Goal: Information Seeking & Learning: Learn about a topic

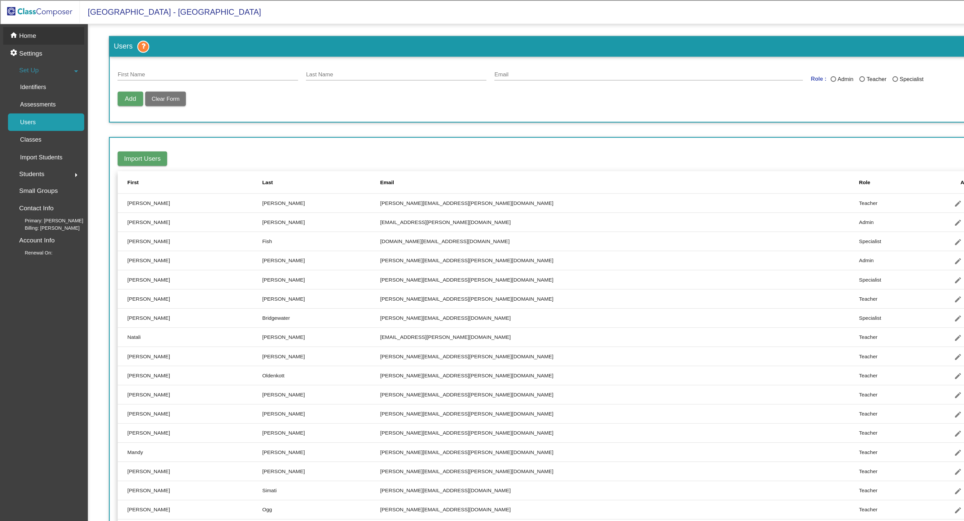
click at [24, 31] on p "Home" at bounding box center [23, 30] width 14 height 8
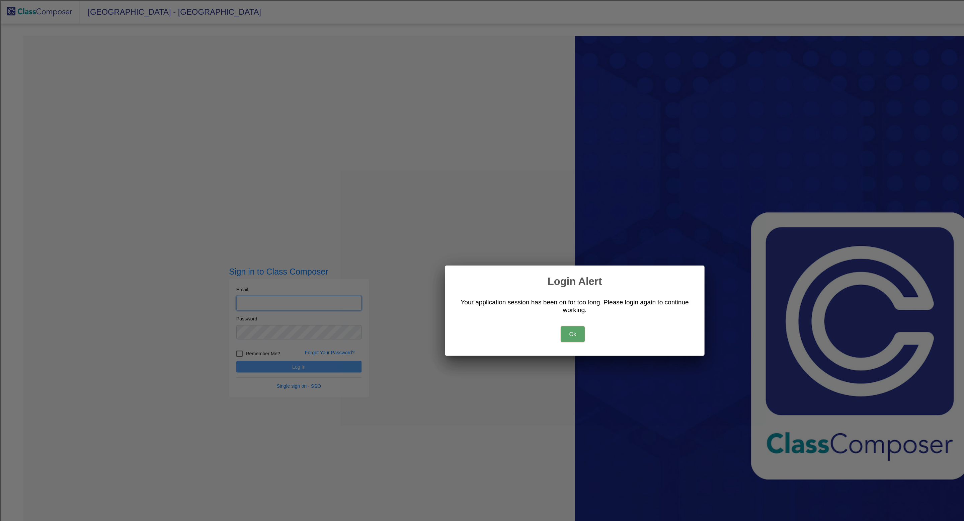
type input "erin.russell@hesperiausd.org"
click at [482, 277] on button "Ok" at bounding box center [480, 279] width 20 height 13
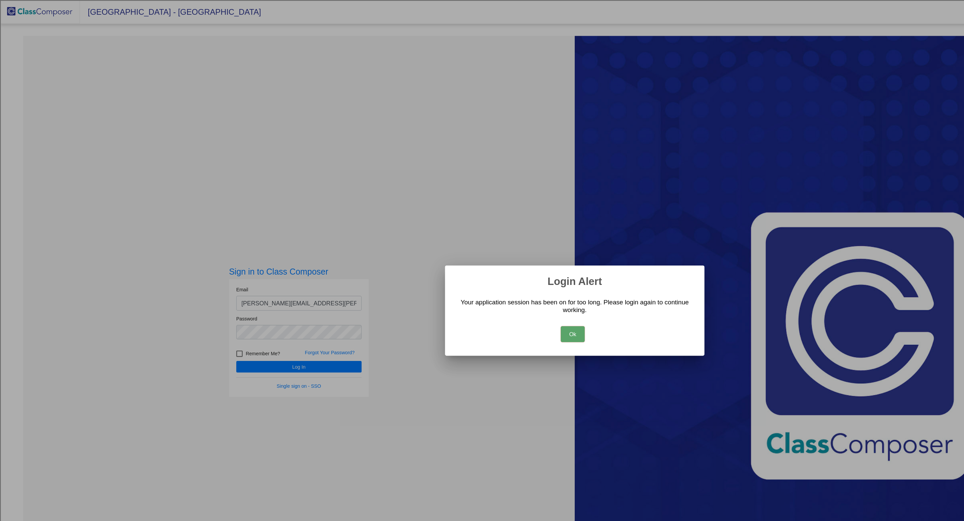
click at [481, 279] on button "Ok" at bounding box center [480, 279] width 20 height 13
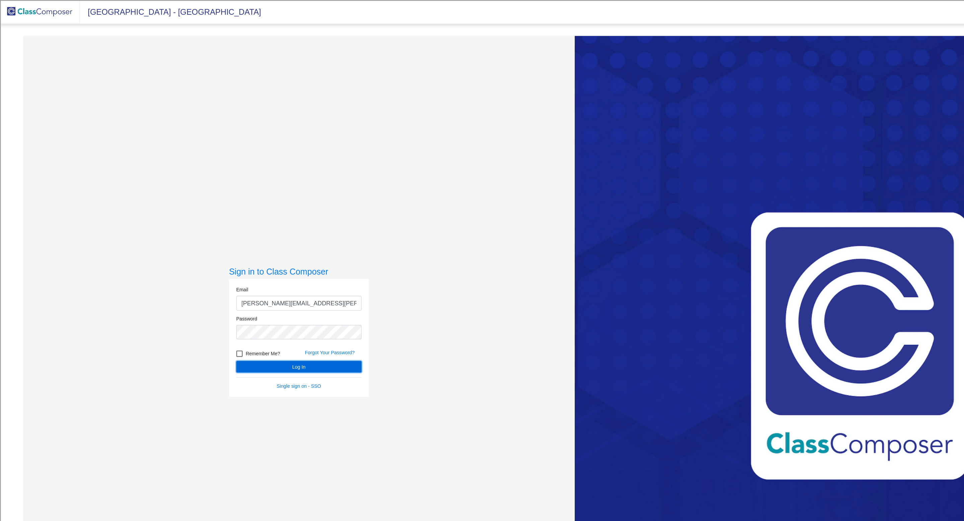
click at [261, 305] on button "Log In" at bounding box center [250, 308] width 105 height 10
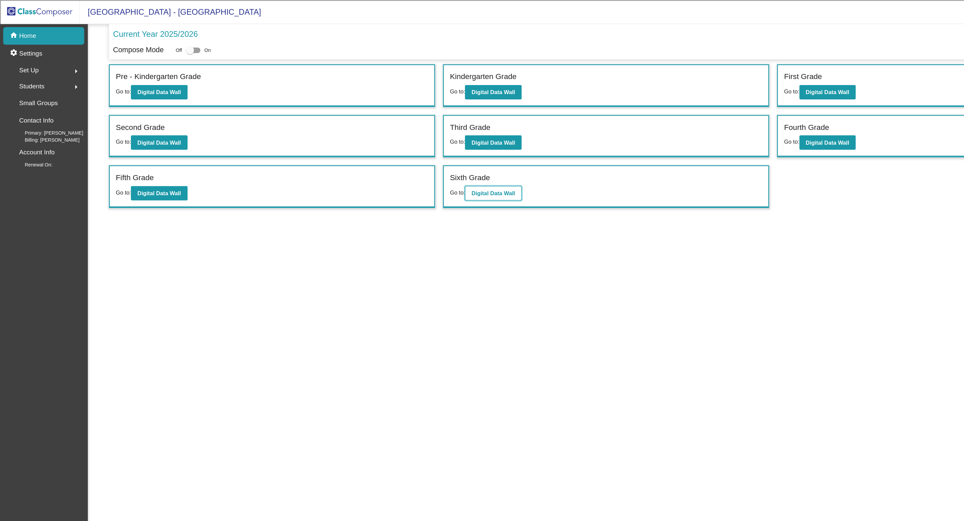
click at [423, 163] on b "Digital Data Wall" at bounding box center [413, 161] width 36 height 5
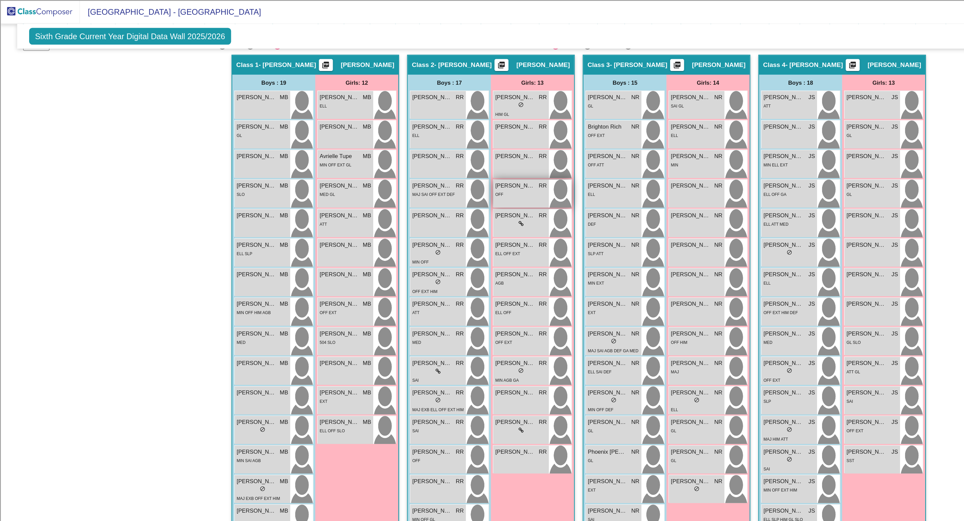
scroll to position [162, 0]
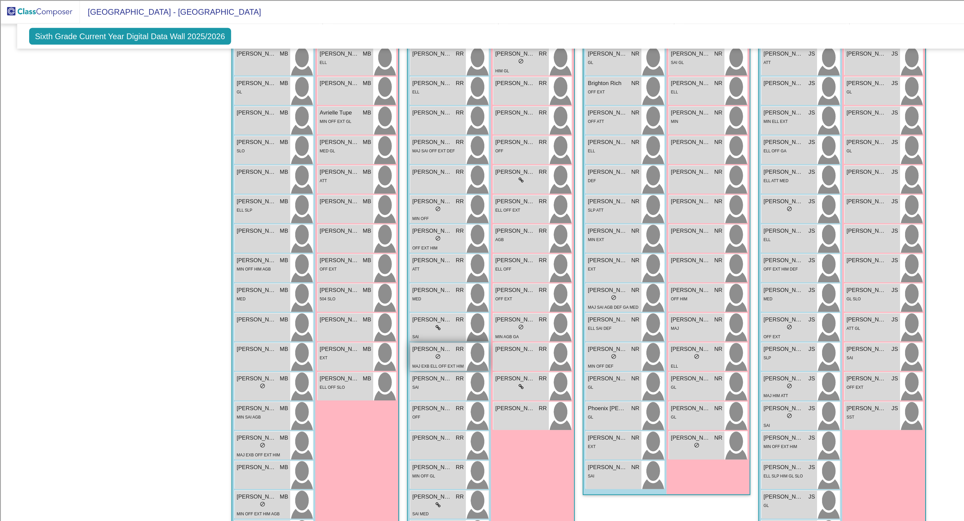
click at [384, 291] on span "RR" at bounding box center [385, 292] width 7 height 7
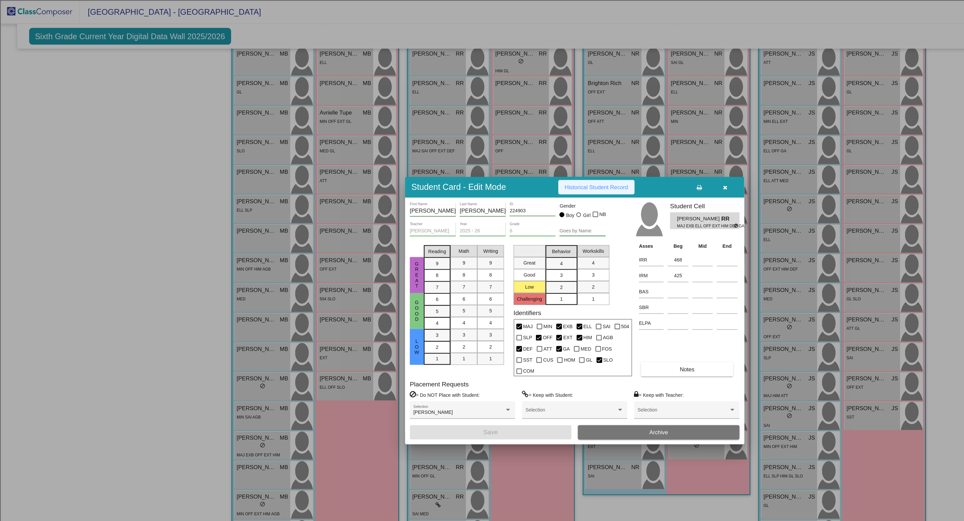
click at [509, 160] on span "Historical Student Record" at bounding box center [499, 156] width 53 height 5
click at [609, 159] on icon "button" at bounding box center [608, 157] width 4 height 5
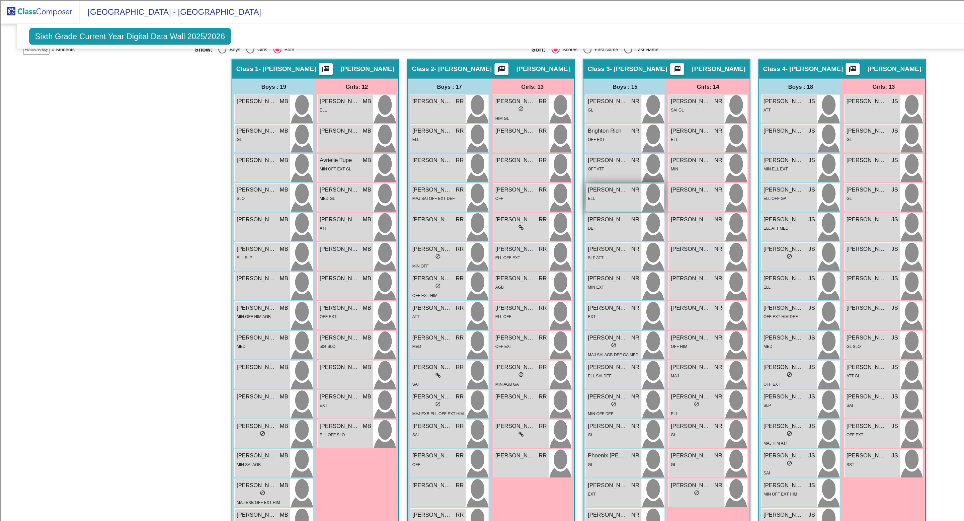
scroll to position [122, 0]
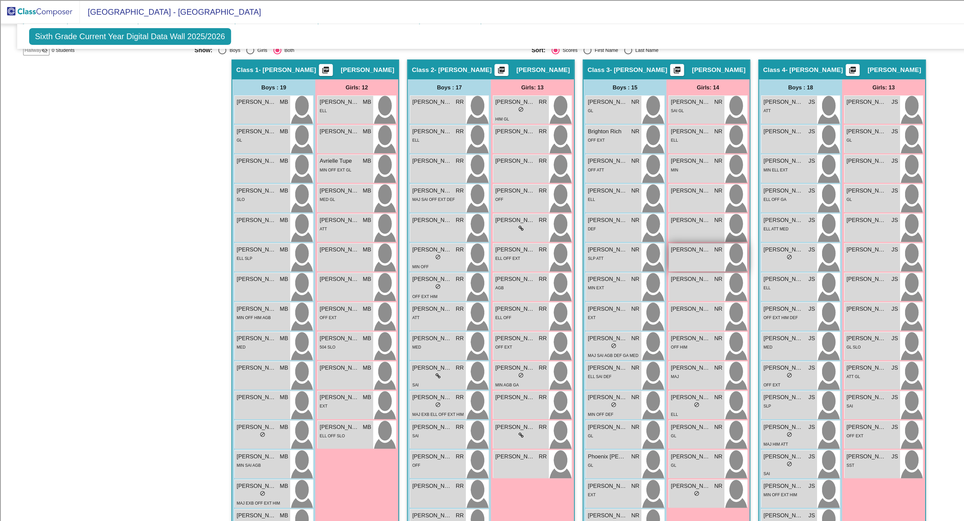
click at [592, 213] on div "Delilah Chavolla NR lock do_not_disturb_alt" at bounding box center [584, 215] width 47 height 23
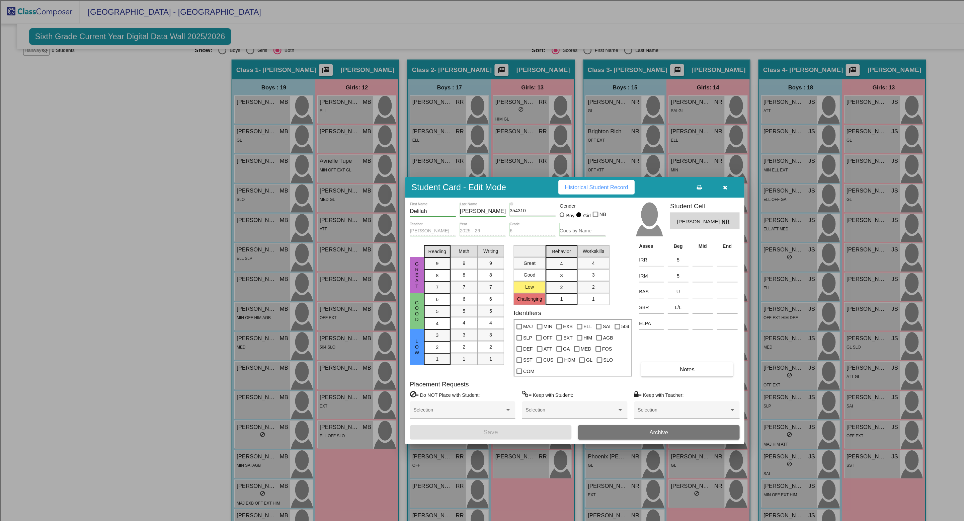
click at [609, 160] on icon "button" at bounding box center [608, 157] width 4 height 5
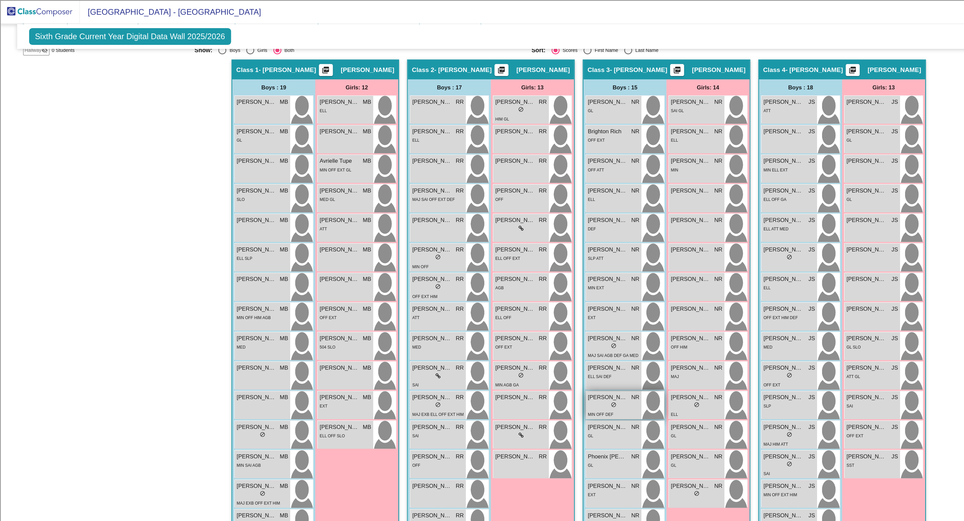
click at [527, 336] on div "Marcos De La Paz Martinez NR" at bounding box center [514, 333] width 43 height 7
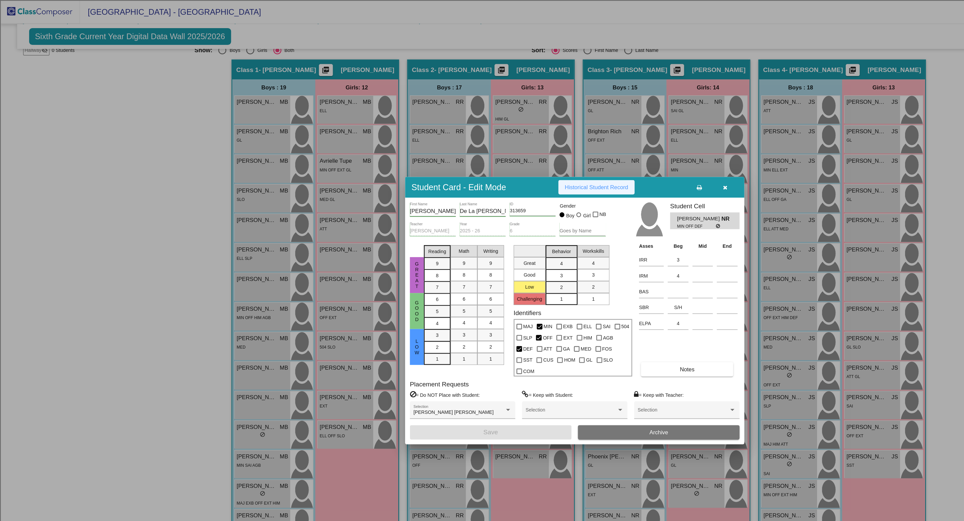
click at [518, 160] on span "Historical Student Record" at bounding box center [499, 156] width 53 height 5
click at [610, 163] on button "button" at bounding box center [607, 157] width 21 height 12
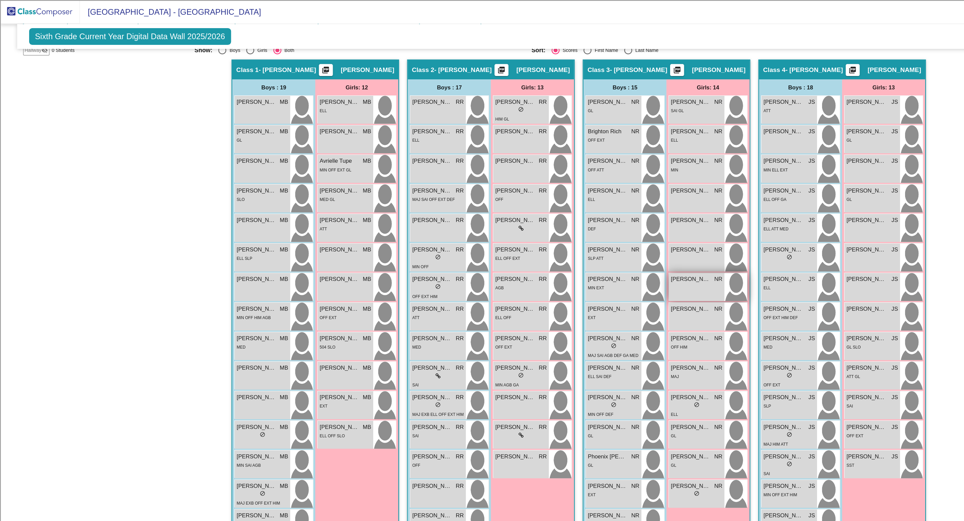
click at [568, 238] on div "Emily Estrada NR lock do_not_disturb_alt" at bounding box center [584, 240] width 47 height 23
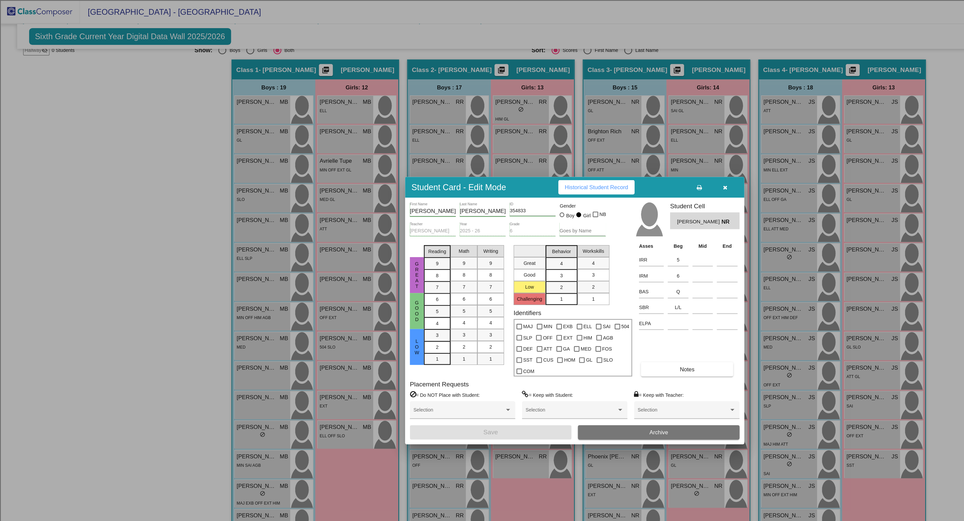
click at [609, 160] on icon "button" at bounding box center [608, 157] width 4 height 5
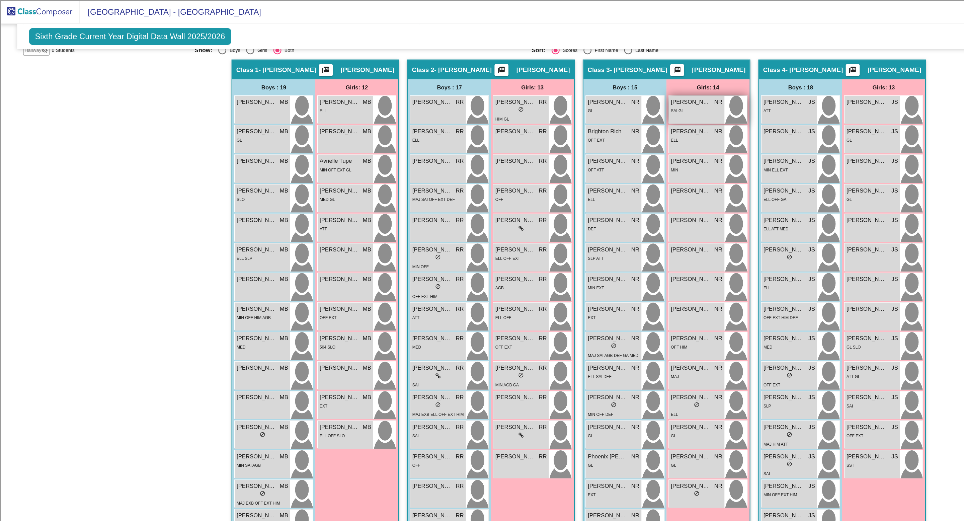
click at [578, 89] on span "Addison Flowers" at bounding box center [579, 85] width 33 height 7
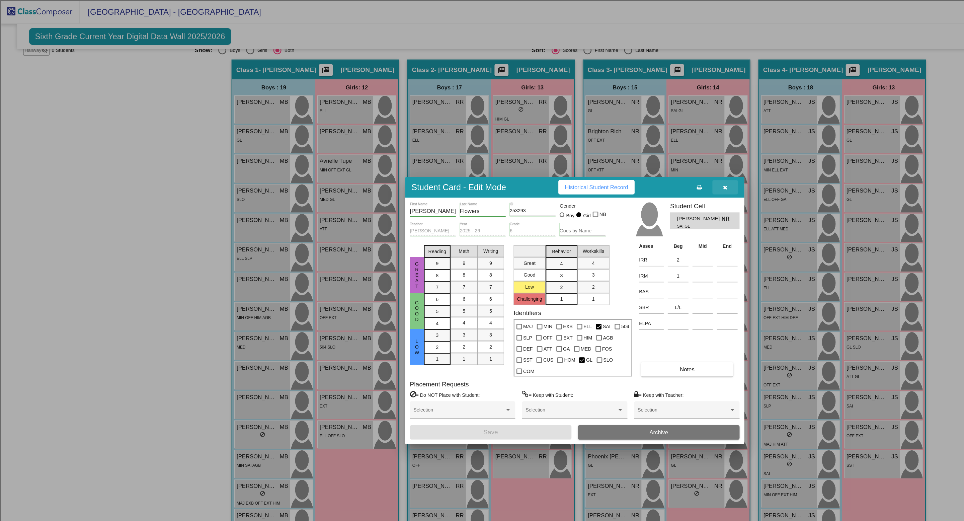
click at [607, 160] on icon "button" at bounding box center [608, 157] width 4 height 5
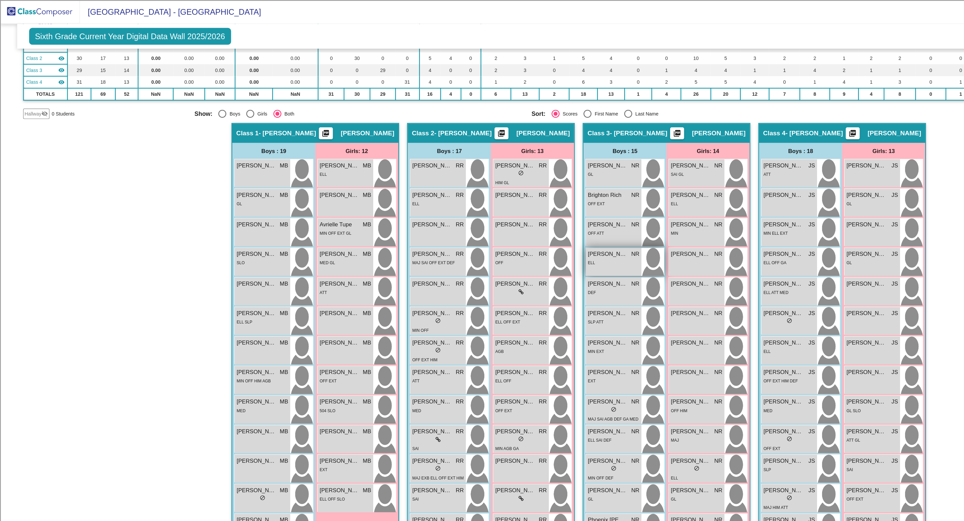
scroll to position [67, 0]
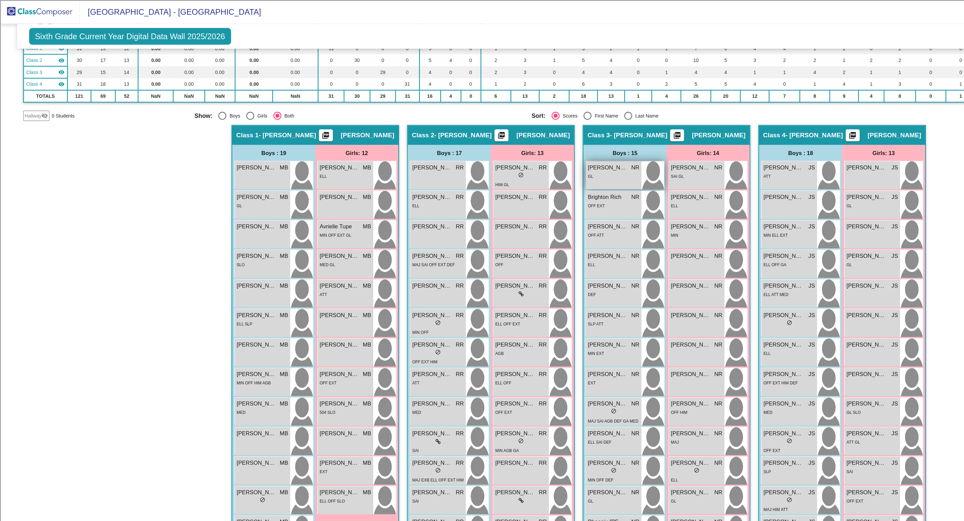
click at [506, 148] on div "GL" at bounding box center [514, 147] width 43 height 7
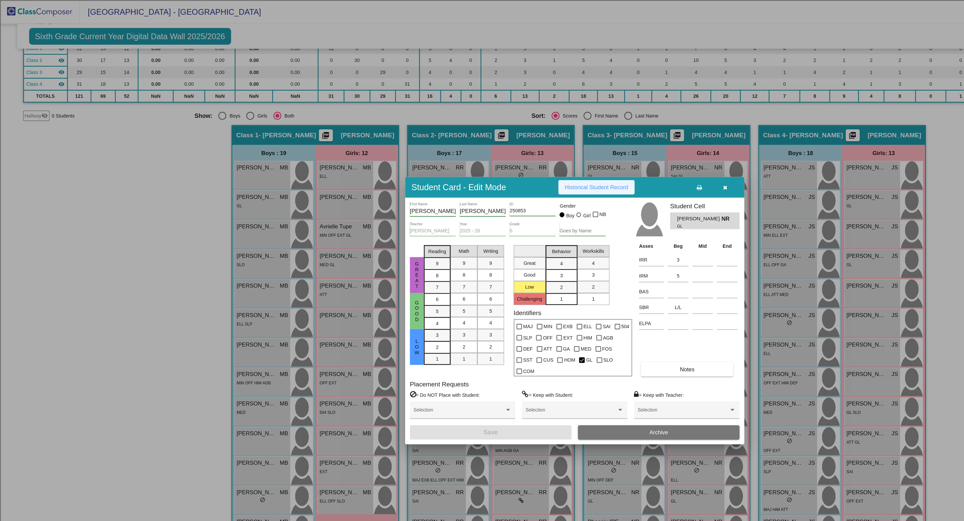
click at [511, 160] on span "Historical Student Record" at bounding box center [499, 156] width 53 height 5
click at [609, 160] on icon "button" at bounding box center [608, 157] width 4 height 5
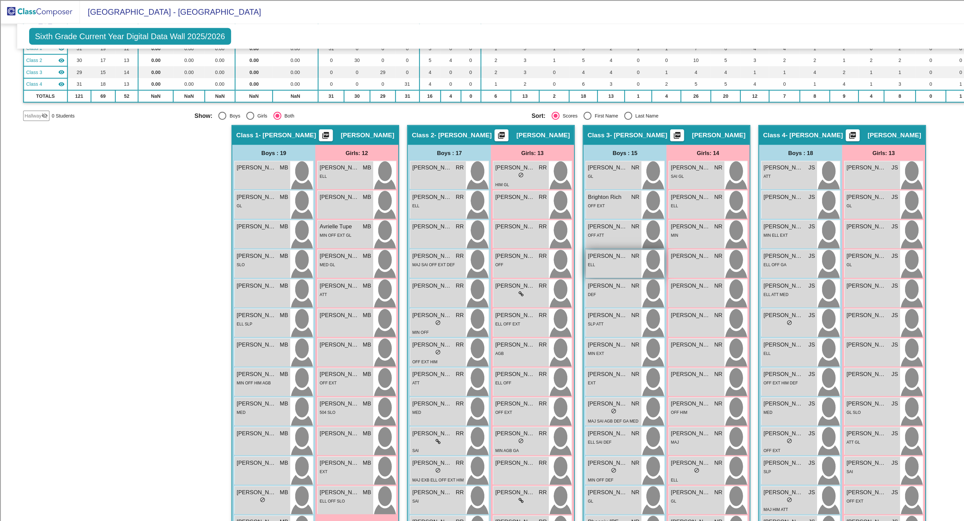
scroll to position [68, 0]
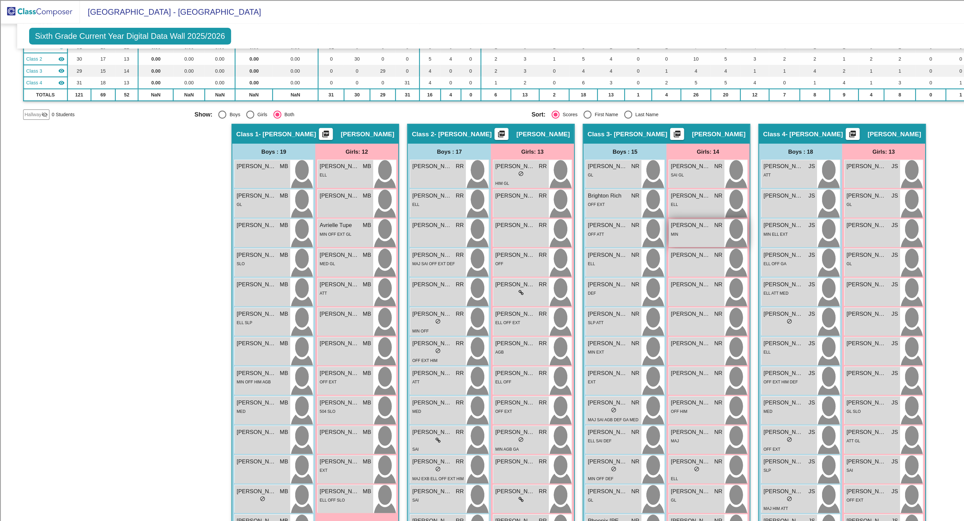
click at [582, 194] on div "MIN" at bounding box center [584, 195] width 43 height 7
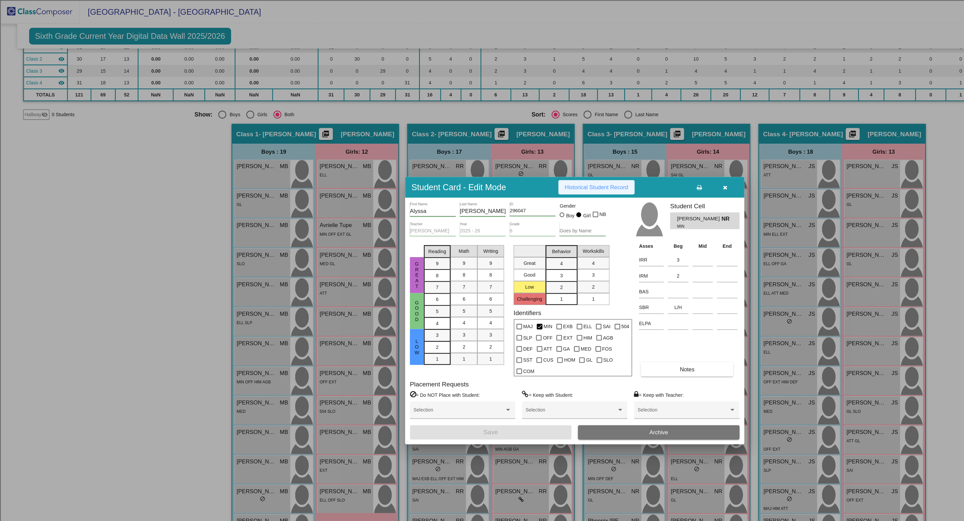
click at [514, 160] on span "Historical Student Record" at bounding box center [499, 156] width 53 height 5
click at [610, 163] on button "button" at bounding box center [607, 157] width 21 height 12
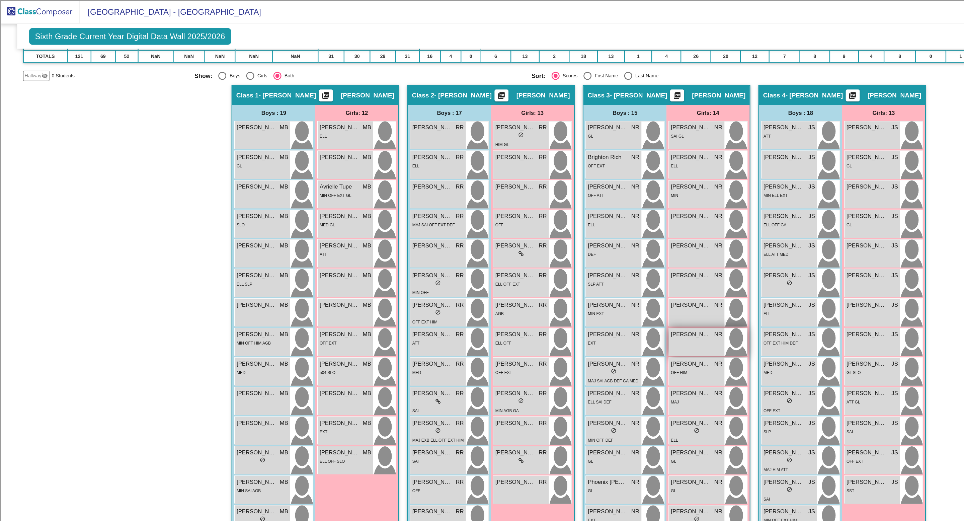
scroll to position [108, 0]
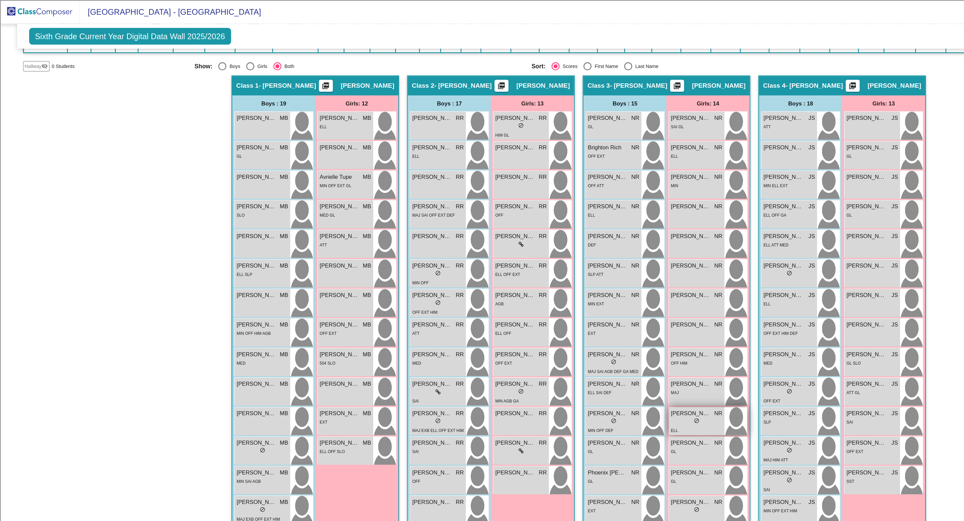
click at [576, 348] on span "Keziah Rivas" at bounding box center [579, 346] width 33 height 7
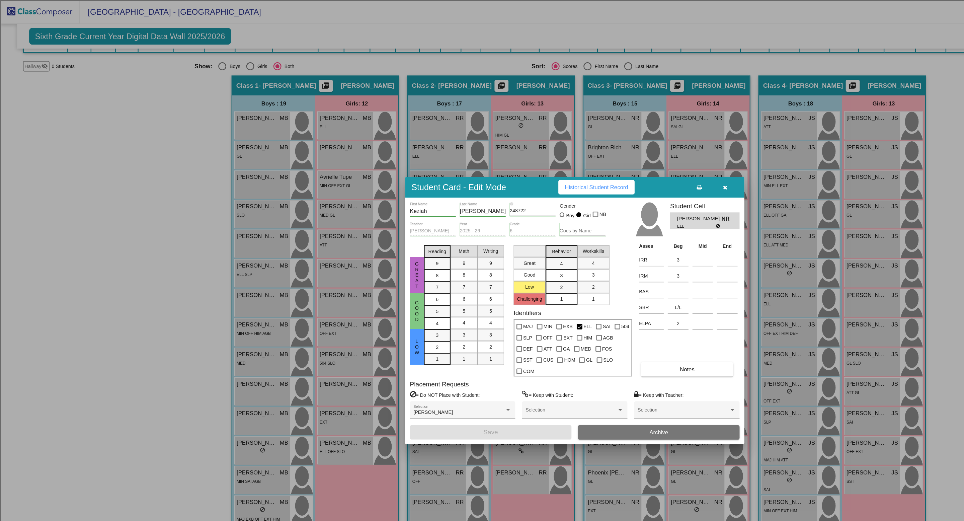
click at [516, 160] on span "Historical Student Record" at bounding box center [499, 156] width 53 height 5
click at [610, 160] on icon "button" at bounding box center [608, 157] width 4 height 5
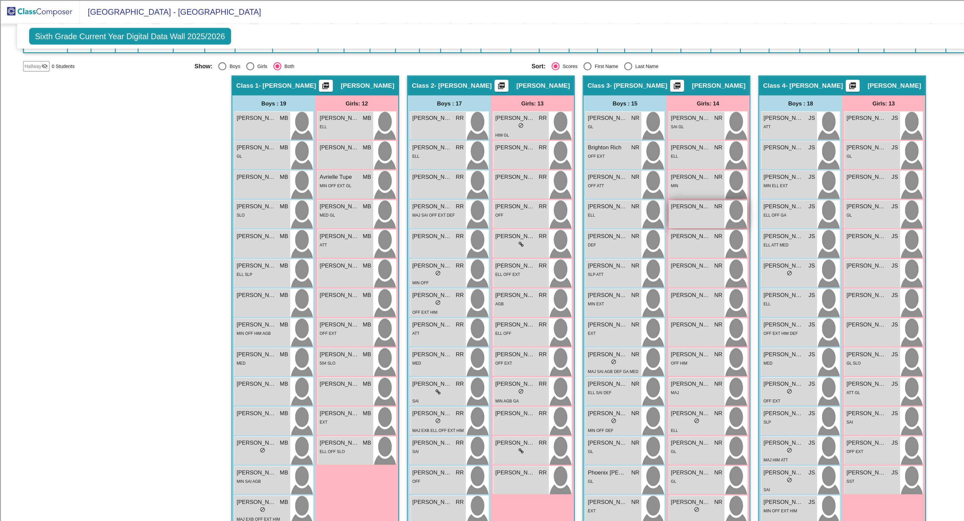
click at [586, 184] on div "Audrey Robledo NR lock do_not_disturb_alt" at bounding box center [584, 179] width 47 height 23
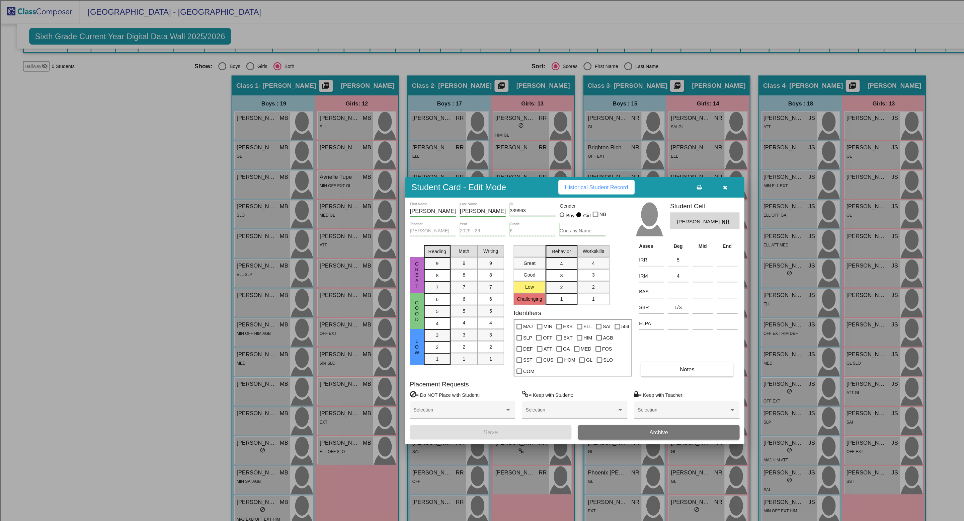
click at [504, 160] on span "Historical Student Record" at bounding box center [499, 156] width 53 height 5
click at [608, 160] on icon "button" at bounding box center [608, 157] width 4 height 5
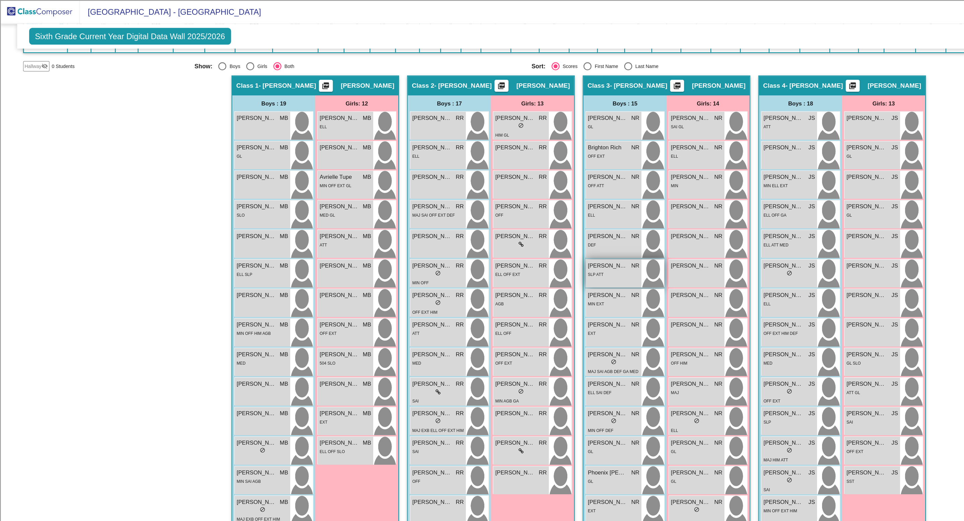
click at [518, 225] on span "Ignacio Roque" at bounding box center [509, 222] width 33 height 7
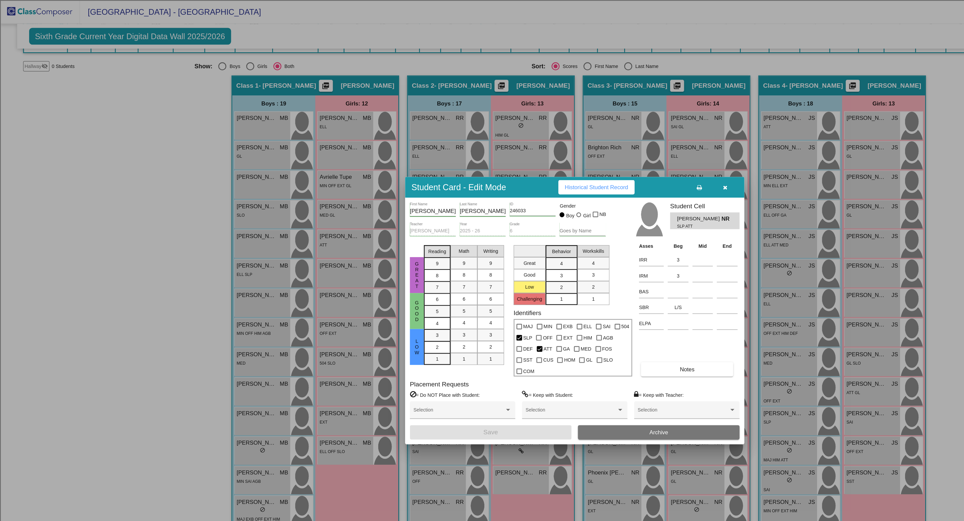
click at [495, 160] on span "Historical Student Record" at bounding box center [499, 156] width 53 height 5
click at [610, 160] on icon "button" at bounding box center [608, 157] width 4 height 5
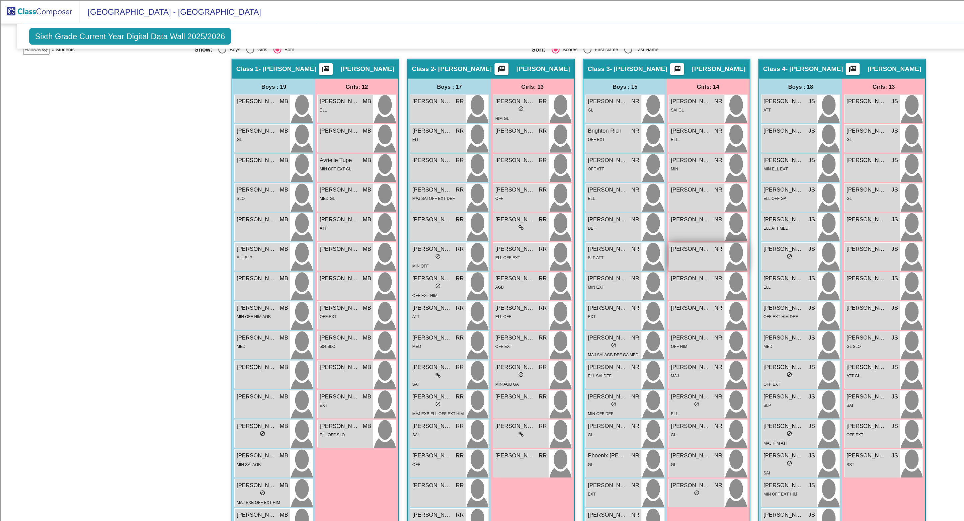
scroll to position [124, 0]
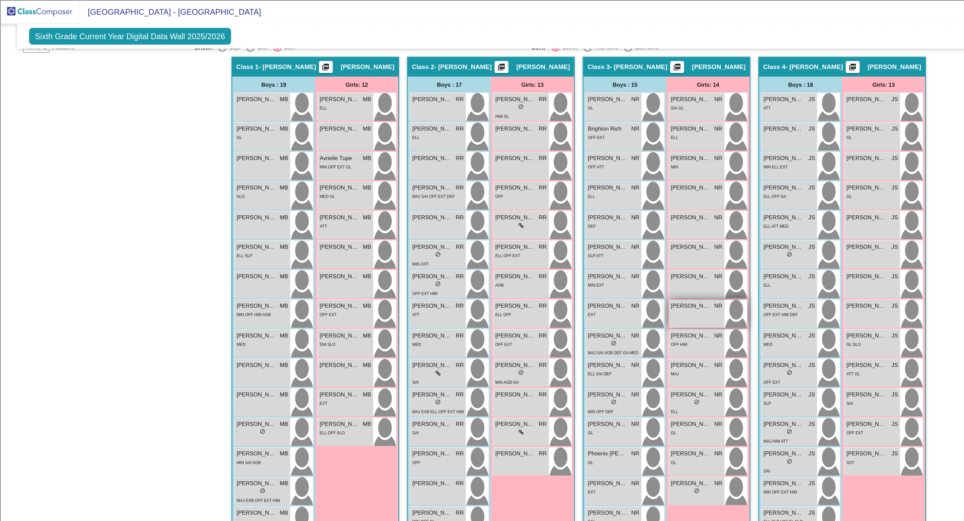
click at [573, 256] on span "Itzel Sophia Sanchez" at bounding box center [579, 256] width 33 height 7
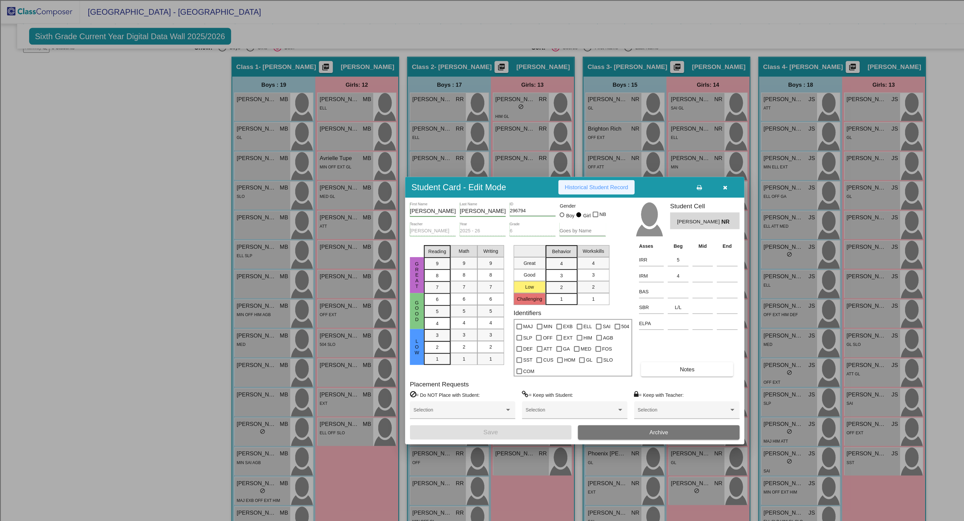
click at [505, 160] on span "Historical Student Record" at bounding box center [499, 156] width 53 height 5
click at [609, 160] on icon "button" at bounding box center [608, 157] width 4 height 5
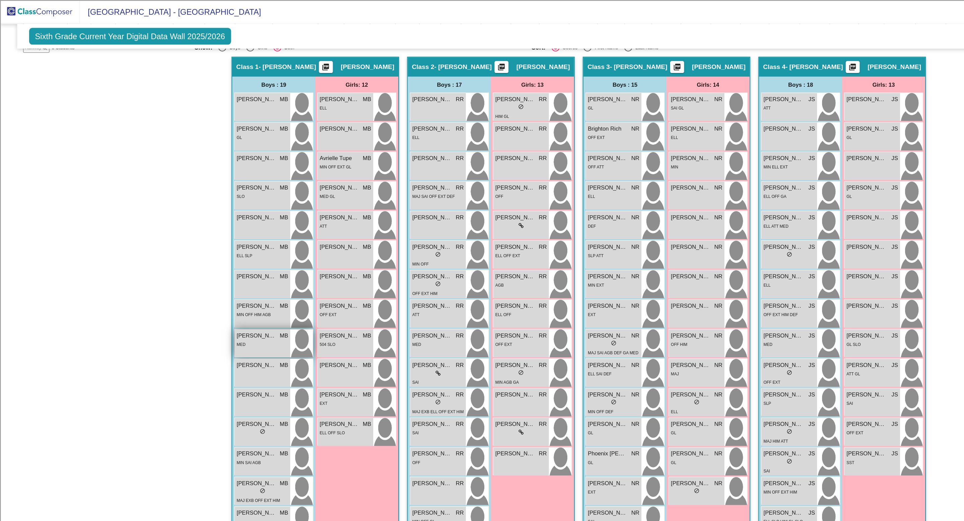
click at [217, 290] on div "MED" at bounding box center [219, 288] width 43 height 7
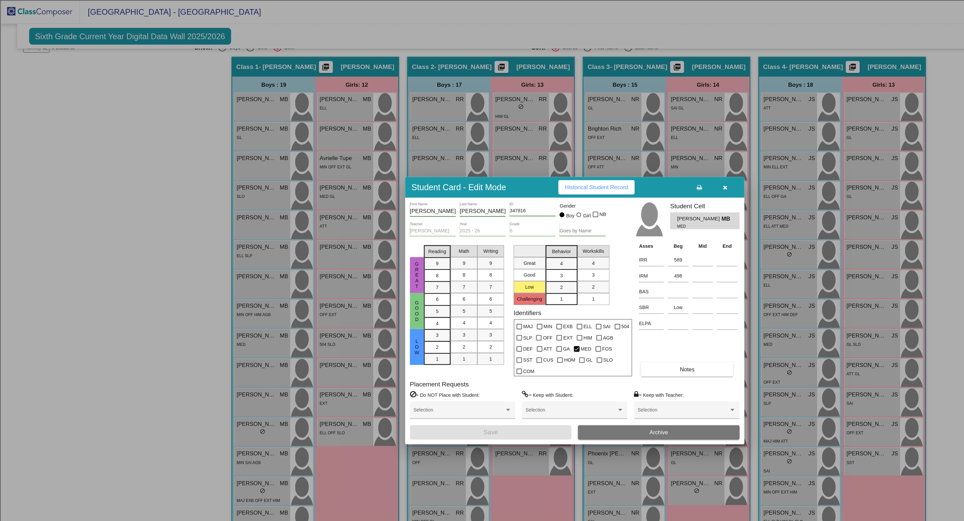
click at [515, 160] on span "Historical Student Record" at bounding box center [499, 156] width 53 height 5
click at [611, 163] on button "button" at bounding box center [607, 157] width 21 height 12
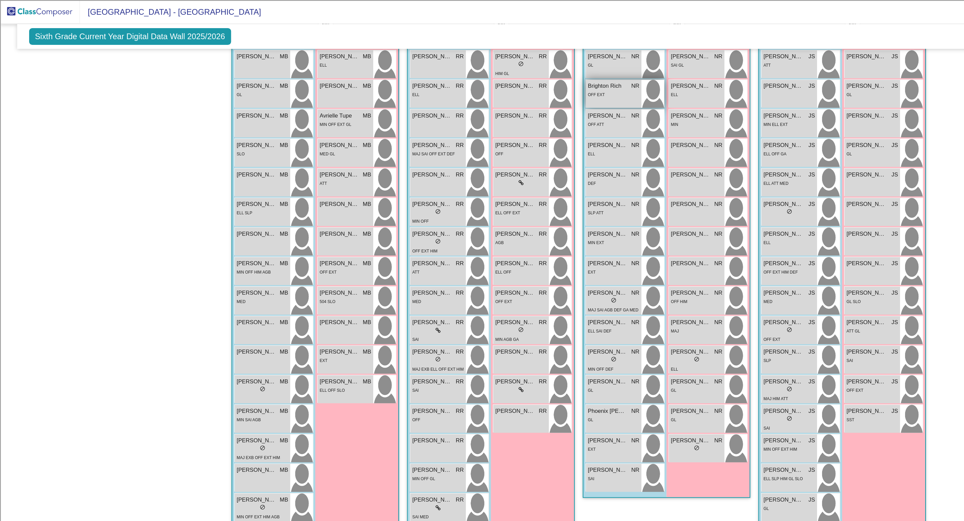
scroll to position [162, 0]
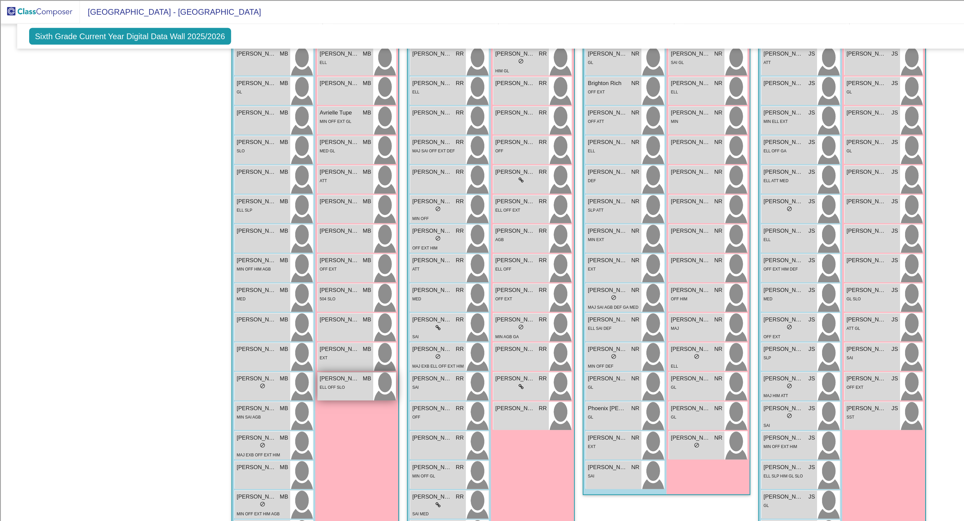
click at [292, 319] on span "Mellany De Jesus" at bounding box center [284, 317] width 33 height 7
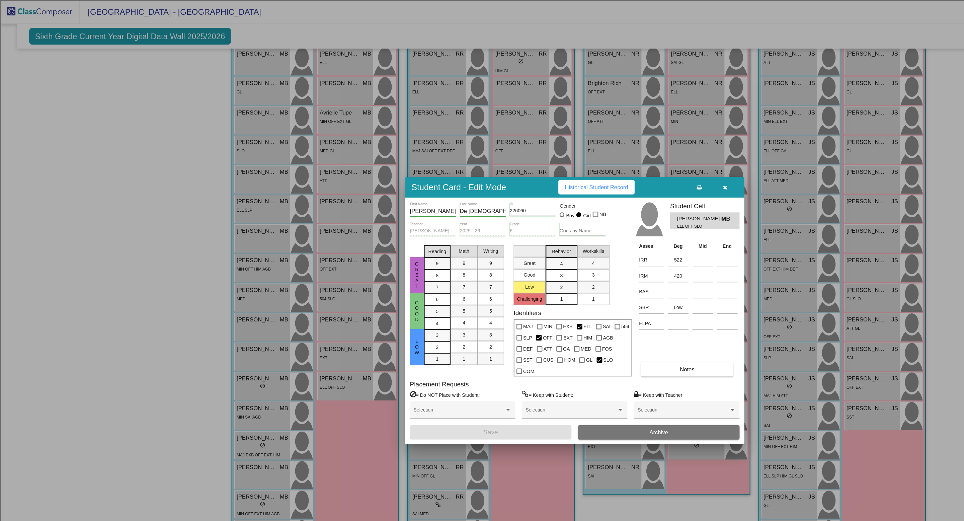
click at [607, 160] on icon "button" at bounding box center [608, 157] width 4 height 5
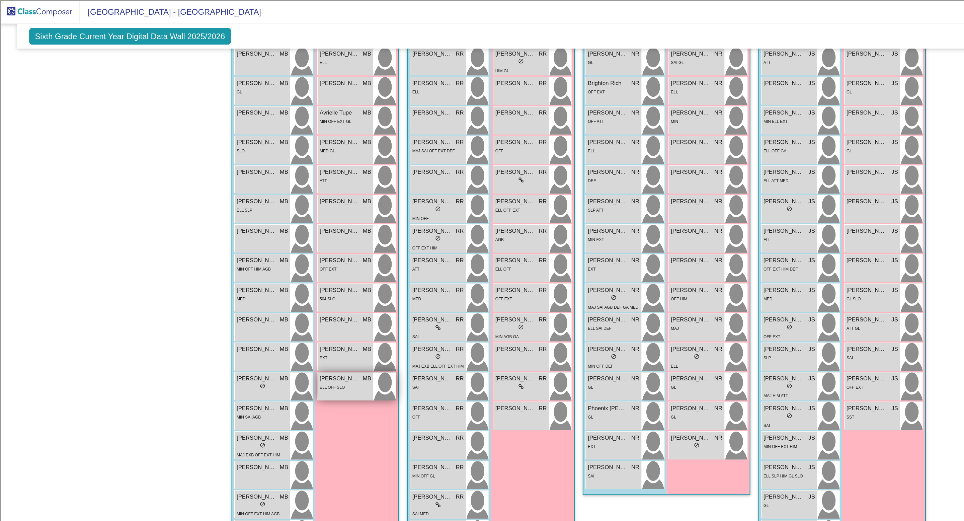
click at [297, 332] on div "Mellany De Jesus MB lock do_not_disturb_alt ELL OFF SLO" at bounding box center [289, 323] width 47 height 23
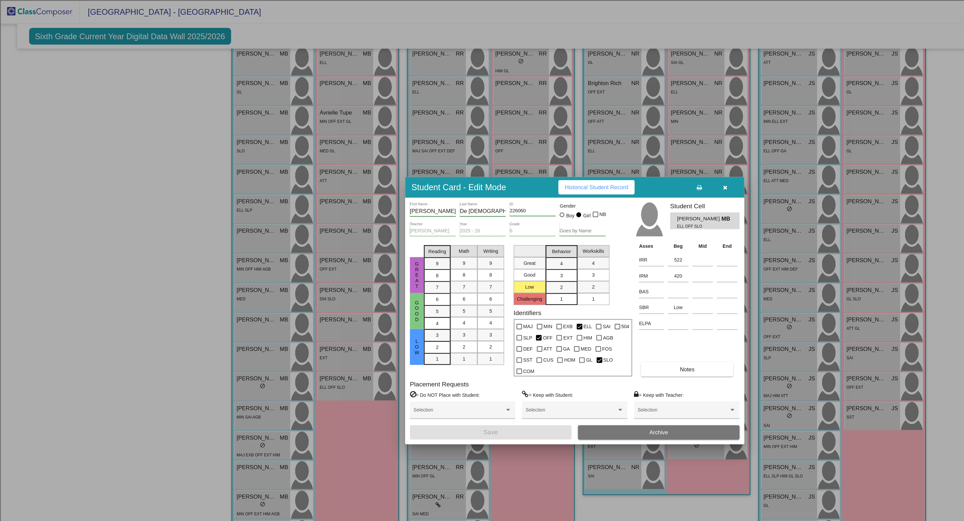
click at [494, 160] on span "Historical Student Record" at bounding box center [499, 156] width 53 height 5
click at [509, 163] on button "Historical Student Record" at bounding box center [500, 157] width 64 height 12
click at [606, 160] on icon "button" at bounding box center [608, 157] width 4 height 5
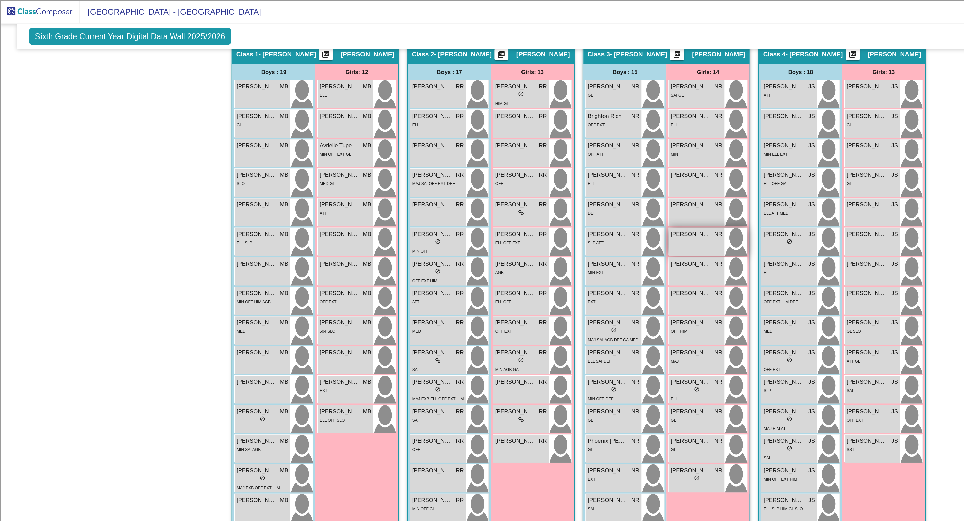
scroll to position [142, 0]
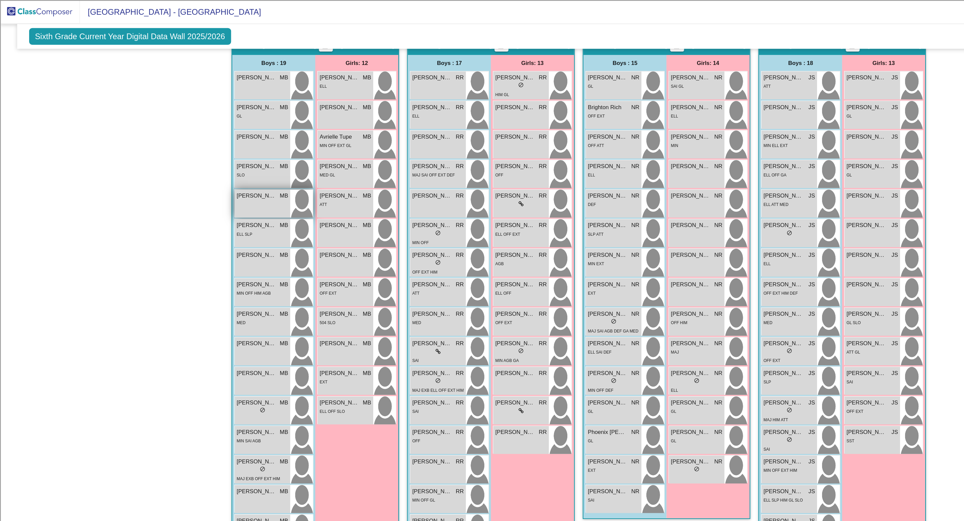
click at [222, 169] on div "Anthony De La Rosa MB lock do_not_disturb_alt" at bounding box center [220, 170] width 47 height 23
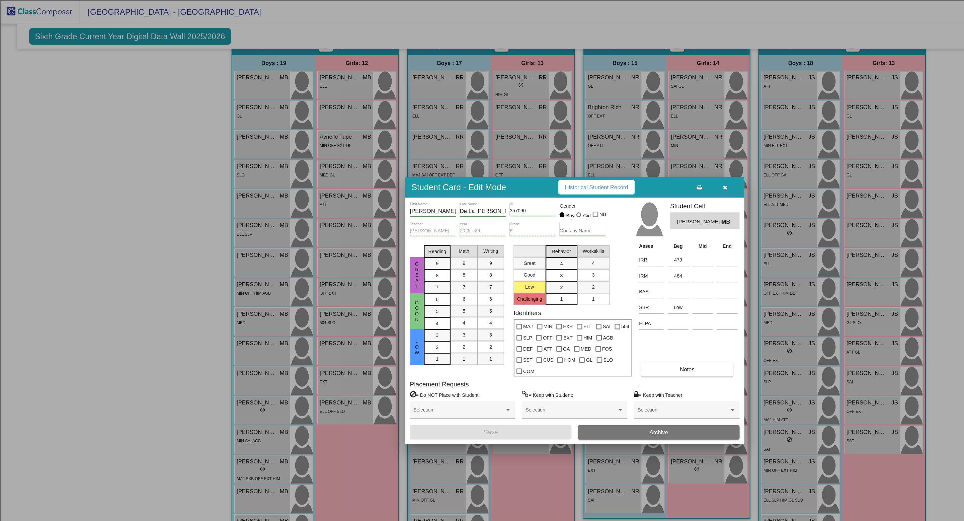
click at [518, 163] on button "Historical Student Record" at bounding box center [500, 157] width 64 height 12
click at [607, 160] on icon "button" at bounding box center [608, 157] width 4 height 5
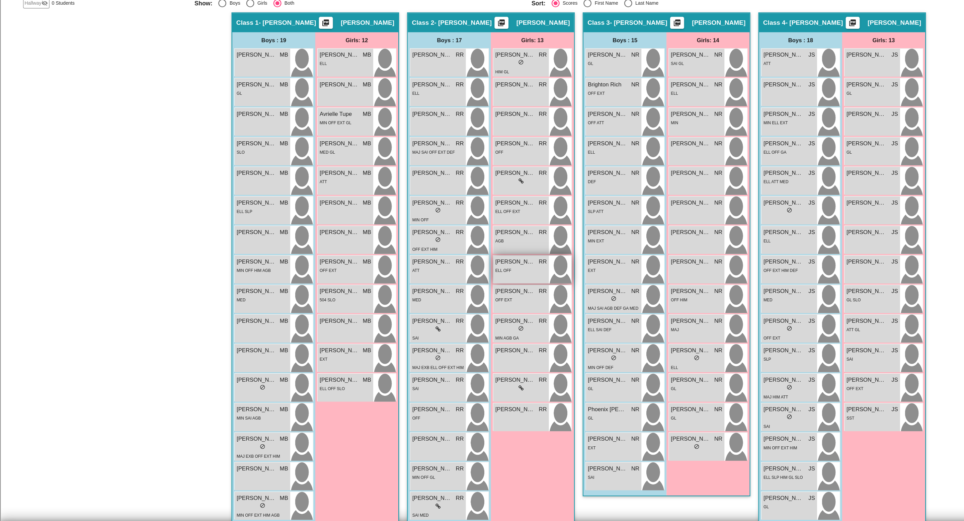
scroll to position [70, 0]
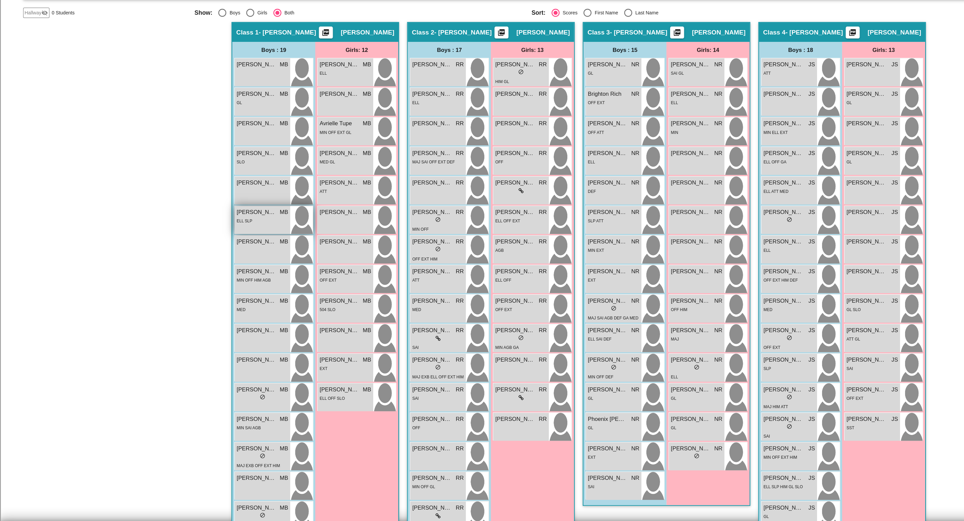
click at [211, 263] on span "Antonio Gutierrez" at bounding box center [214, 261] width 33 height 7
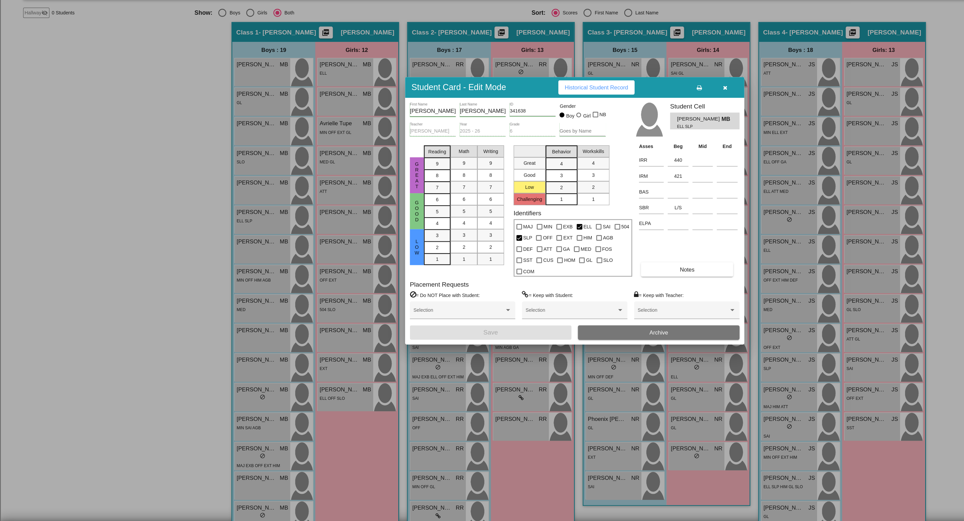
click at [502, 160] on span "Historical Student Record" at bounding box center [499, 156] width 53 height 5
click at [609, 159] on span "button" at bounding box center [608, 156] width 4 height 5
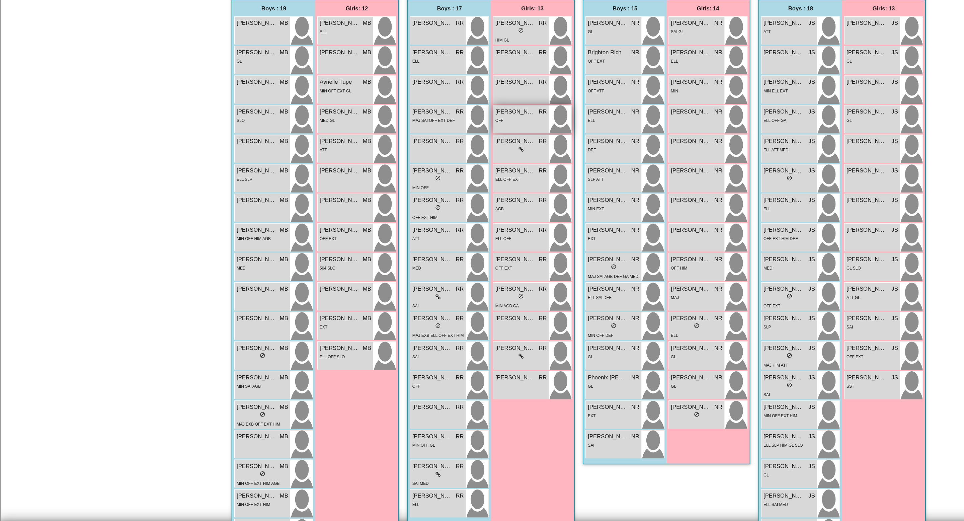
scroll to position [106, 0]
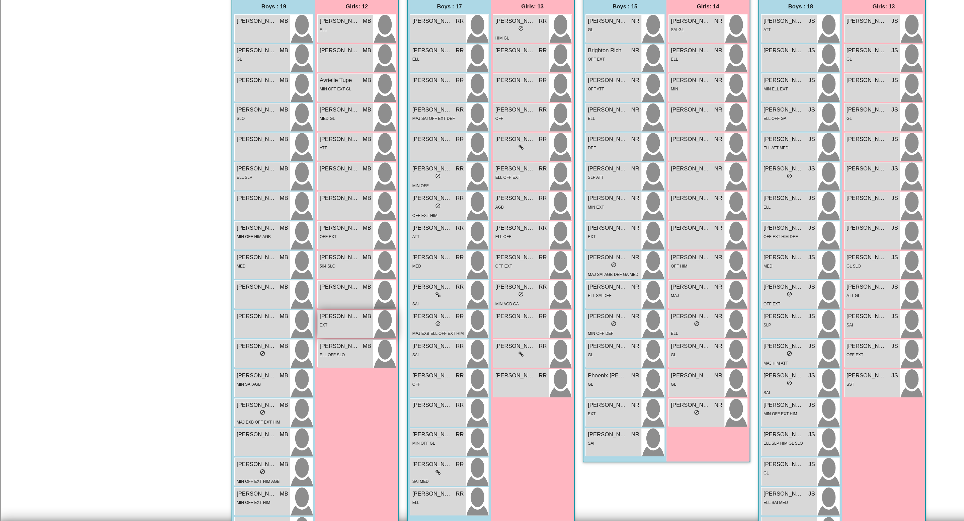
click at [290, 350] on span "Lorein Monterroso Mendoza" at bounding box center [284, 348] width 33 height 7
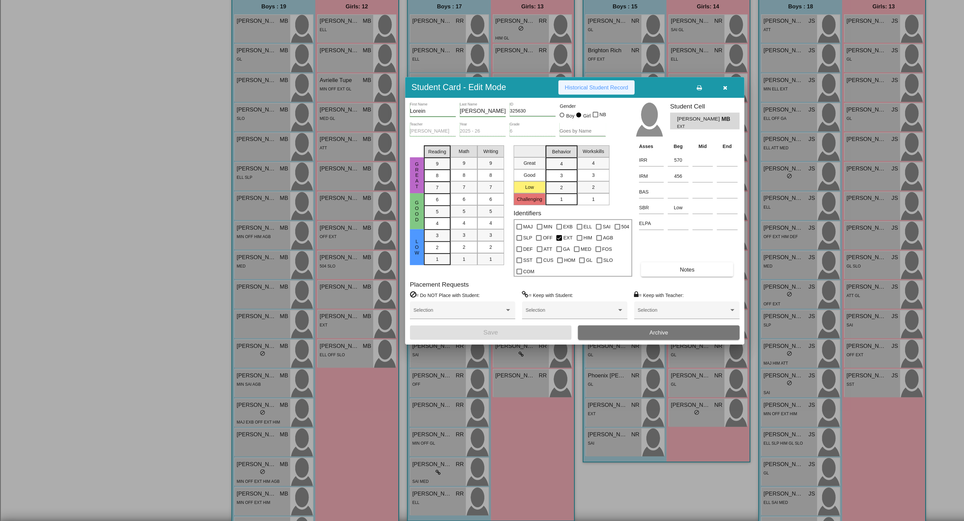
click at [509, 160] on span "Historical Student Record" at bounding box center [499, 156] width 53 height 5
click at [612, 163] on button "button" at bounding box center [607, 157] width 21 height 12
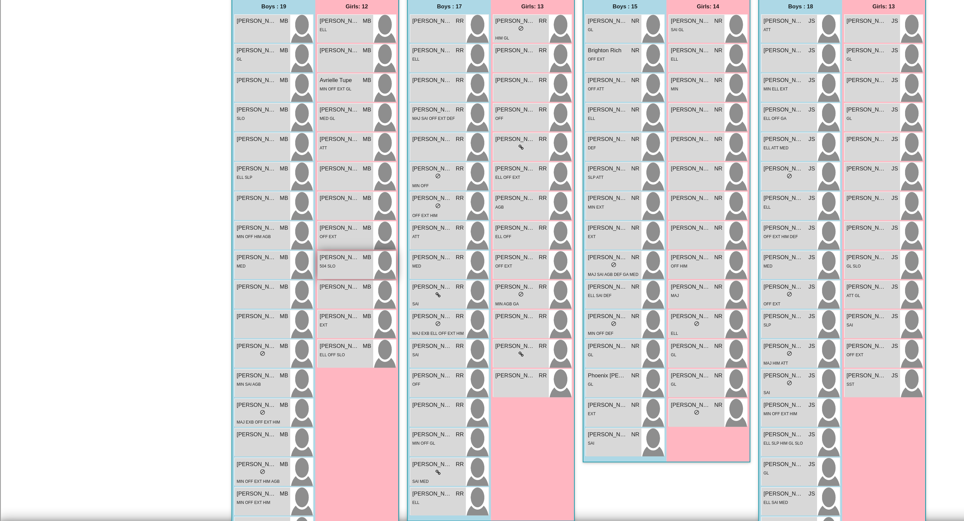
click at [291, 305] on div "504 SLO" at bounding box center [289, 306] width 43 height 7
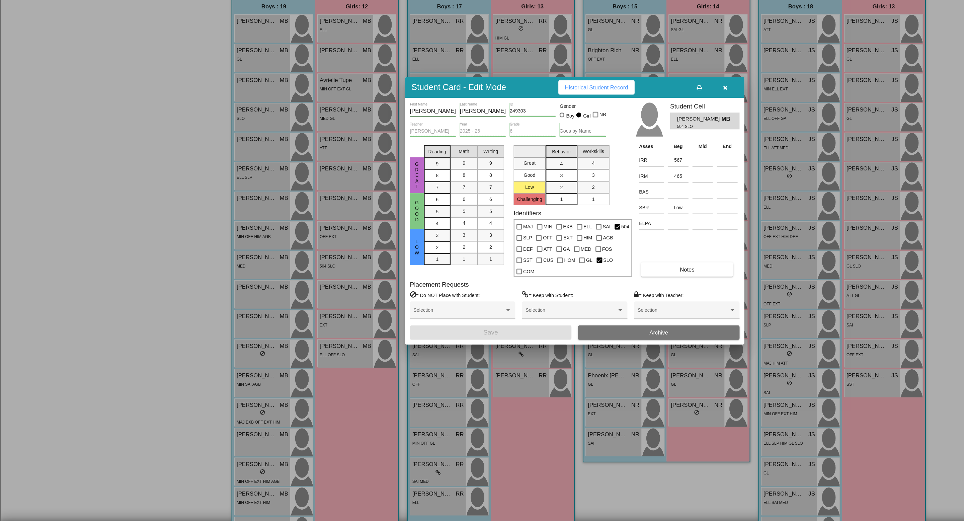
click at [609, 160] on icon "button" at bounding box center [608, 157] width 4 height 5
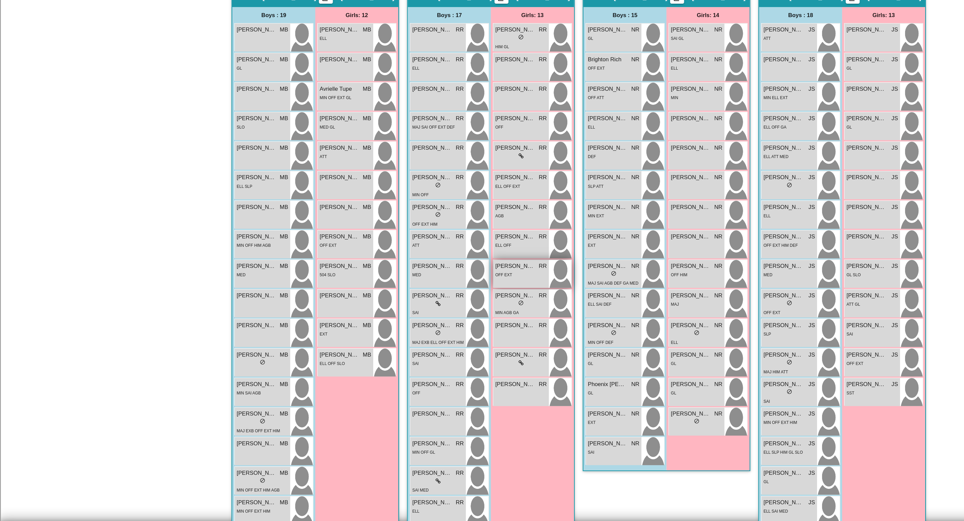
scroll to position [96, 0]
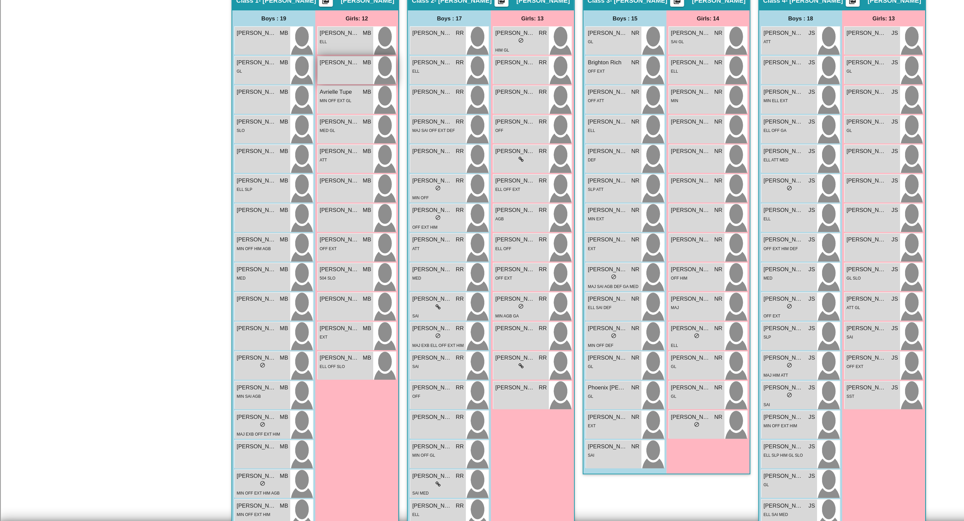
click at [304, 143] on div "Aria Reyes MB lock do_not_disturb_alt" at bounding box center [289, 142] width 47 height 23
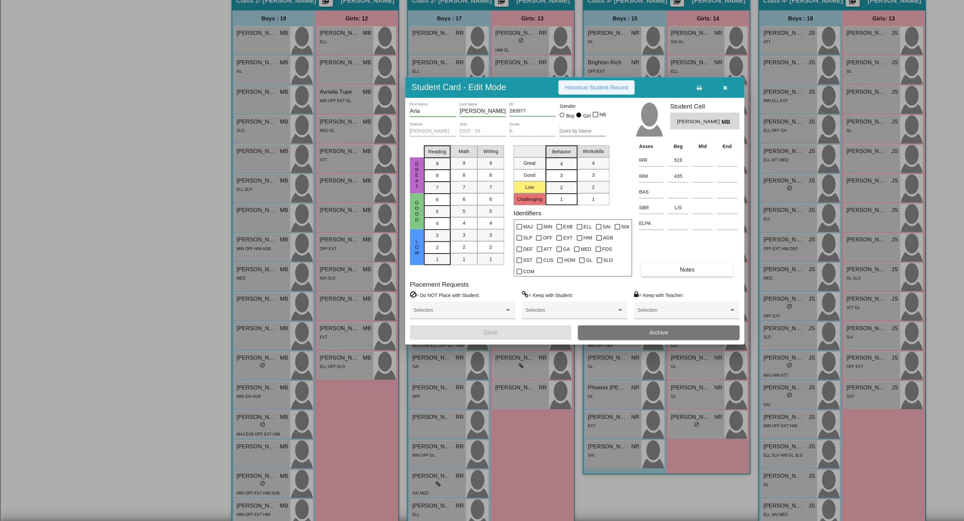
click at [491, 163] on button "Historical Student Record" at bounding box center [500, 157] width 64 height 12
click at [607, 160] on icon "button" at bounding box center [608, 157] width 4 height 5
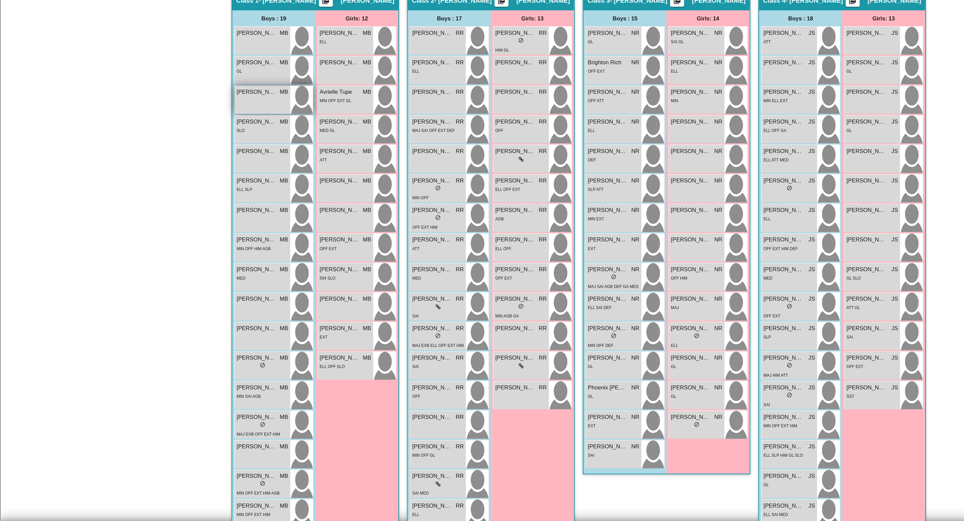
click at [217, 163] on span "Alexander Sanchez-Nava" at bounding box center [214, 160] width 33 height 7
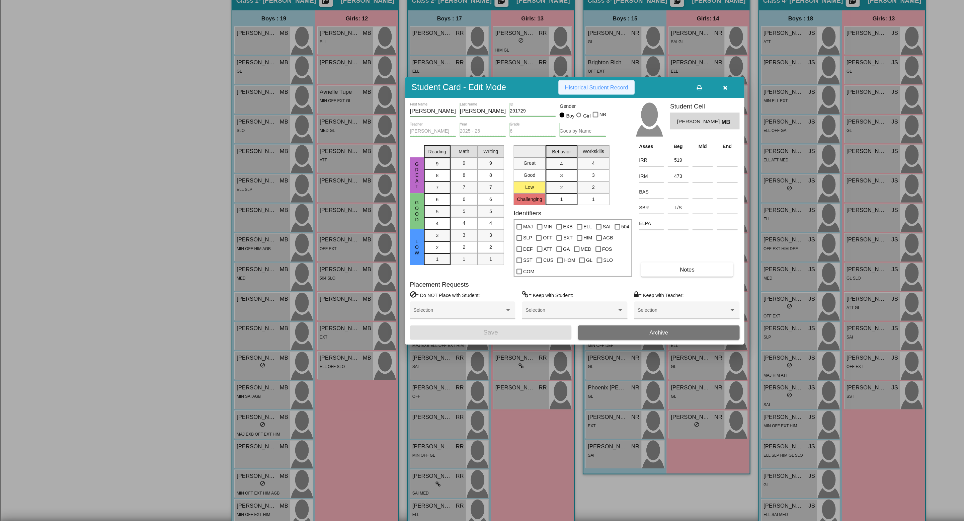
click at [514, 160] on span "Historical Student Record" at bounding box center [499, 156] width 53 height 5
click at [526, 160] on span "Historical Student Record" at bounding box center [499, 156] width 53 height 5
click at [607, 160] on icon "button" at bounding box center [608, 157] width 4 height 5
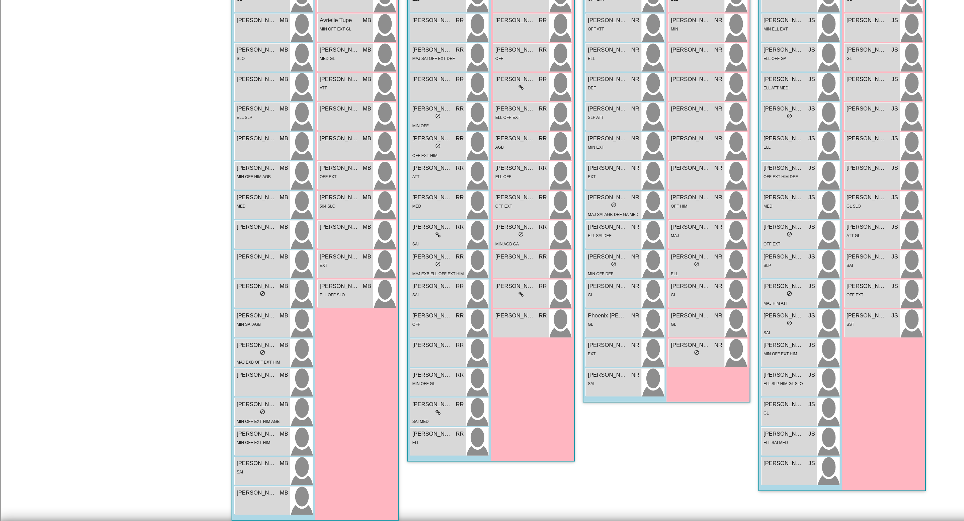
scroll to position [155, 0]
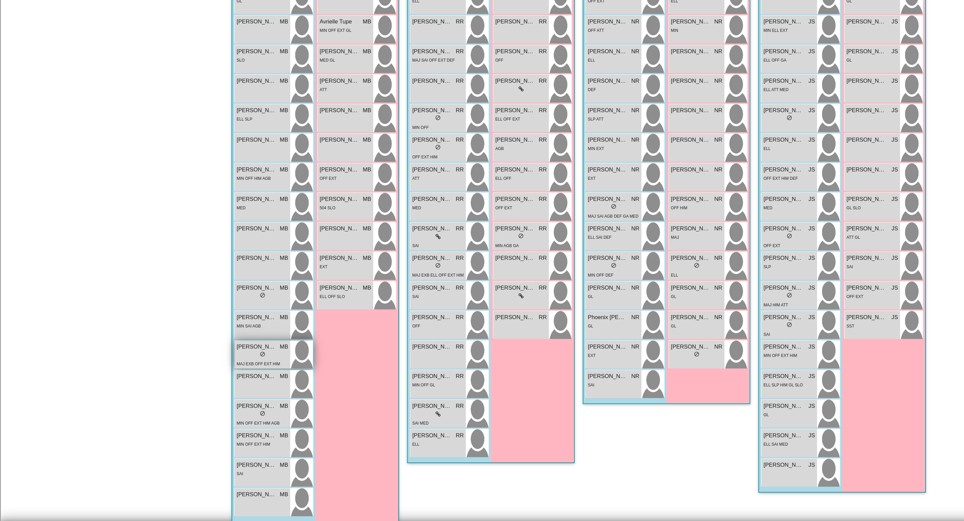
click at [222, 377] on span "Jesse Vazquez" at bounding box center [214, 374] width 33 height 7
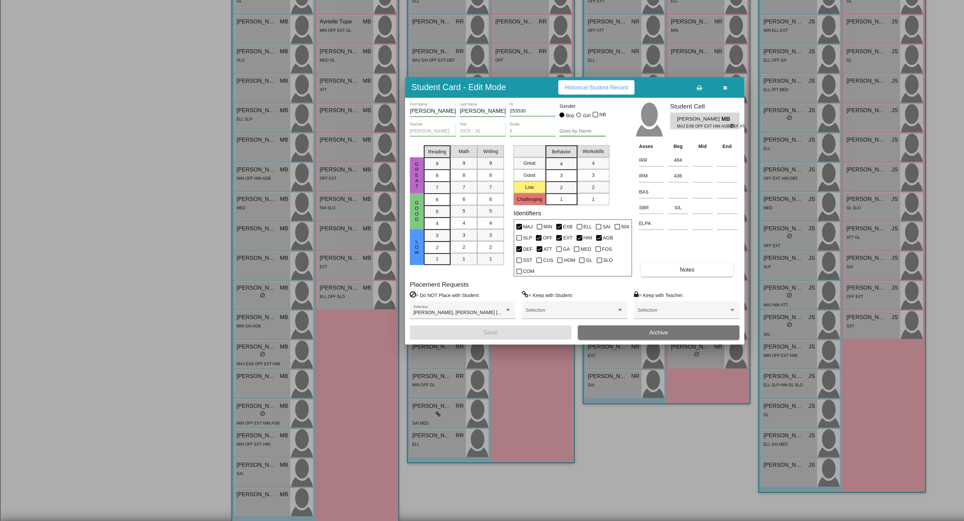
click at [508, 160] on span "Historical Student Record" at bounding box center [499, 156] width 53 height 5
click at [608, 159] on icon "button" at bounding box center [608, 157] width 4 height 5
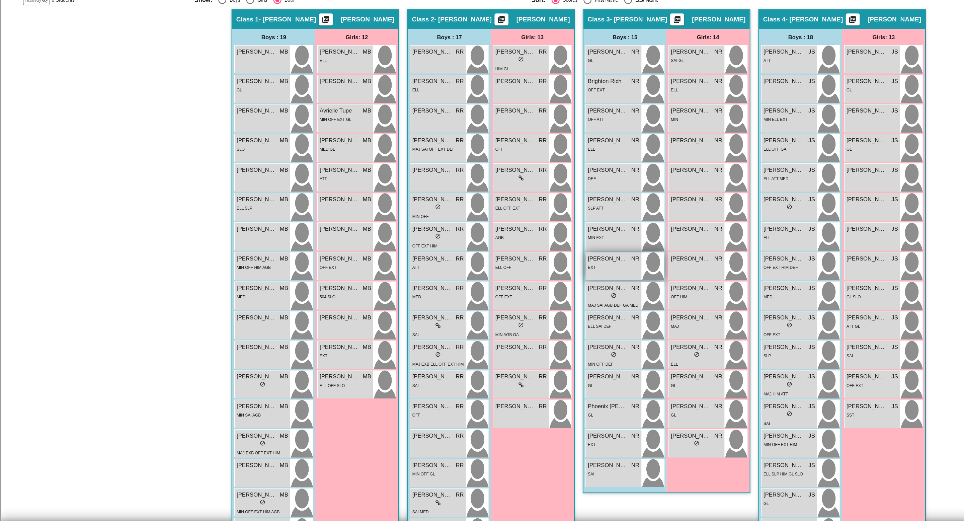
scroll to position [0, 0]
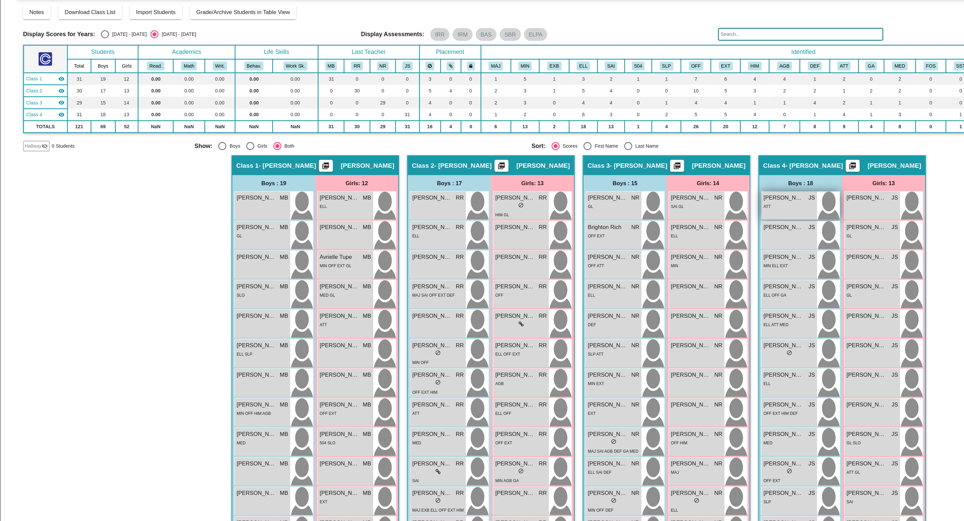
click at [665, 209] on span "Ace Gutierrez" at bounding box center [656, 207] width 33 height 7
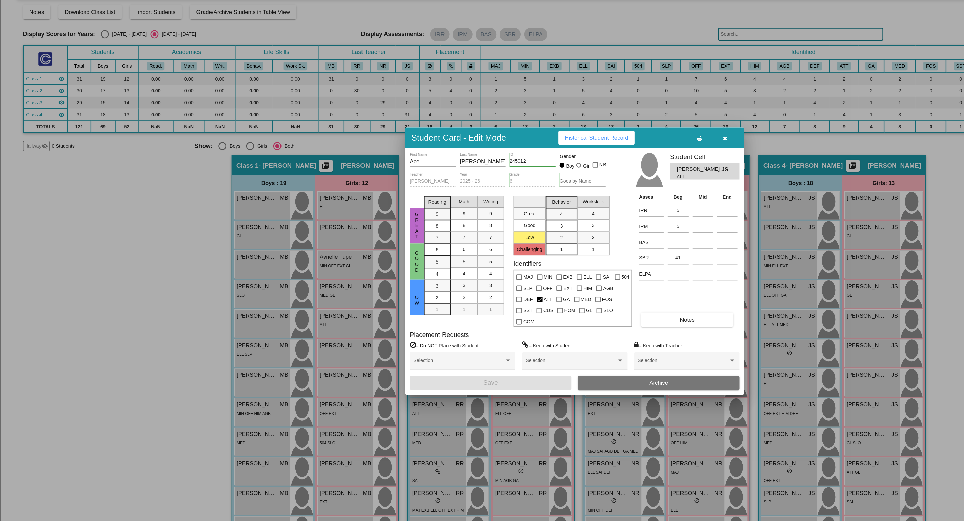
click at [499, 158] on button "Historical Student Record" at bounding box center [500, 157] width 64 height 12
click at [610, 160] on button "button" at bounding box center [607, 157] width 21 height 12
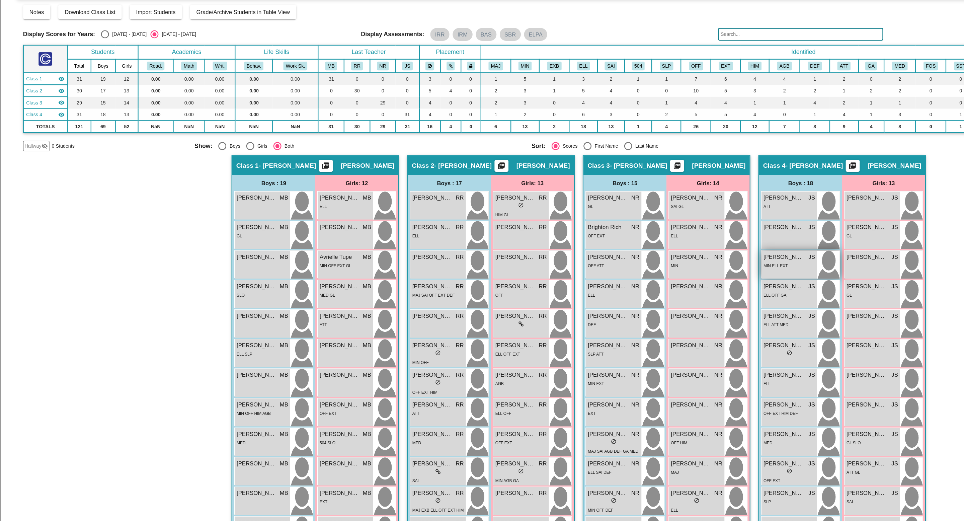
click at [662, 264] on div "MIN ELL EXT" at bounding box center [661, 263] width 43 height 7
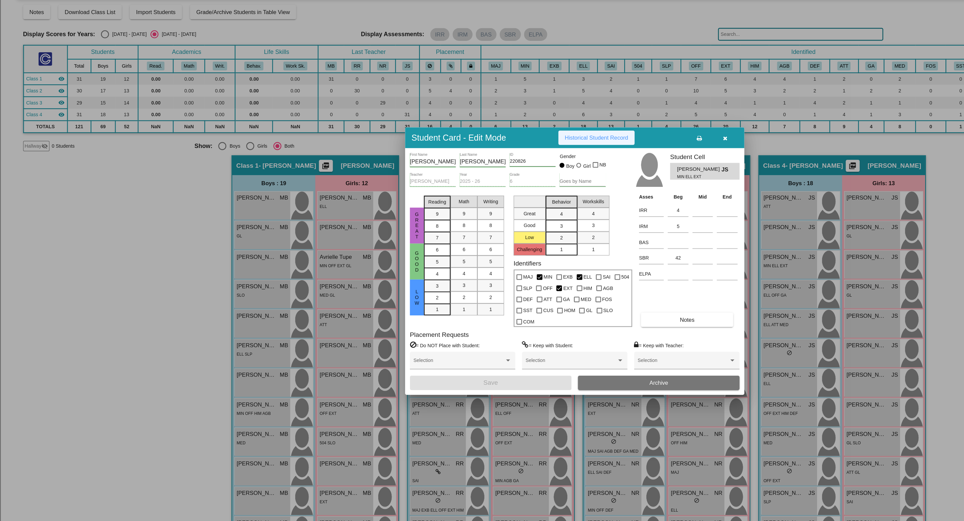
click at [514, 160] on span "Historical Student Record" at bounding box center [499, 156] width 53 height 5
click at [607, 160] on icon "button" at bounding box center [608, 157] width 4 height 5
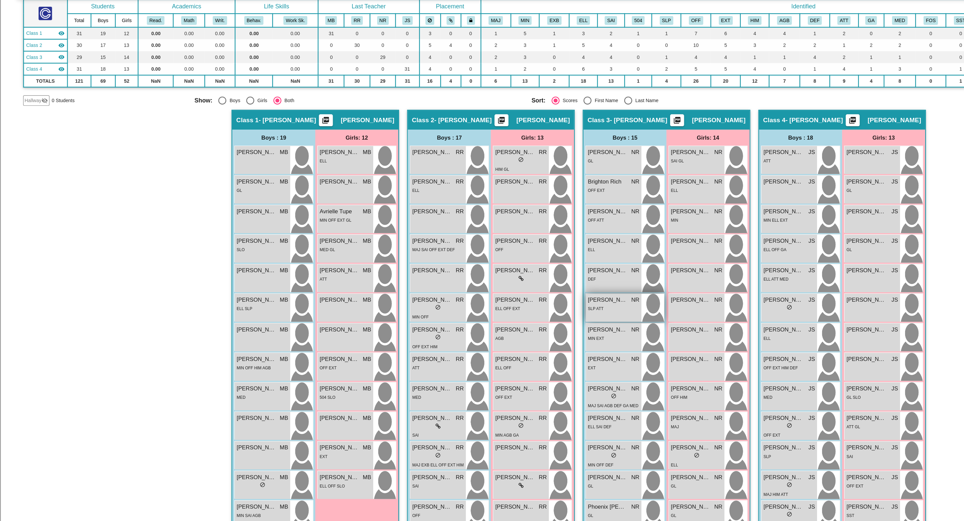
scroll to position [41, 0]
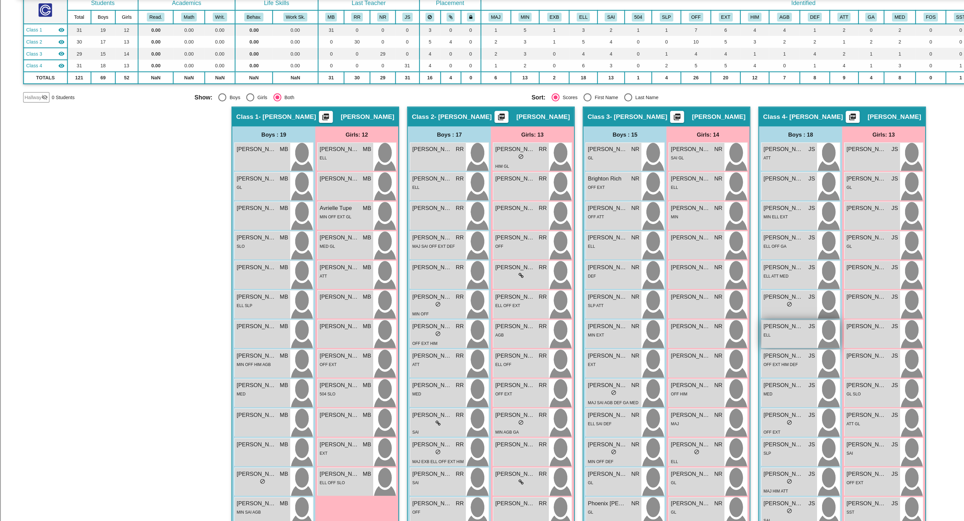
click at [649, 320] on div "ELL" at bounding box center [661, 322] width 43 height 7
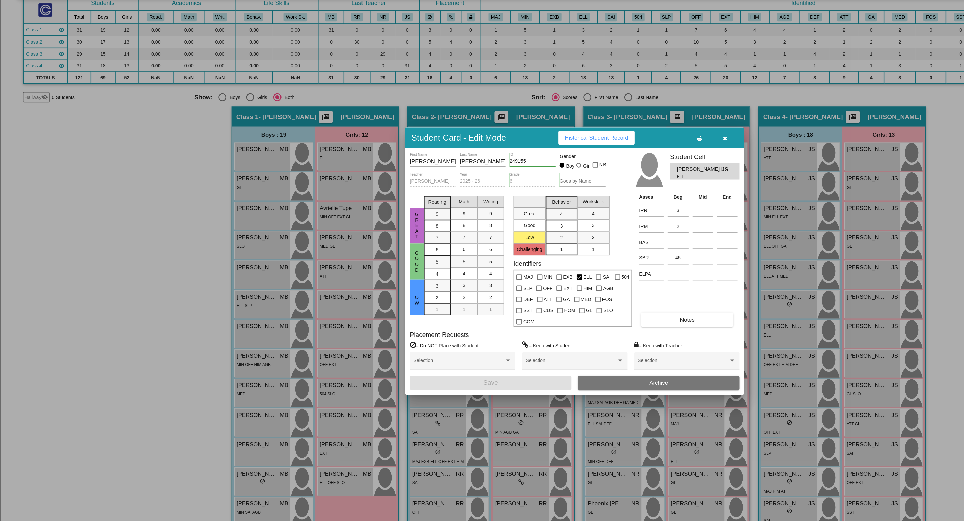
click at [522, 159] on span "Historical Student Record" at bounding box center [499, 156] width 53 height 5
click at [609, 160] on icon "button" at bounding box center [608, 157] width 4 height 5
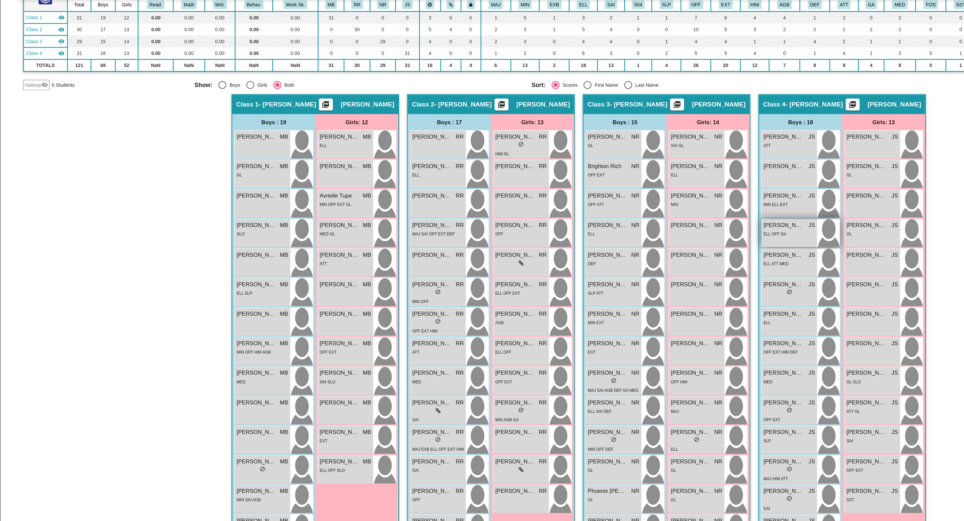
scroll to position [55, 0]
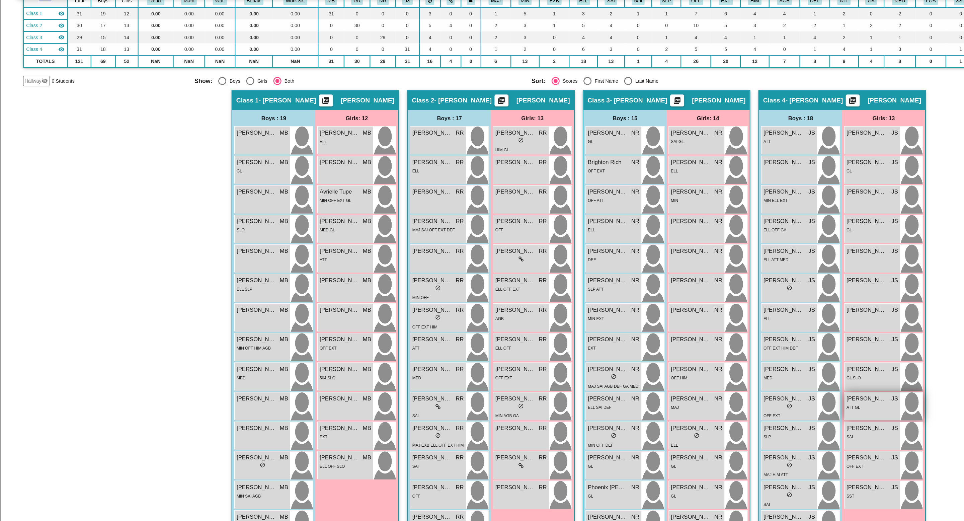
click at [732, 382] on div "ATT GL" at bounding box center [731, 382] width 43 height 7
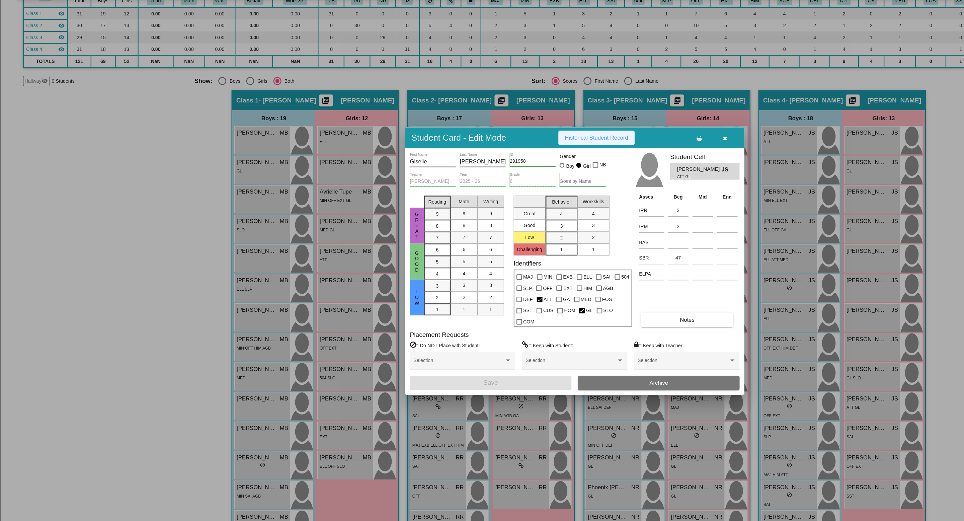
click at [515, 158] on button "Historical Student Record" at bounding box center [500, 157] width 64 height 12
click at [609, 163] on button "button" at bounding box center [607, 157] width 21 height 12
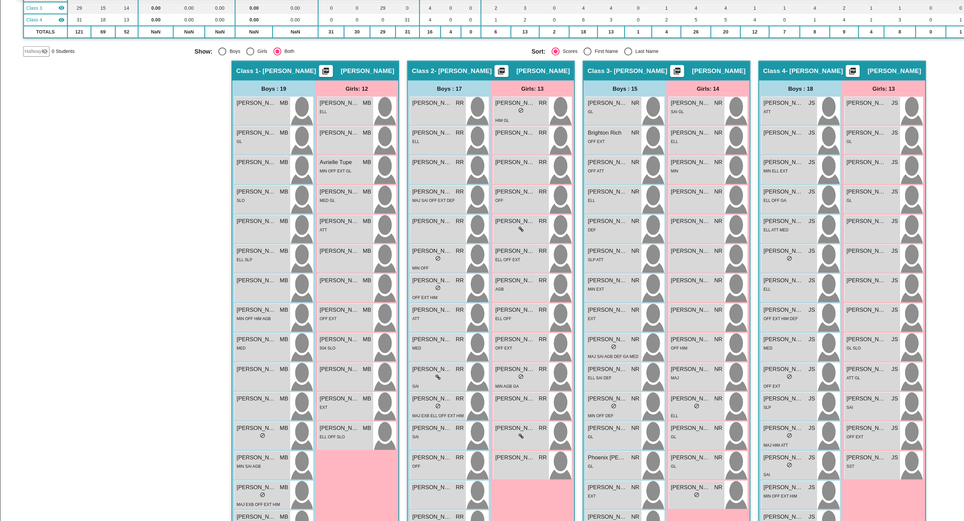
scroll to position [75, 0]
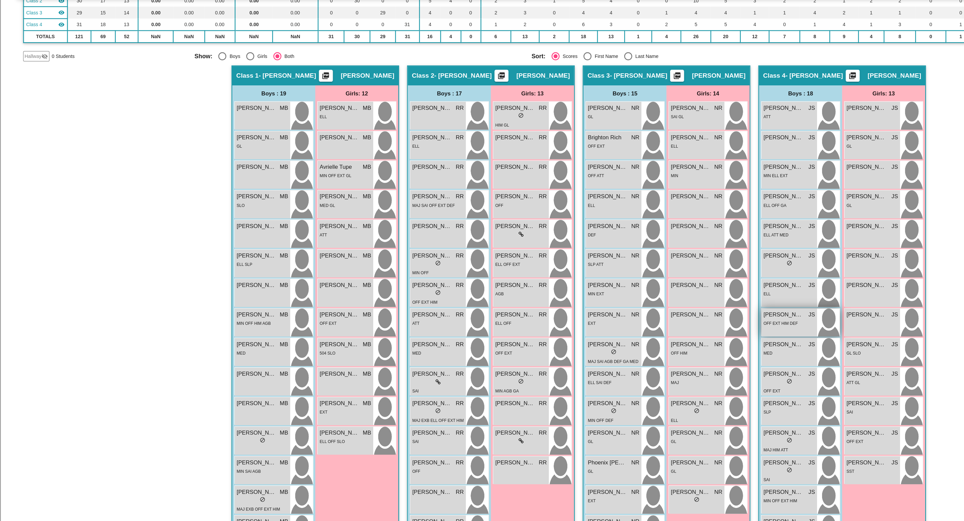
click at [670, 314] on div "OFF EXT HIM DEF" at bounding box center [661, 312] width 43 height 7
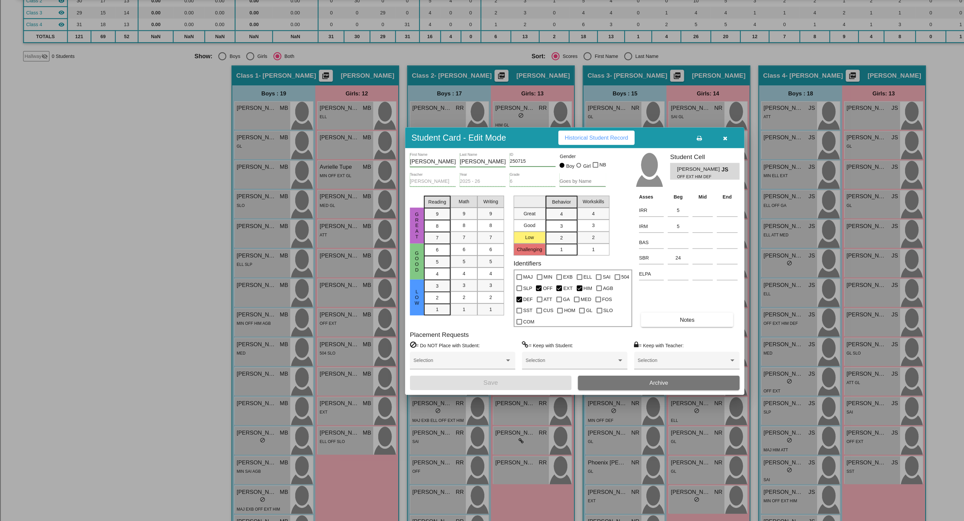
click at [517, 160] on span "Historical Student Record" at bounding box center [499, 156] width 53 height 5
click at [608, 159] on span "button" at bounding box center [608, 156] width 4 height 5
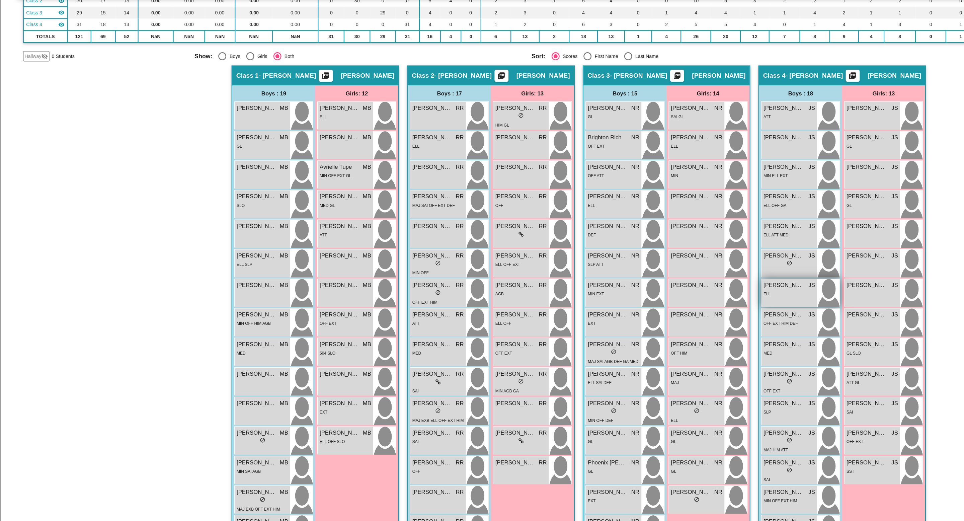
click at [659, 284] on div "ELL" at bounding box center [661, 287] width 43 height 7
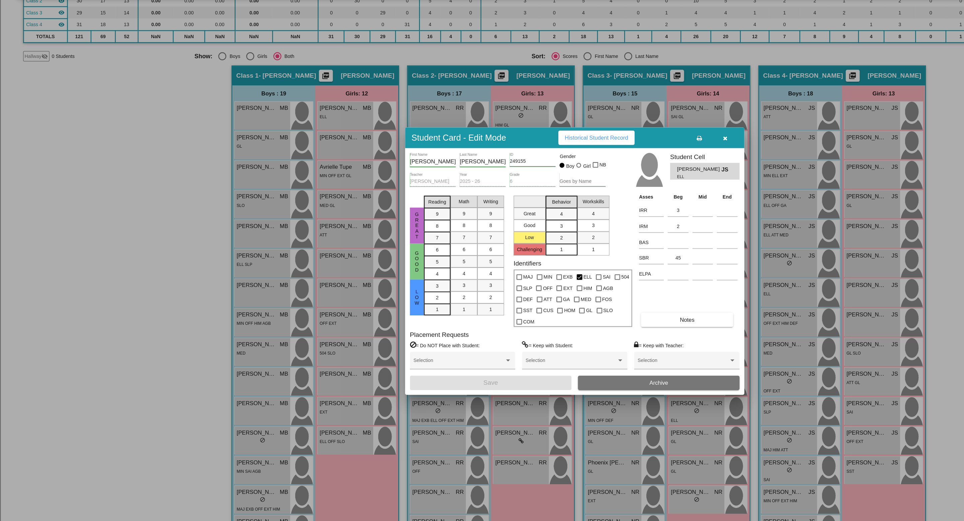
click at [607, 160] on icon "button" at bounding box center [608, 157] width 4 height 5
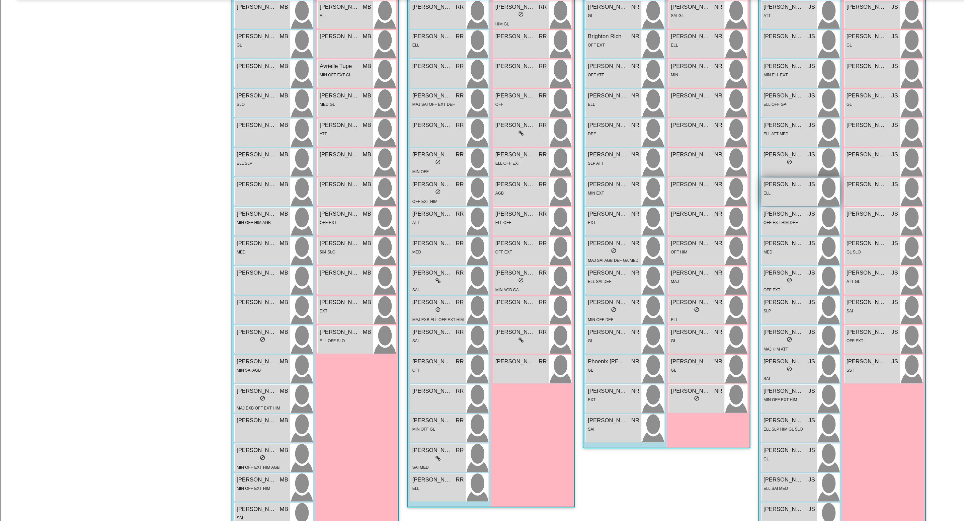
scroll to position [162, 0]
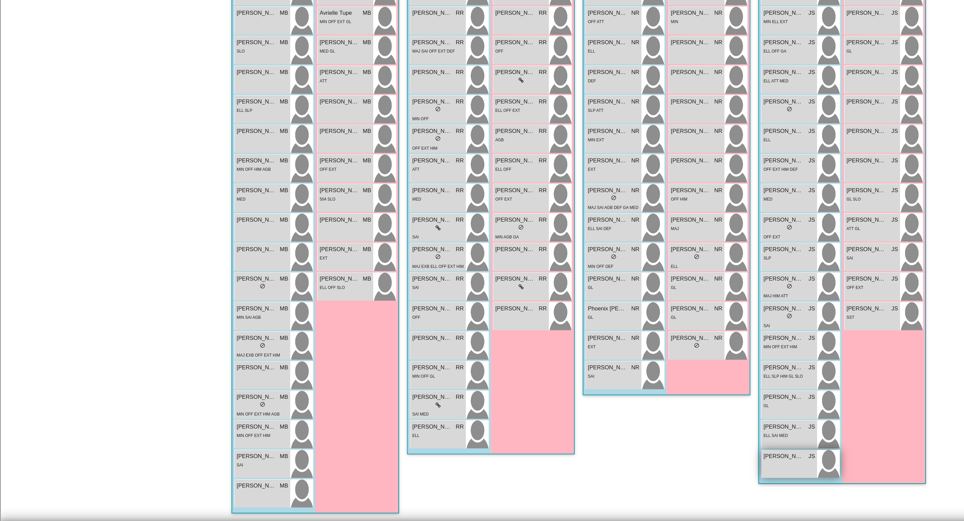
click at [654, 466] on span "Sailor Johnson" at bounding box center [656, 465] width 33 height 7
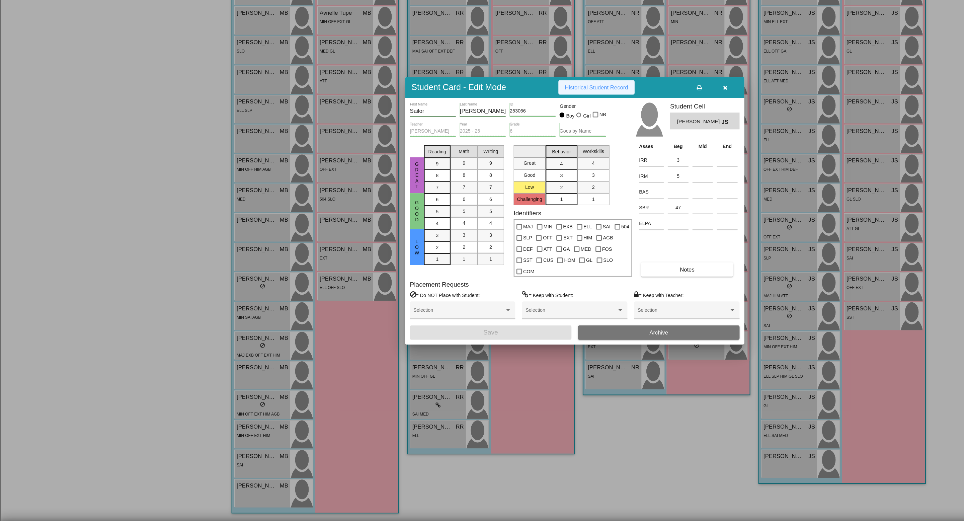
click at [520, 160] on span "Historical Student Record" at bounding box center [499, 156] width 53 height 5
click at [607, 160] on icon "button" at bounding box center [608, 157] width 4 height 5
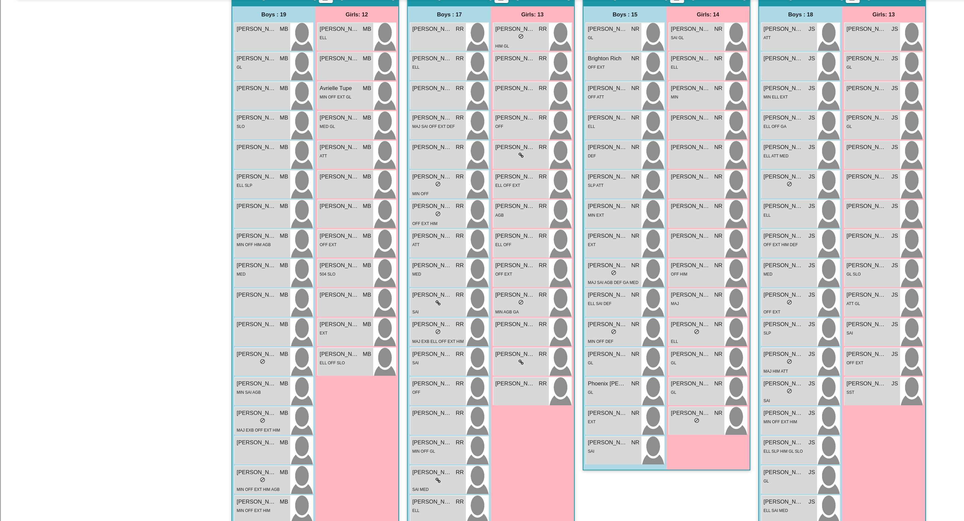
scroll to position [143, 0]
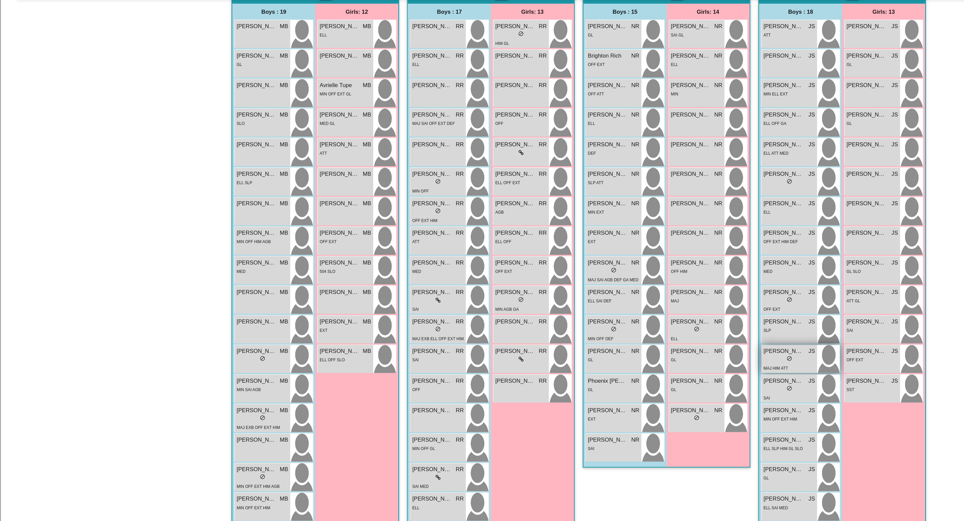
click at [659, 340] on span "do_not_disturb_alt" at bounding box center [661, 342] width 5 height 5
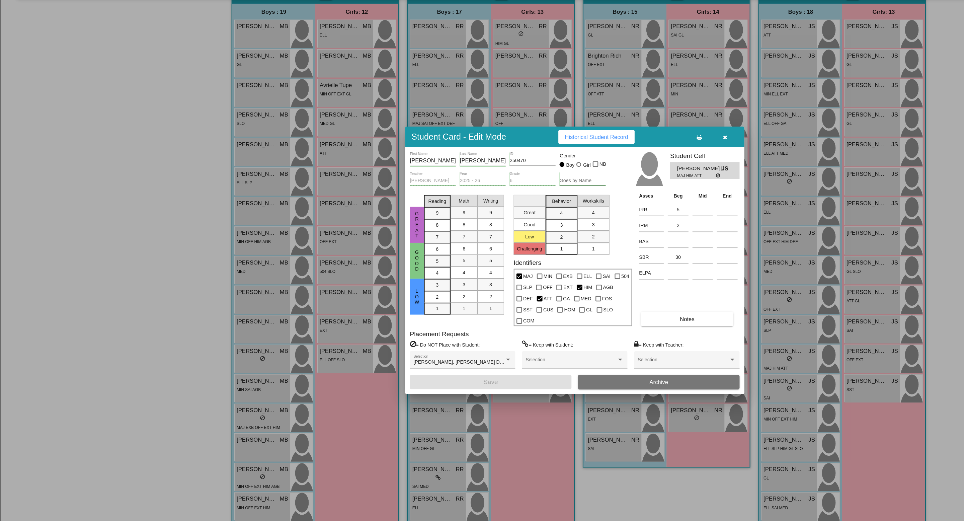
click at [510, 160] on span "Historical Student Record" at bounding box center [499, 156] width 53 height 5
click at [610, 163] on button "button" at bounding box center [607, 157] width 21 height 12
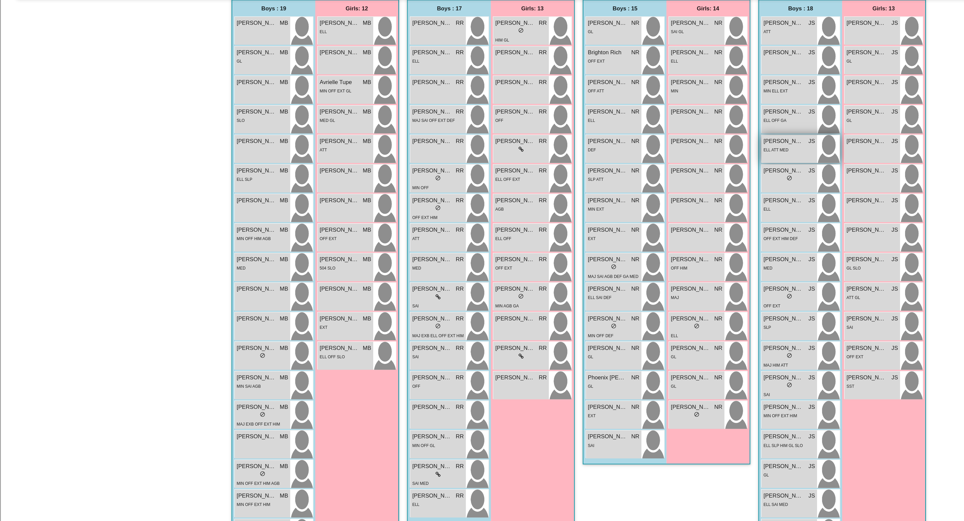
scroll to position [147, 0]
click at [650, 188] on span "Ender Vera" at bounding box center [656, 184] width 33 height 7
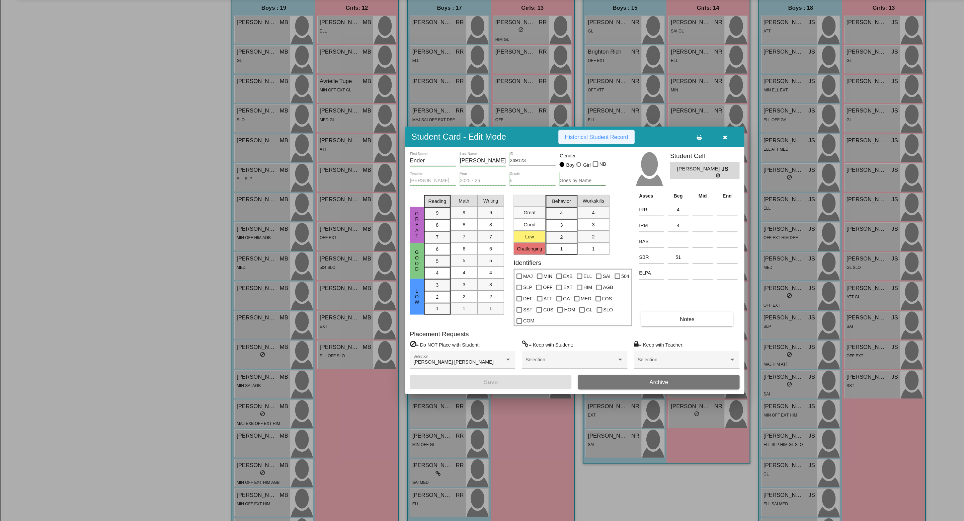
click at [521, 160] on span "Historical Student Record" at bounding box center [499, 156] width 53 height 5
click at [609, 160] on icon "button" at bounding box center [608, 157] width 4 height 5
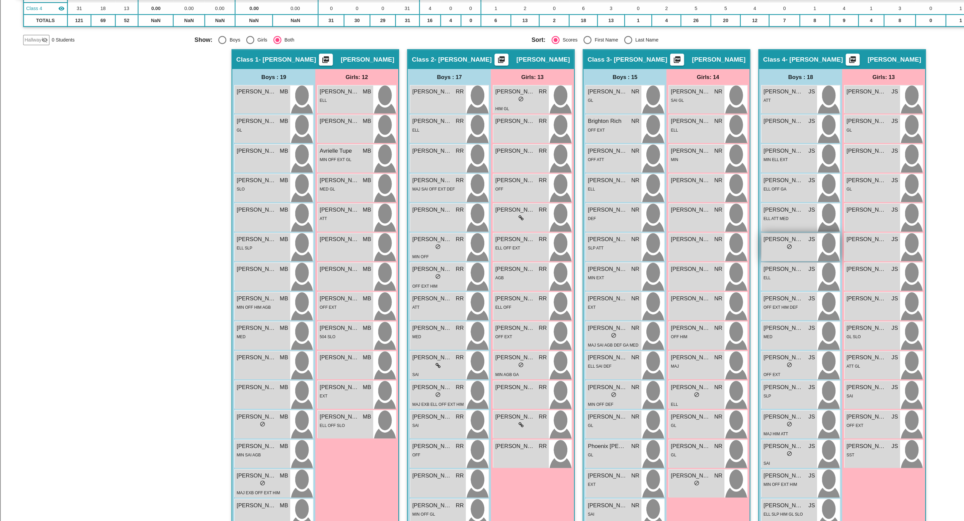
scroll to position [84, 0]
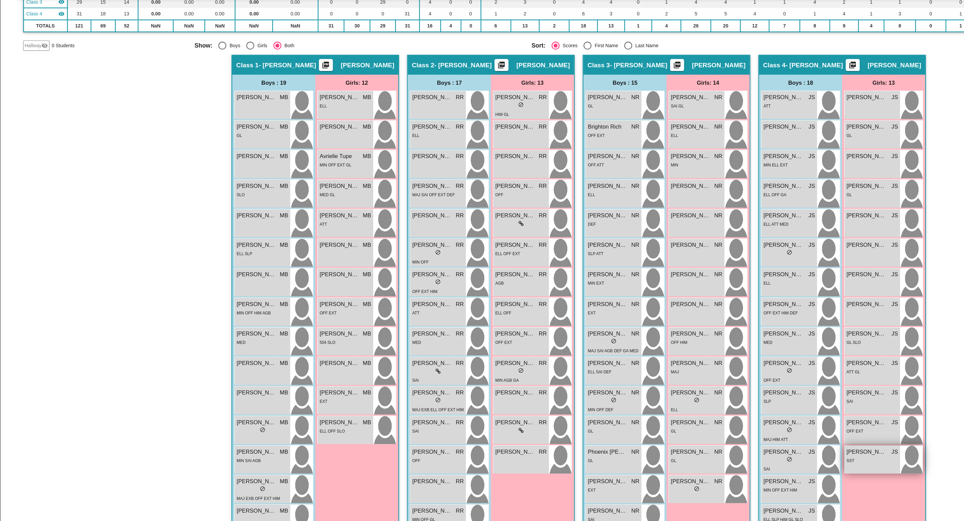
click at [735, 432] on div "Miraya Villegas Carrillo JS lock do_not_disturb_alt SST" at bounding box center [731, 427] width 47 height 23
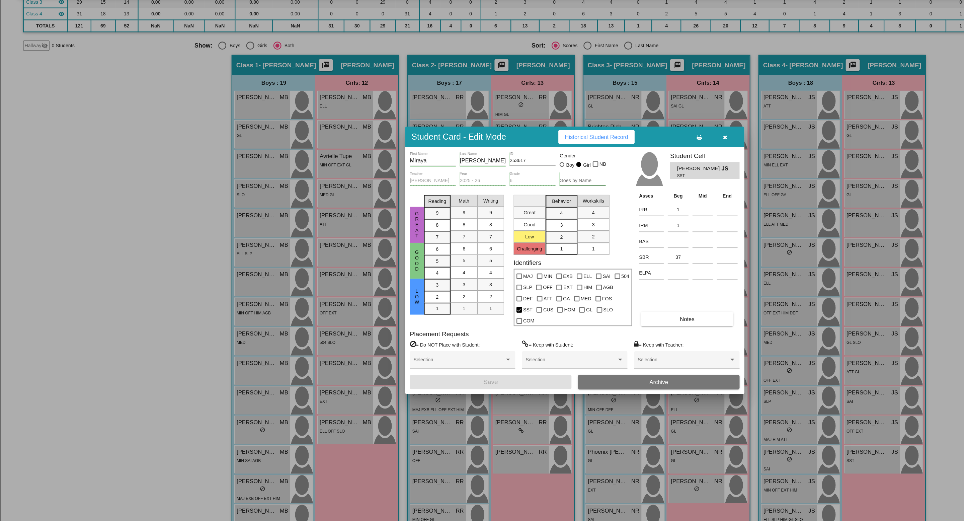
click at [516, 163] on button "Historical Student Record" at bounding box center [500, 157] width 64 height 12
click at [607, 160] on icon "button" at bounding box center [608, 157] width 4 height 5
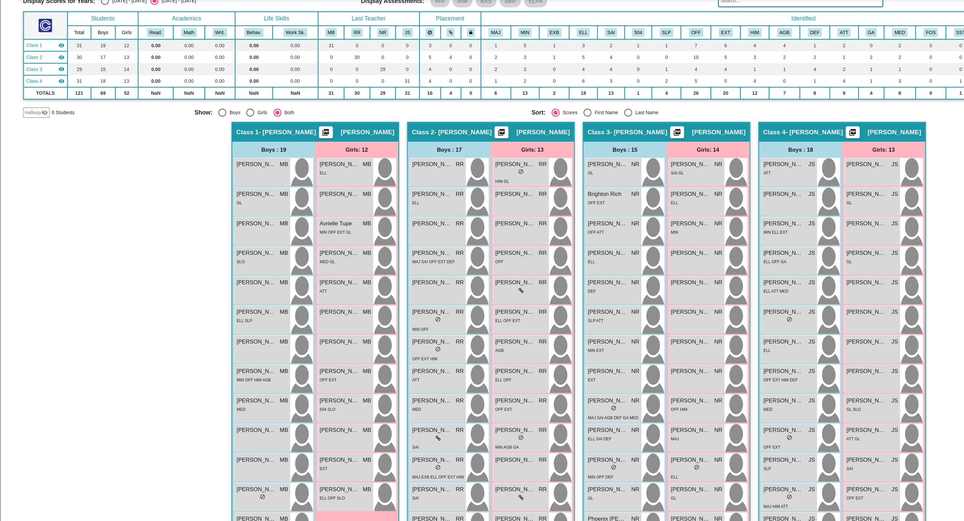
scroll to position [0, 0]
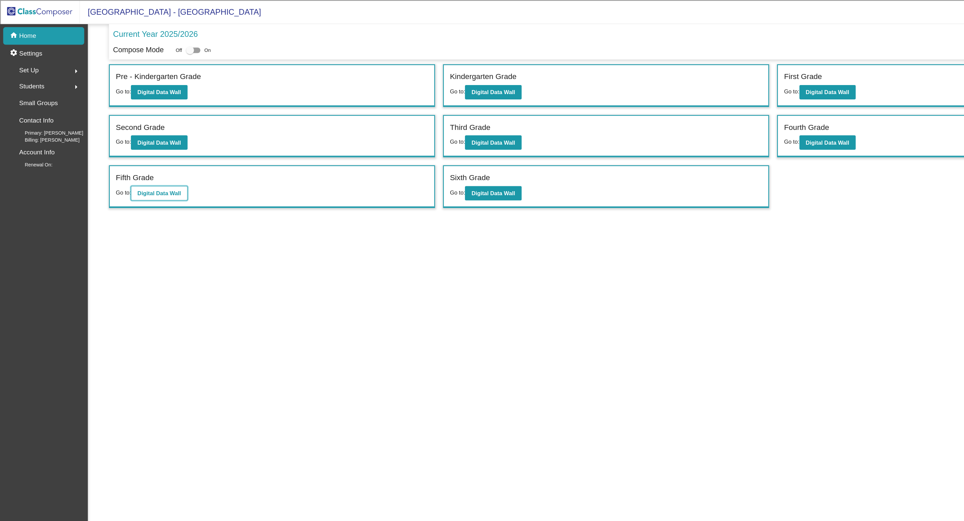
click at [138, 163] on b "Digital Data Wall" at bounding box center [133, 161] width 36 height 5
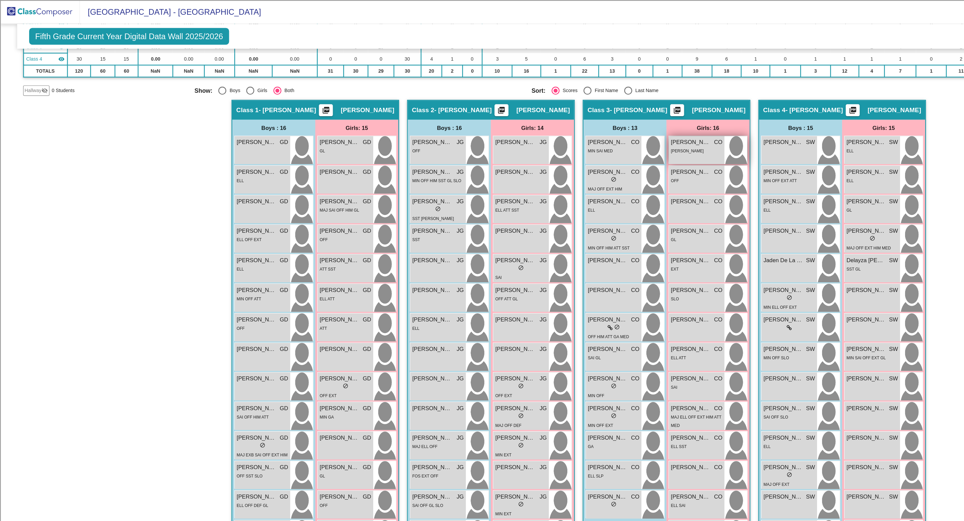
scroll to position [87, 0]
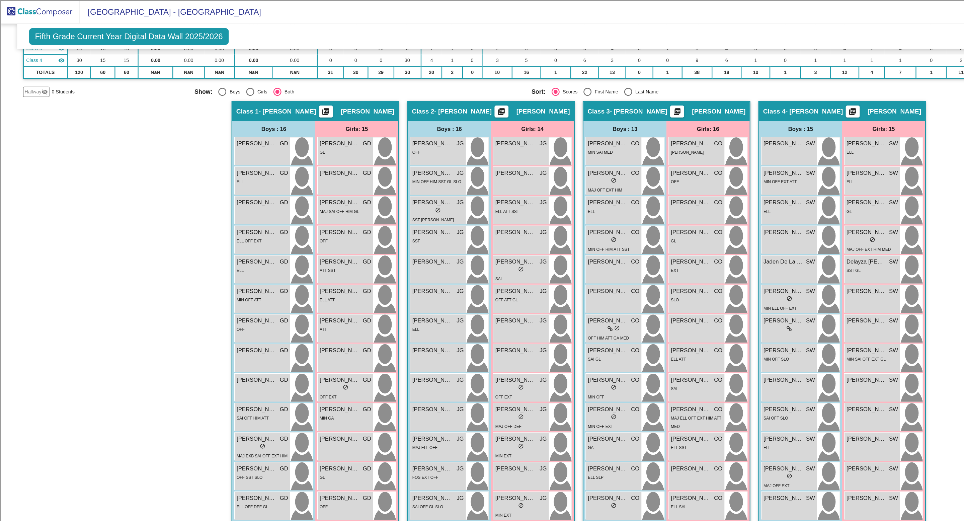
click at [428, 112] on div "Girls: 14" at bounding box center [447, 107] width 70 height 13
click at [431, 127] on div "Abby Ackart JG lock do_not_disturb_alt" at bounding box center [437, 126] width 47 height 23
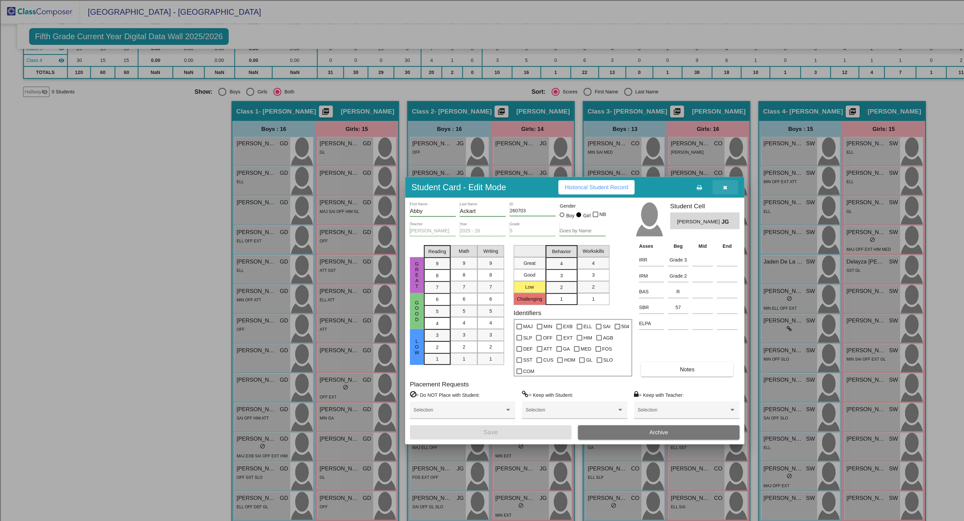
click at [610, 162] on button "button" at bounding box center [607, 157] width 21 height 12
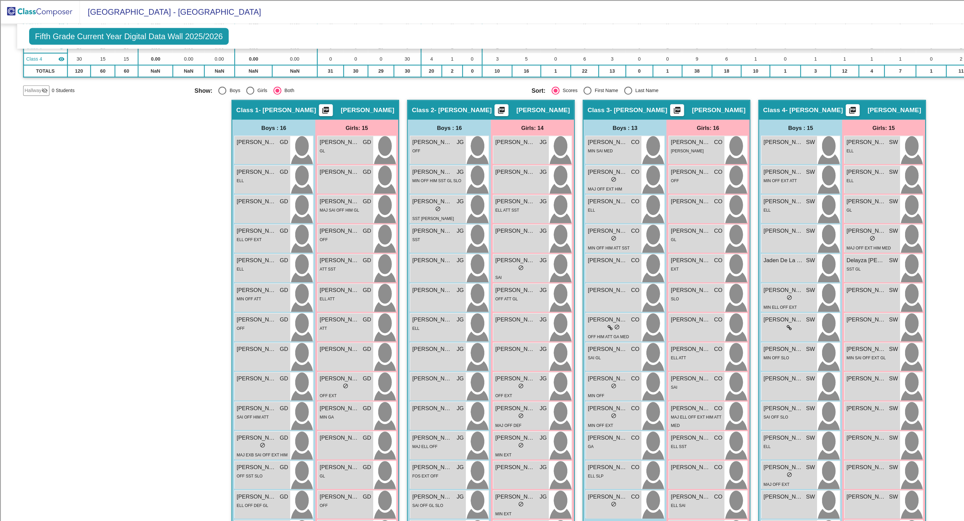
scroll to position [87, 0]
click at [365, 173] on div "lock do_not_disturb_alt" at bounding box center [367, 176] width 5 height 7
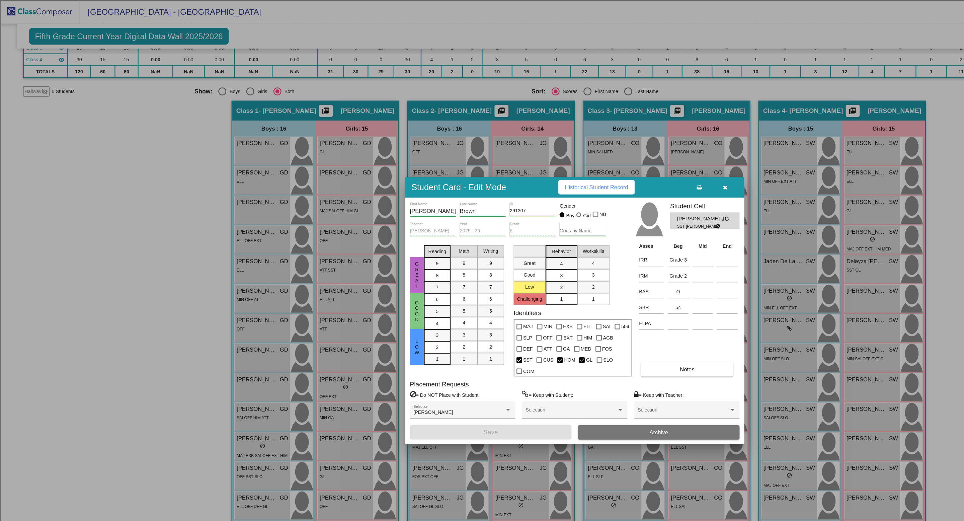
click at [509, 160] on span "Historical Student Record" at bounding box center [499, 156] width 53 height 5
click at [610, 161] on button "button" at bounding box center [607, 157] width 21 height 12
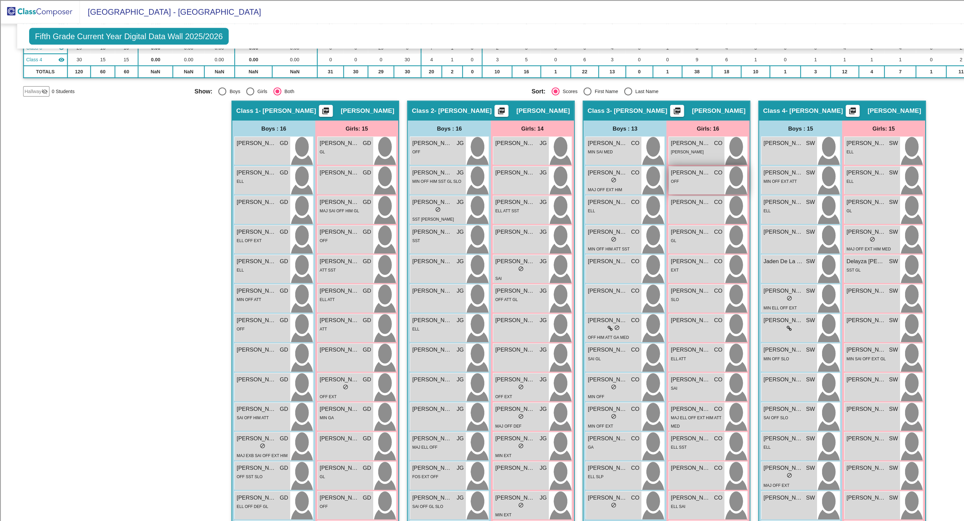
click at [608, 162] on img at bounding box center [616, 151] width 19 height 23
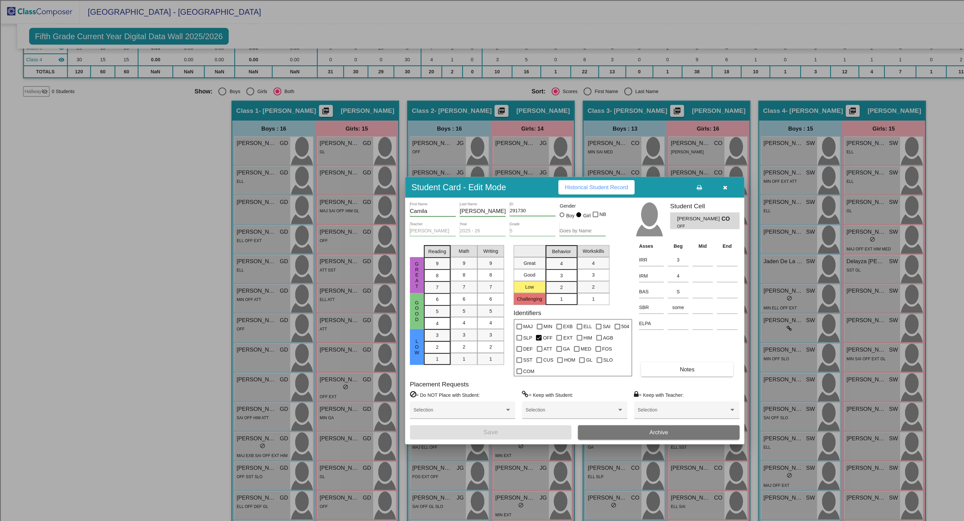
click at [610, 162] on button "button" at bounding box center [607, 157] width 21 height 12
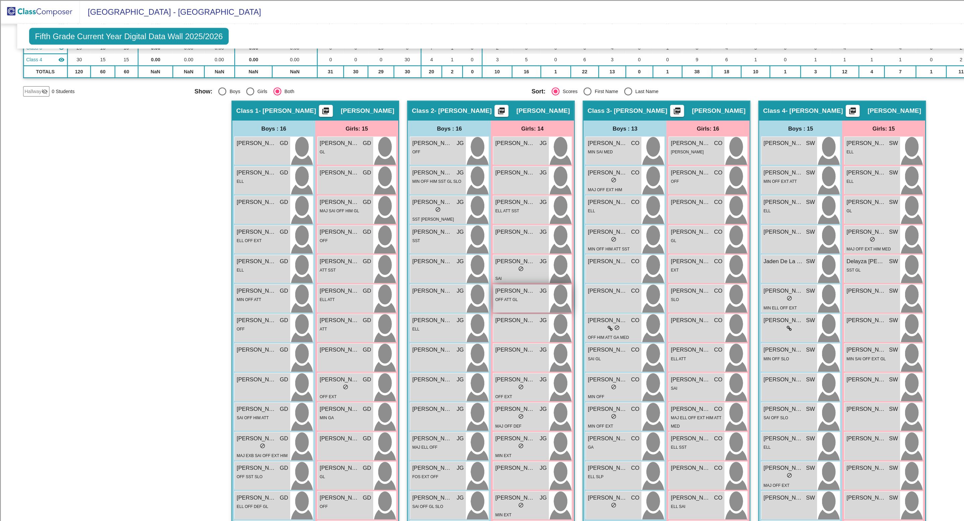
click at [434, 245] on span "Irene Escajeda" at bounding box center [431, 243] width 33 height 7
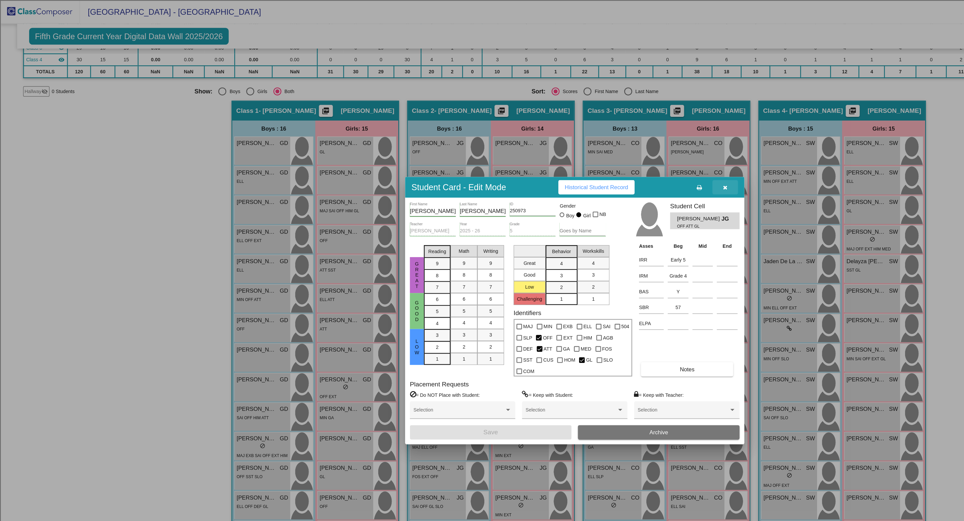
click at [609, 160] on icon "button" at bounding box center [608, 157] width 4 height 5
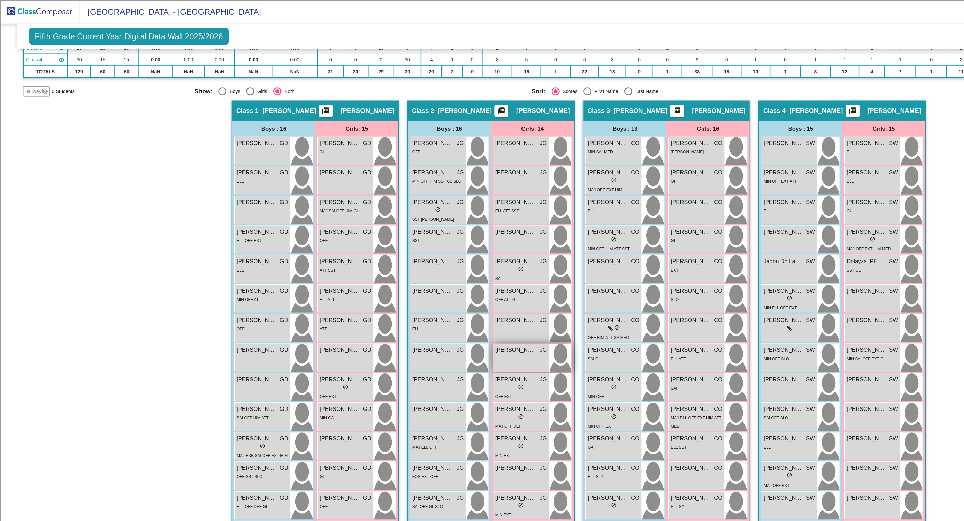
scroll to position [88, 0]
click at [455, 296] on div "Malia Kaanapu JG lock do_not_disturb_alt" at bounding box center [437, 298] width 47 height 23
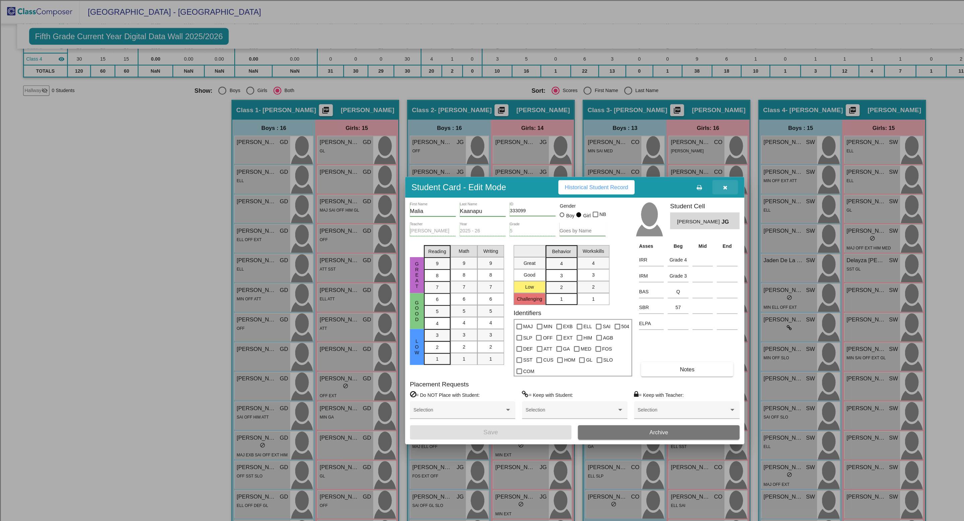
click at [611, 162] on button "button" at bounding box center [607, 157] width 21 height 12
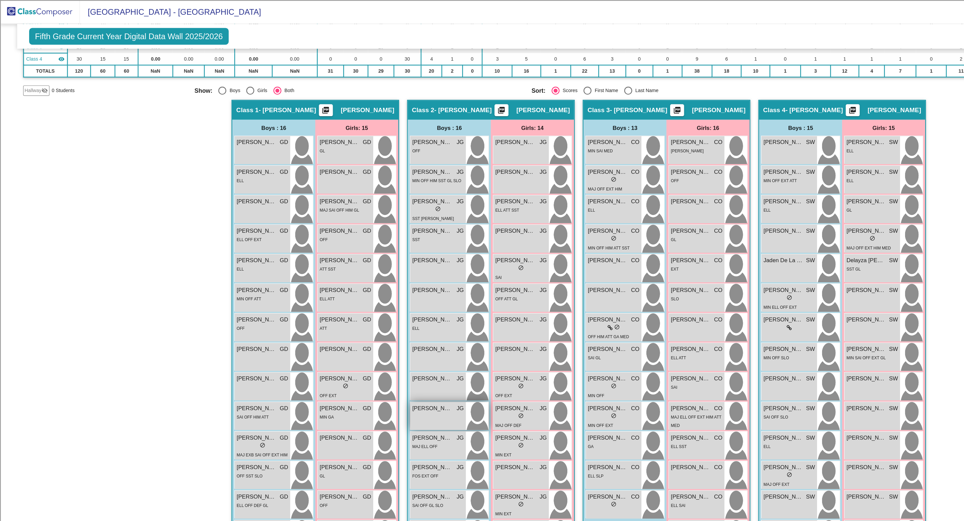
click at [376, 345] on span "Jorge Lara" at bounding box center [362, 342] width 33 height 7
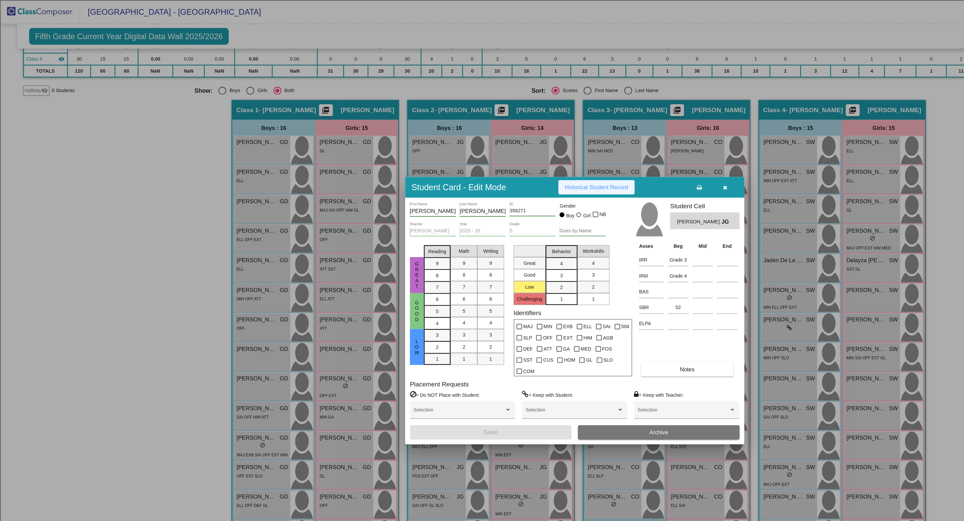
click at [522, 158] on button "Historical Student Record" at bounding box center [500, 157] width 64 height 12
click at [610, 161] on button "button" at bounding box center [607, 157] width 21 height 12
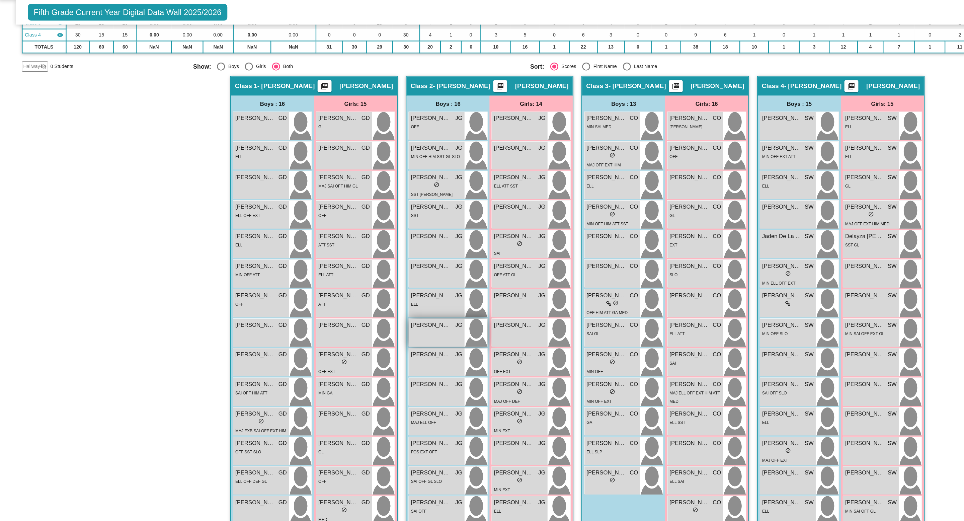
click at [367, 293] on span "John (Douglas) Perkins" at bounding box center [362, 292] width 33 height 7
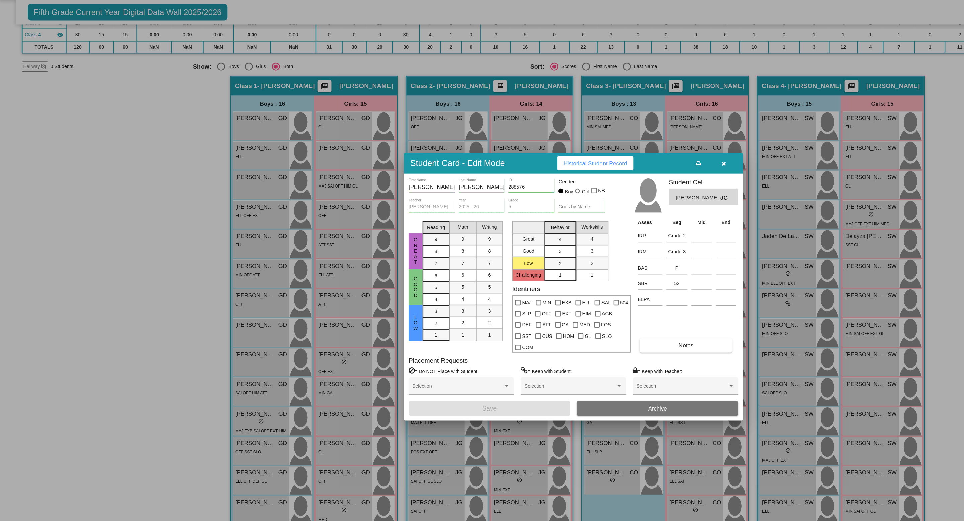
click at [516, 160] on span "Historical Student Record" at bounding box center [499, 156] width 53 height 5
click at [609, 160] on icon "button" at bounding box center [608, 157] width 4 height 5
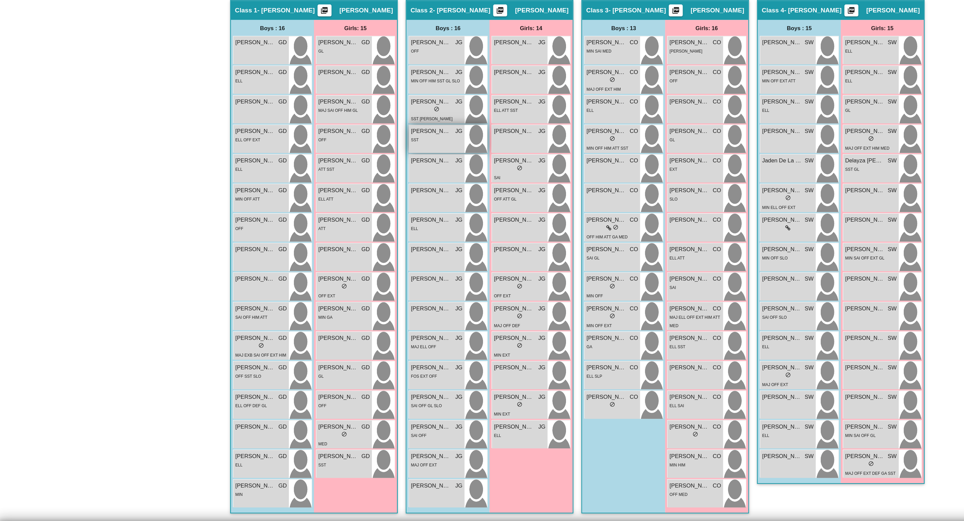
click at [372, 202] on div "SST" at bounding box center [367, 200] width 43 height 7
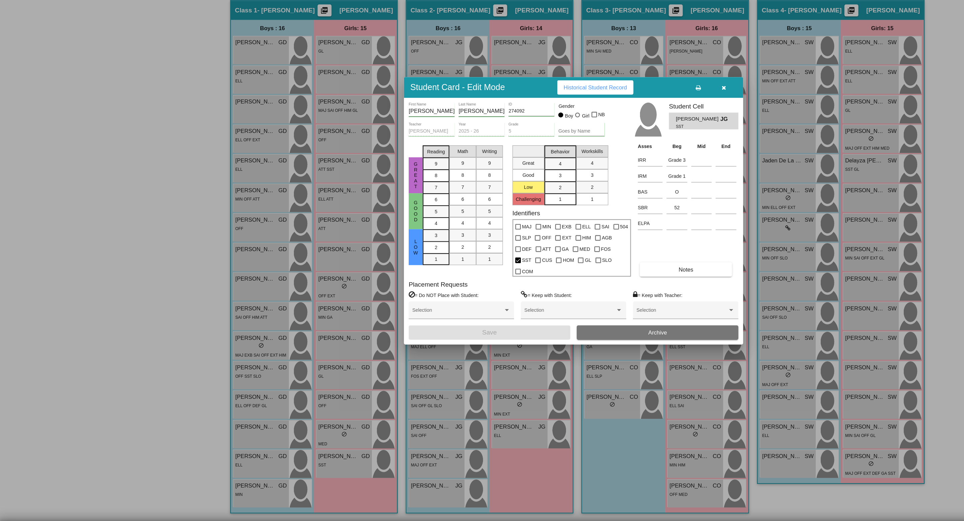
click at [516, 160] on span "Historical Student Record" at bounding box center [499, 156] width 53 height 5
click at [606, 160] on icon "button" at bounding box center [608, 157] width 4 height 5
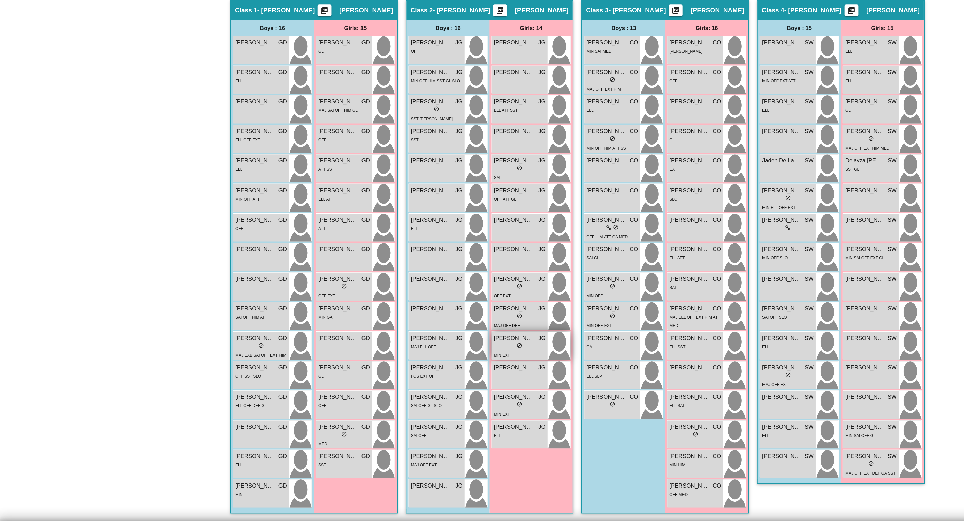
click at [437, 377] on div "MIN EXT" at bounding box center [436, 380] width 43 height 7
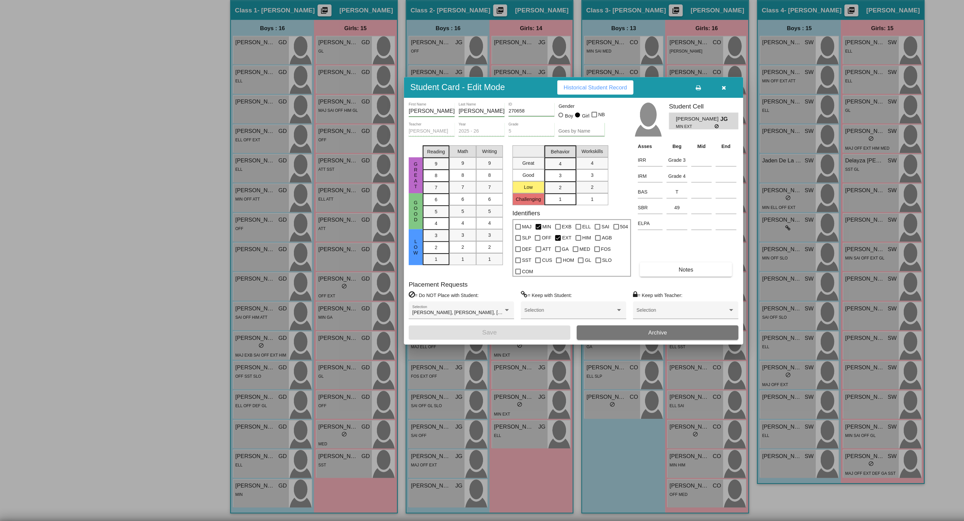
click at [514, 160] on span "Historical Student Record" at bounding box center [499, 156] width 53 height 5
click at [608, 160] on icon "button" at bounding box center [608, 157] width 4 height 5
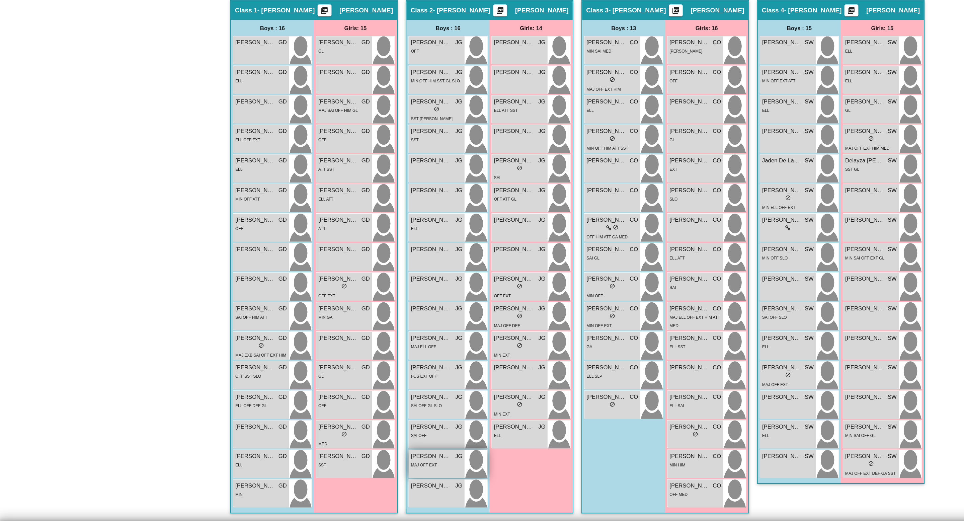
click at [364, 471] on span "MAJ OFF EXT" at bounding box center [357, 473] width 22 height 4
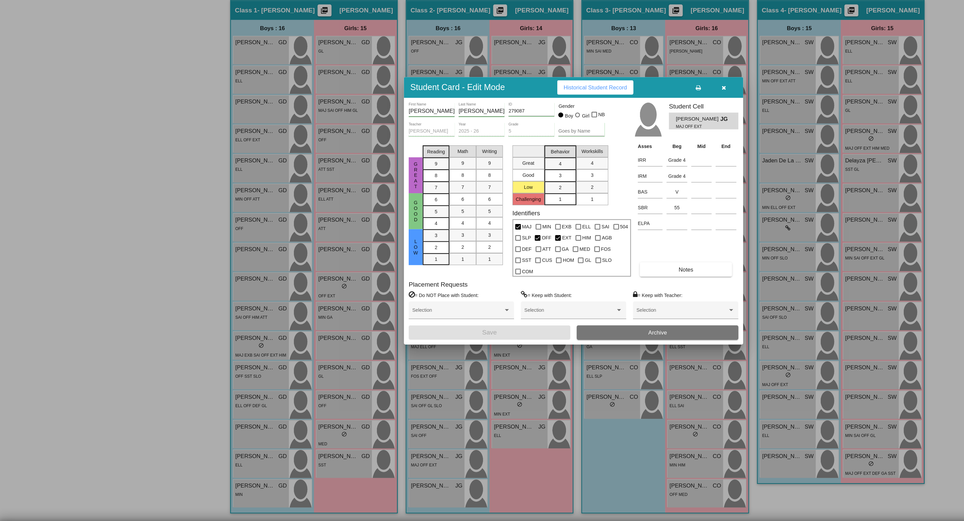
click at [612, 162] on button "button" at bounding box center [607, 157] width 21 height 12
click at [608, 160] on icon "button" at bounding box center [608, 157] width 4 height 5
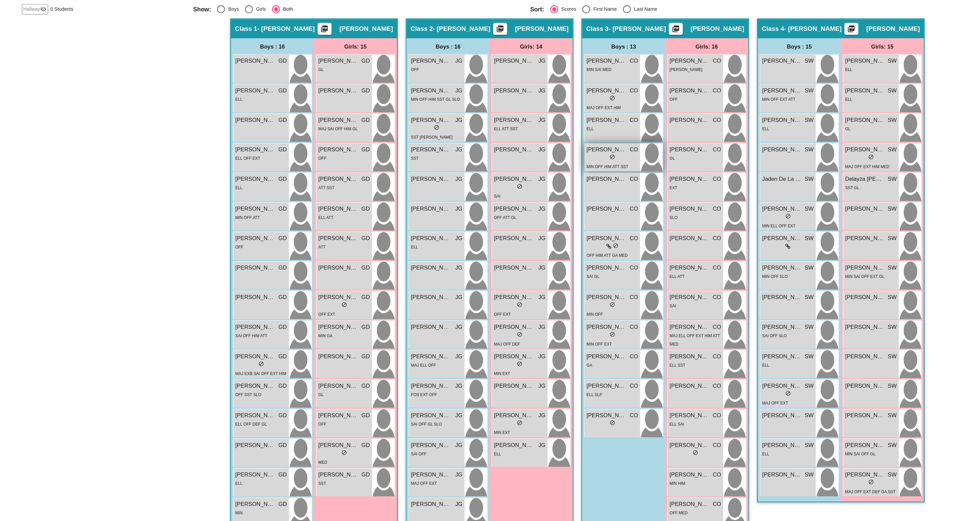
click at [512, 198] on span "do_not_disturb_alt" at bounding box center [514, 199] width 5 height 5
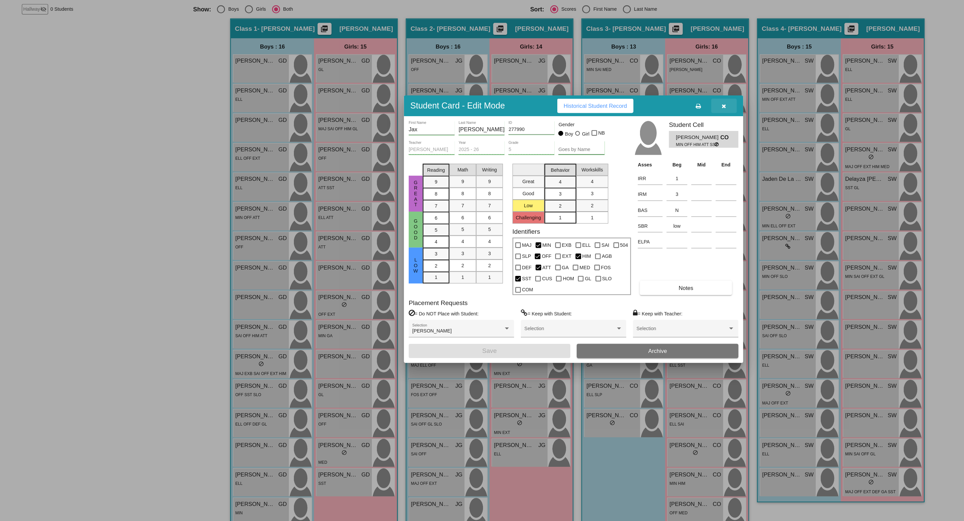
click at [607, 163] on button "button" at bounding box center [607, 157] width 21 height 12
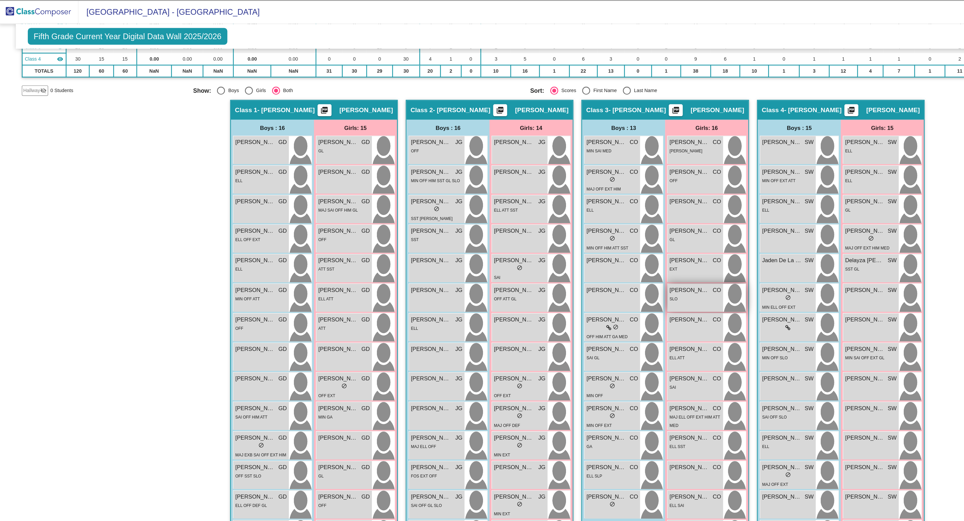
click at [583, 253] on div "SLO" at bounding box center [584, 250] width 43 height 7
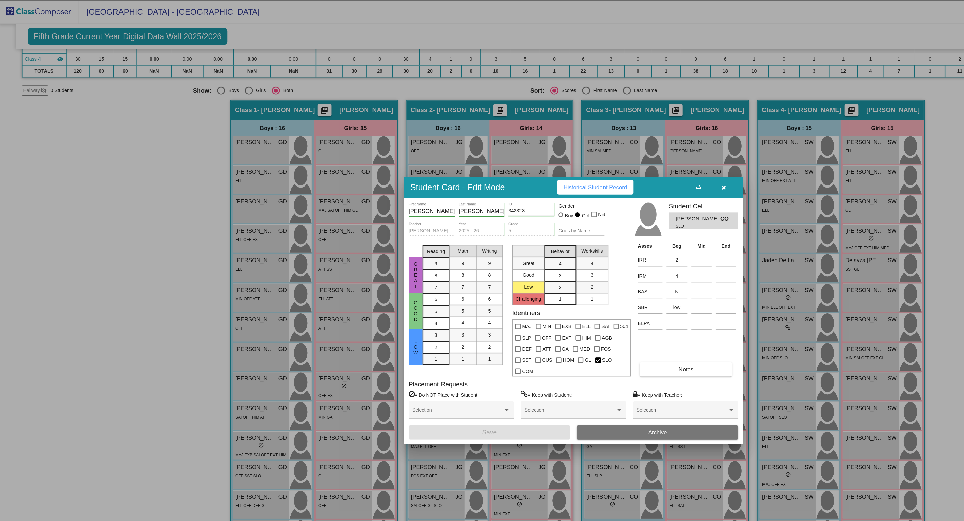
click at [508, 160] on span "Historical Student Record" at bounding box center [499, 156] width 53 height 5
click at [608, 160] on icon "button" at bounding box center [608, 157] width 4 height 5
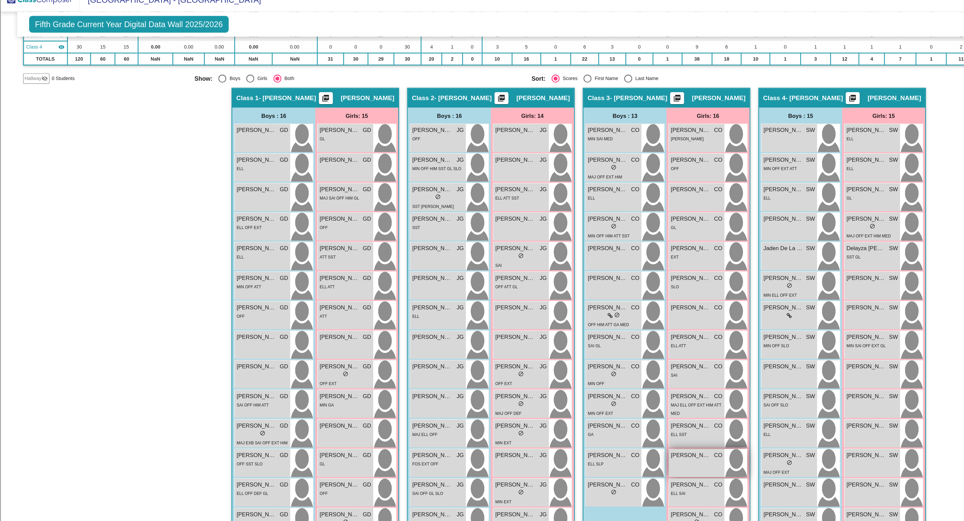
click at [507, 357] on span "MIN OFF EXT" at bounding box center [503, 357] width 21 height 4
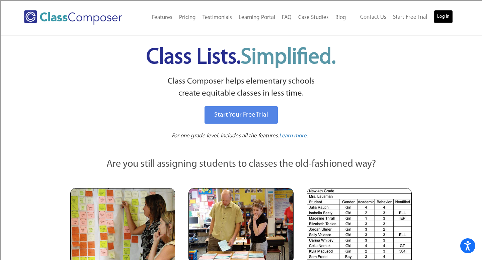
click at [444, 16] on link "Log In" at bounding box center [443, 16] width 19 height 13
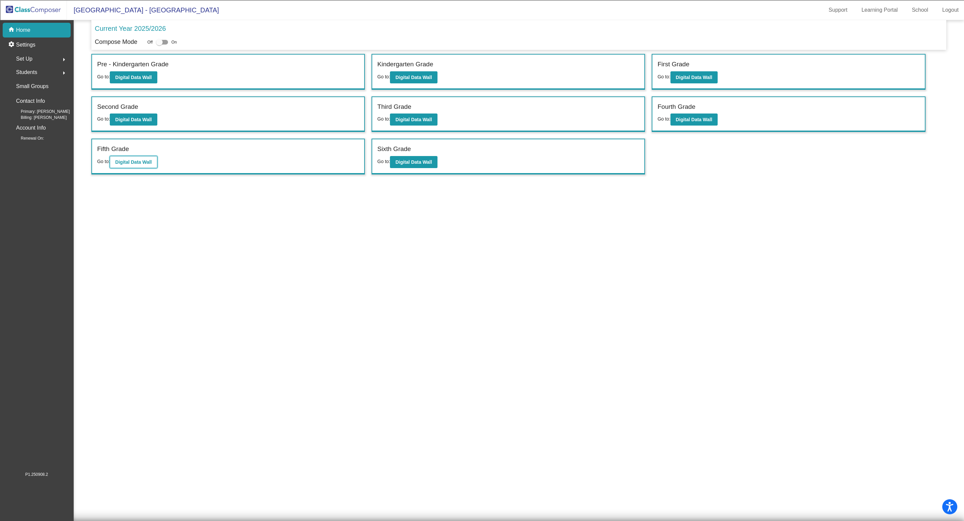
click at [137, 162] on b "Digital Data Wall" at bounding box center [133, 161] width 36 height 5
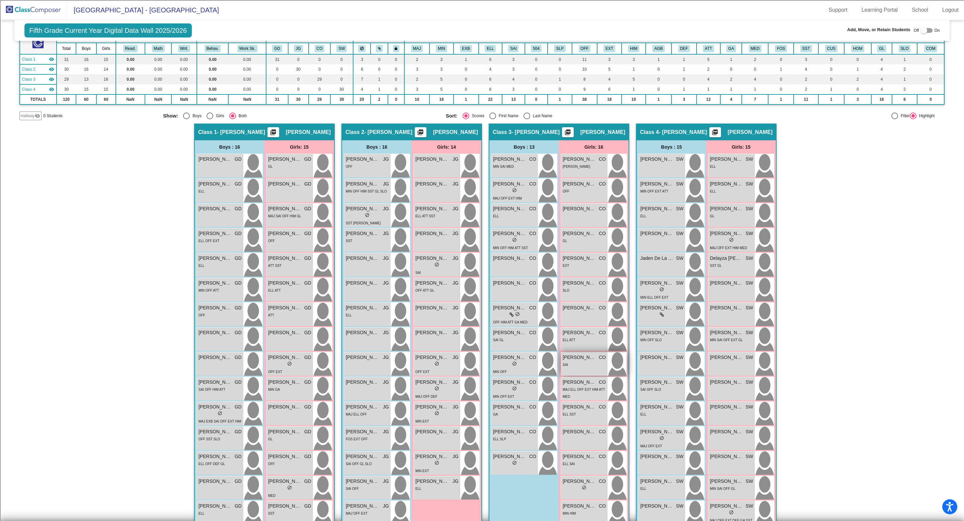
scroll to position [55, 0]
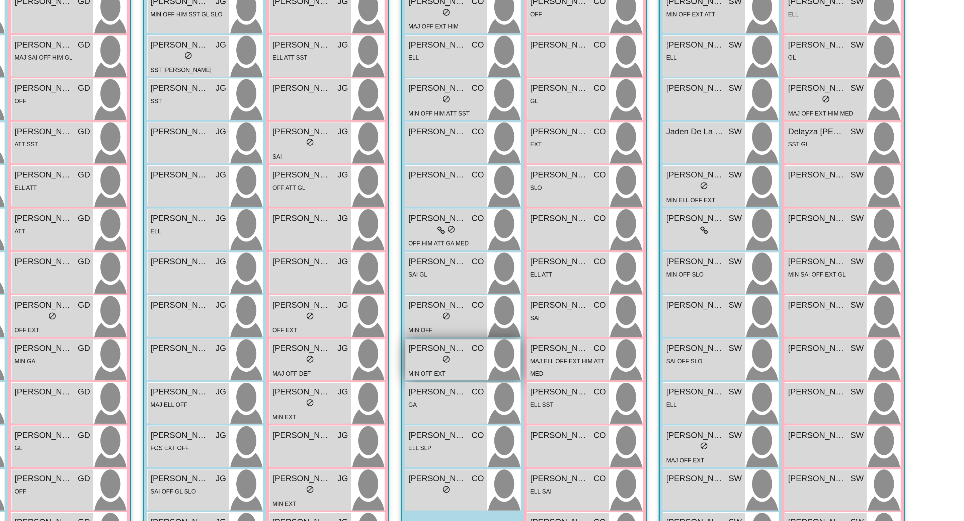
click at [505, 374] on span "Oddie Llamas" at bounding box center [509, 375] width 33 height 7
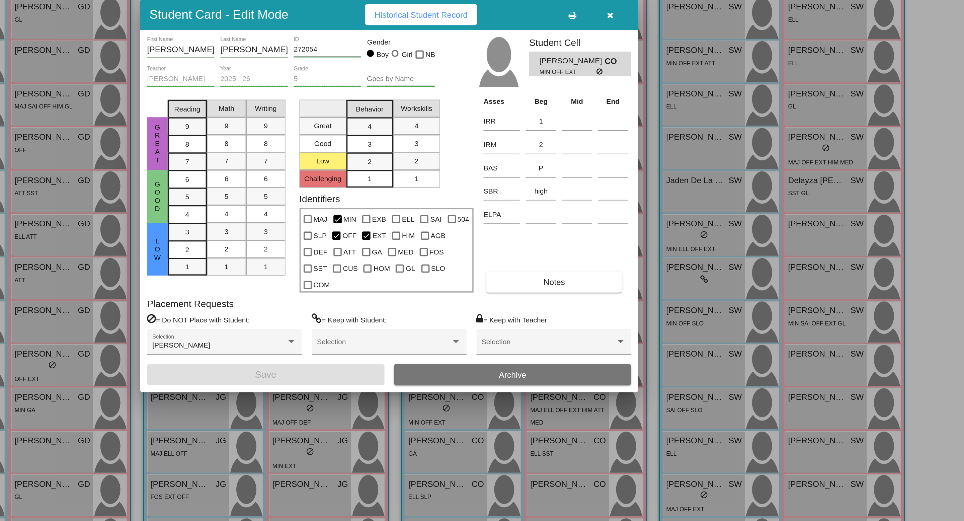
click at [517, 160] on span "Historical Student Record" at bounding box center [499, 156] width 53 height 5
click at [608, 160] on icon "button" at bounding box center [608, 157] width 4 height 5
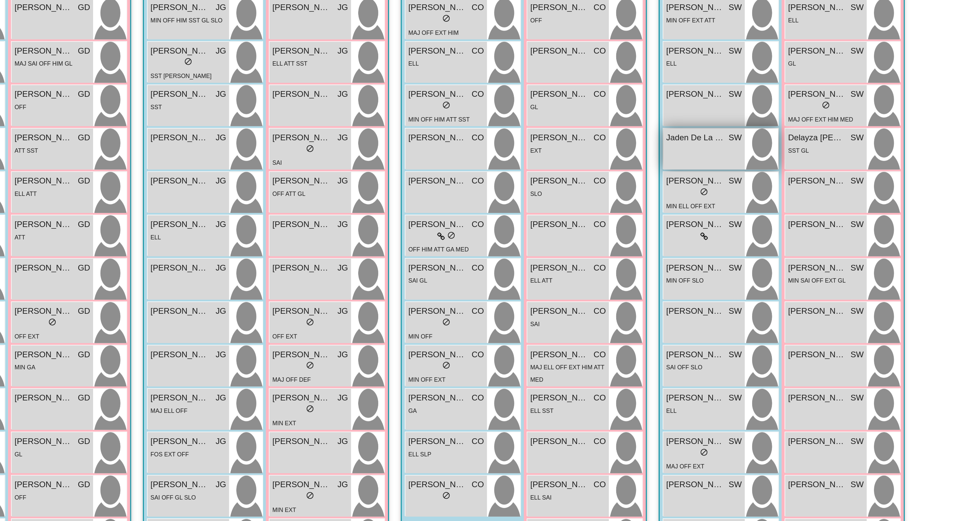
scroll to position [88, 0]
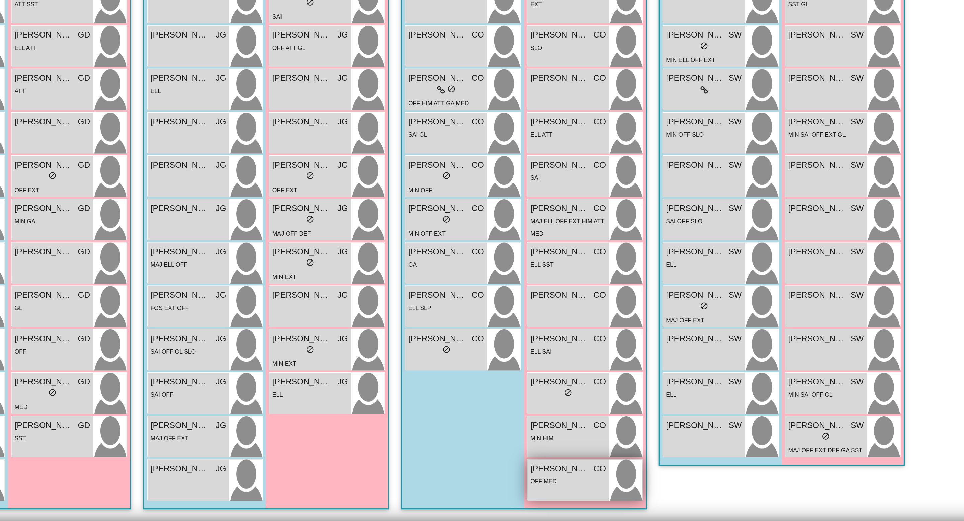
click at [579, 493] on span "Sarah Maciel" at bounding box center [579, 490] width 33 height 7
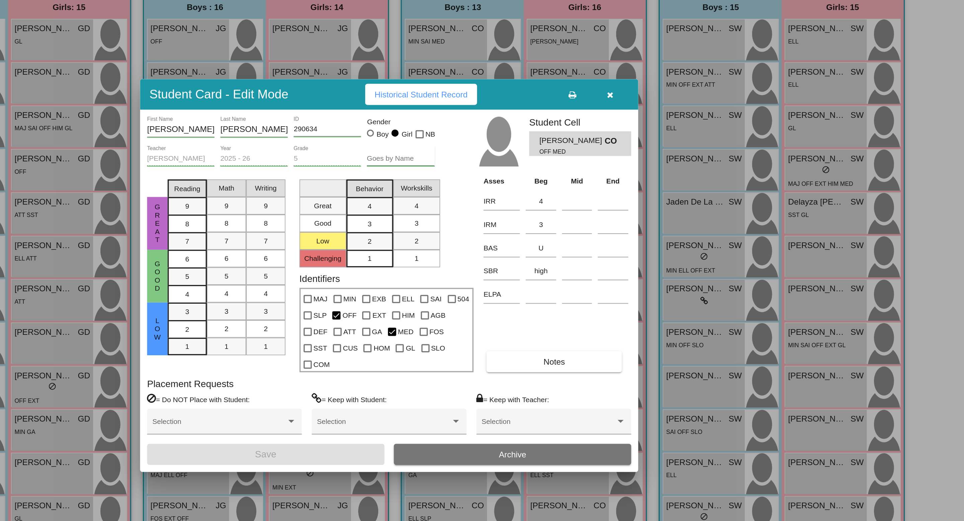
click at [499, 160] on span "Historical Student Record" at bounding box center [499, 156] width 53 height 5
click at [609, 160] on icon "button" at bounding box center [608, 157] width 4 height 5
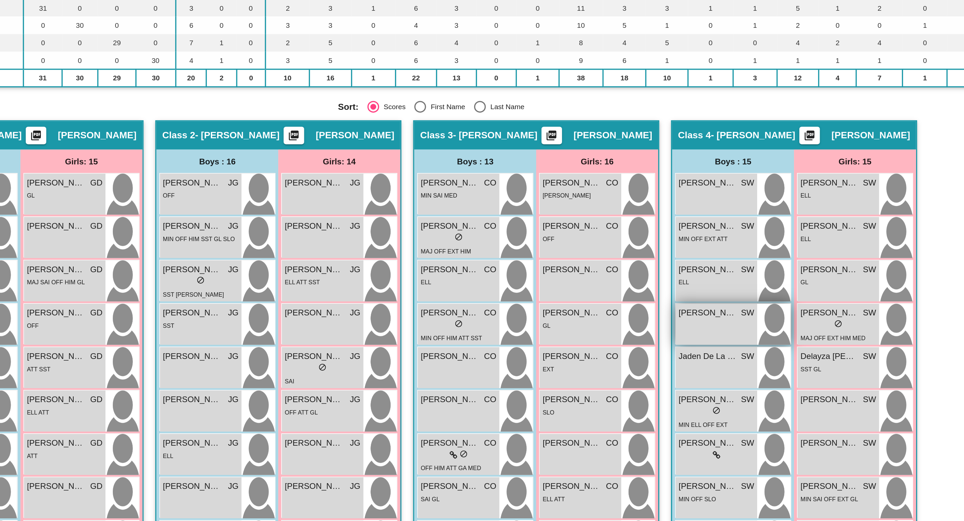
click at [658, 280] on span "Dylan Estlow" at bounding box center [656, 281] width 33 height 7
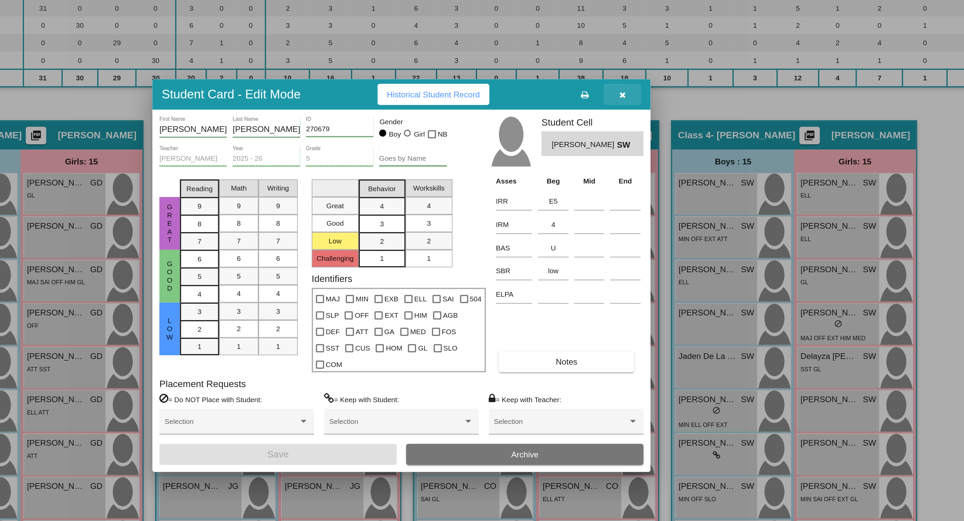
click at [608, 160] on icon "button" at bounding box center [608, 157] width 4 height 5
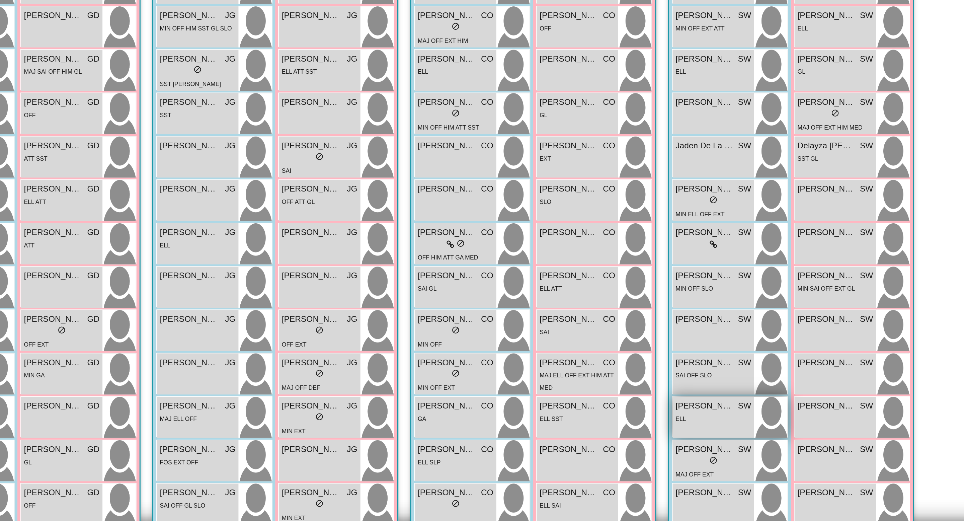
click at [650, 427] on span "Oscar Gonzalez Campuzano" at bounding box center [656, 454] width 33 height 7
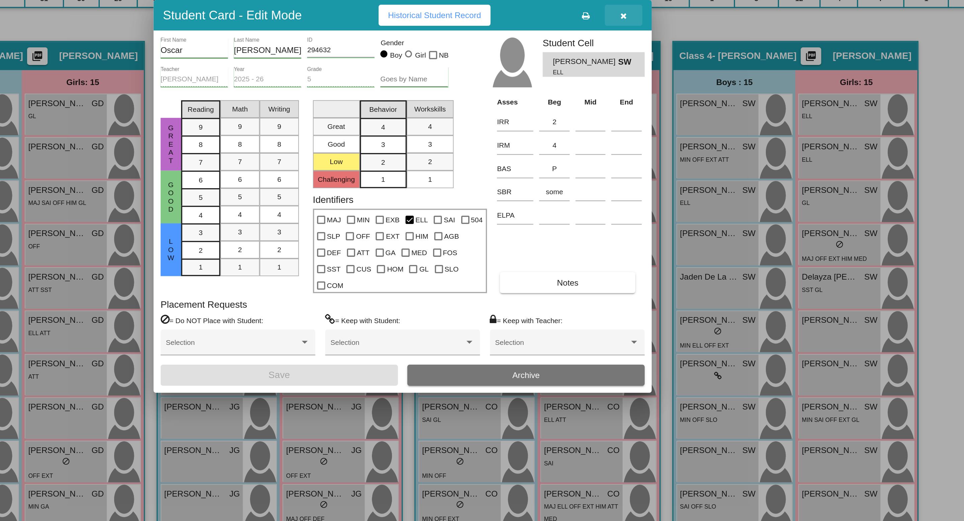
click at [608, 160] on icon "button" at bounding box center [608, 157] width 4 height 5
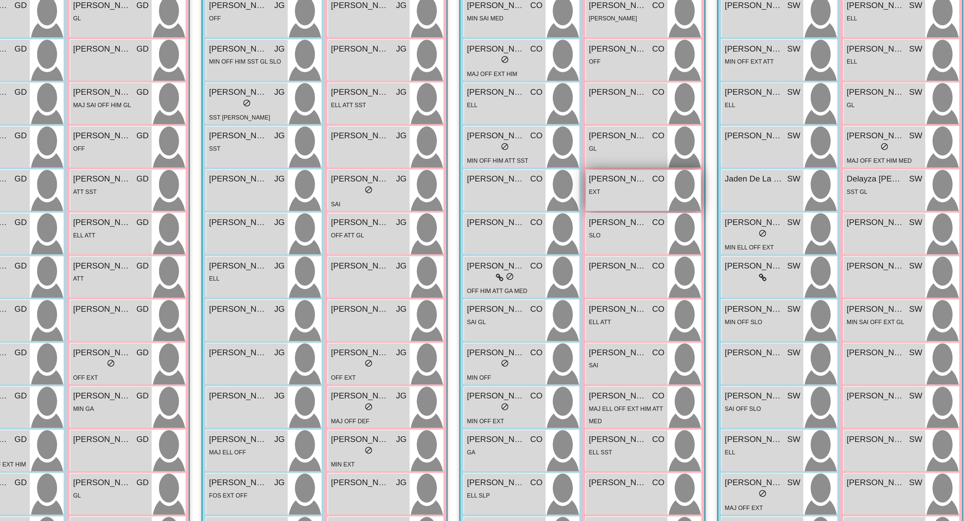
scroll to position [88, 0]
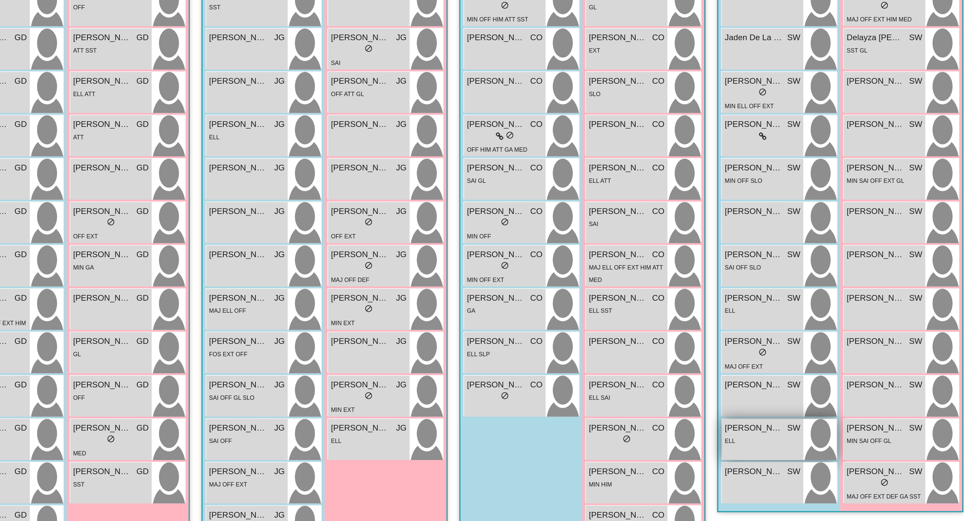
click at [652, 427] on span "Samuel Martinez" at bounding box center [656, 441] width 33 height 7
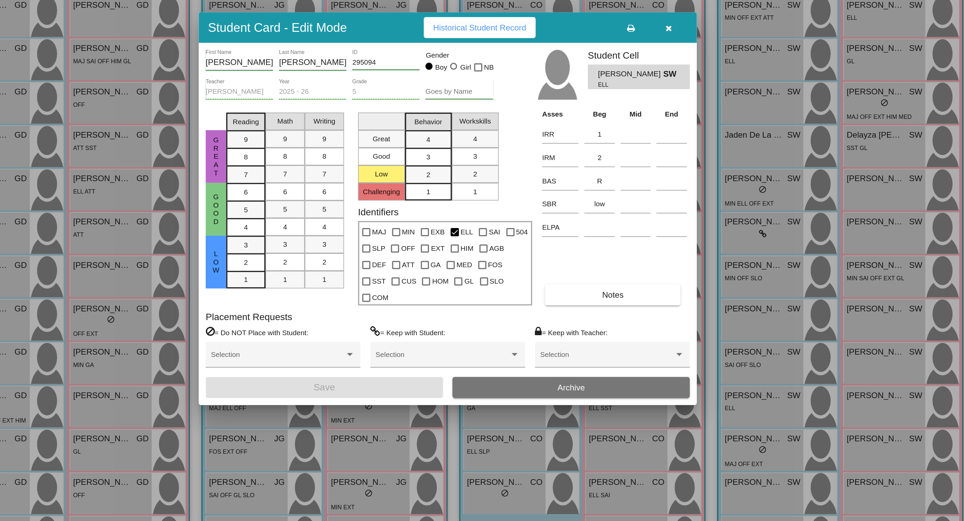
click at [499, 160] on span "Historical Student Record" at bounding box center [499, 156] width 53 height 5
click at [608, 160] on icon "button" at bounding box center [608, 157] width 4 height 5
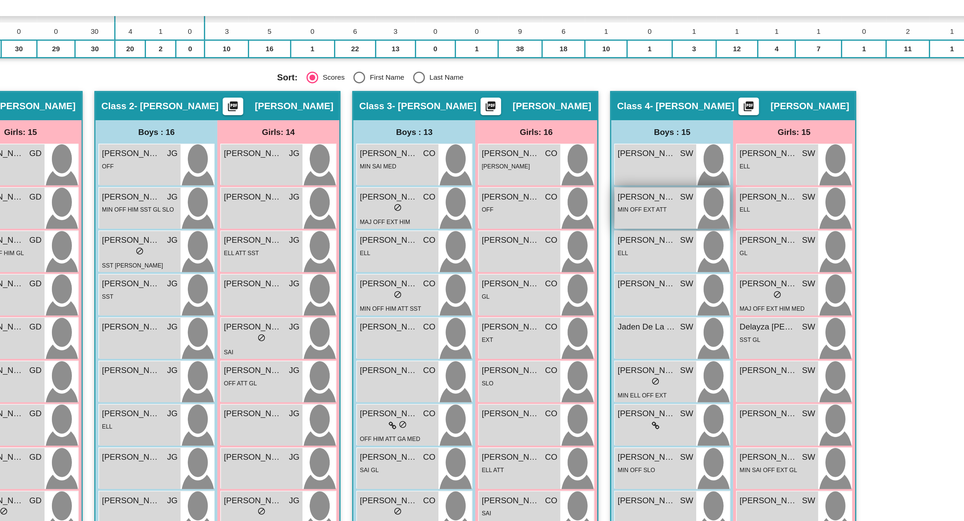
click at [649, 154] on div "MIN OFF EXT ATT" at bounding box center [654, 151] width 28 height 7
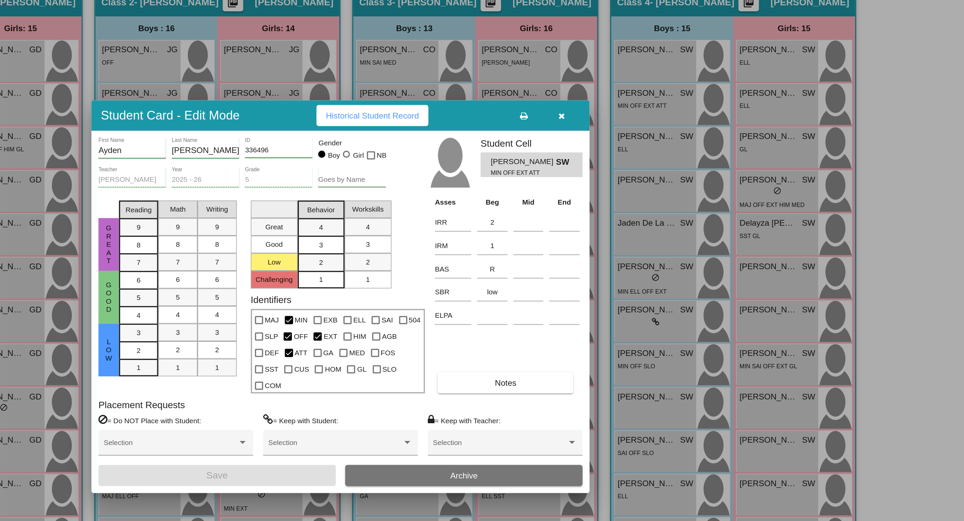
click at [519, 163] on button "Historical Student Record" at bounding box center [500, 157] width 64 height 12
click at [611, 161] on button "button" at bounding box center [607, 157] width 21 height 12
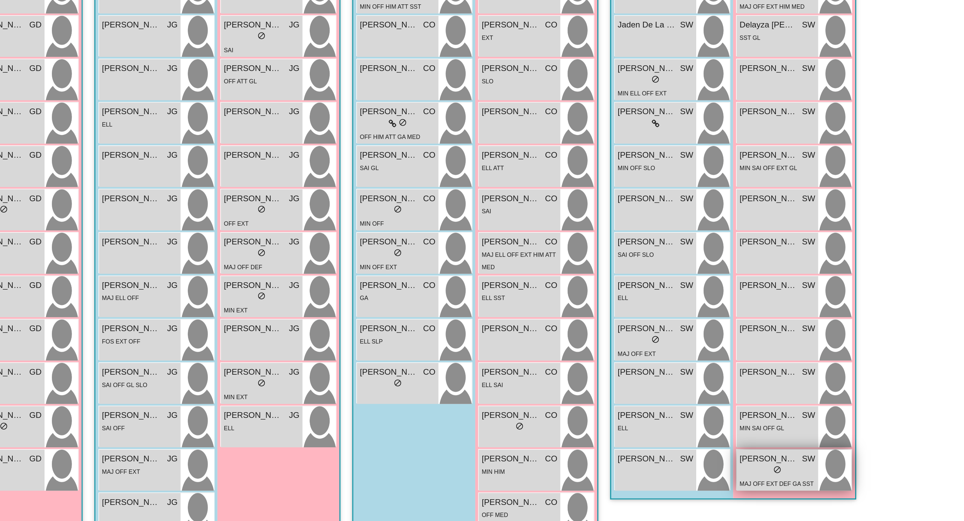
click at [719, 427] on div "lock do_not_disturb_alt" at bounding box center [731, 472] width 43 height 7
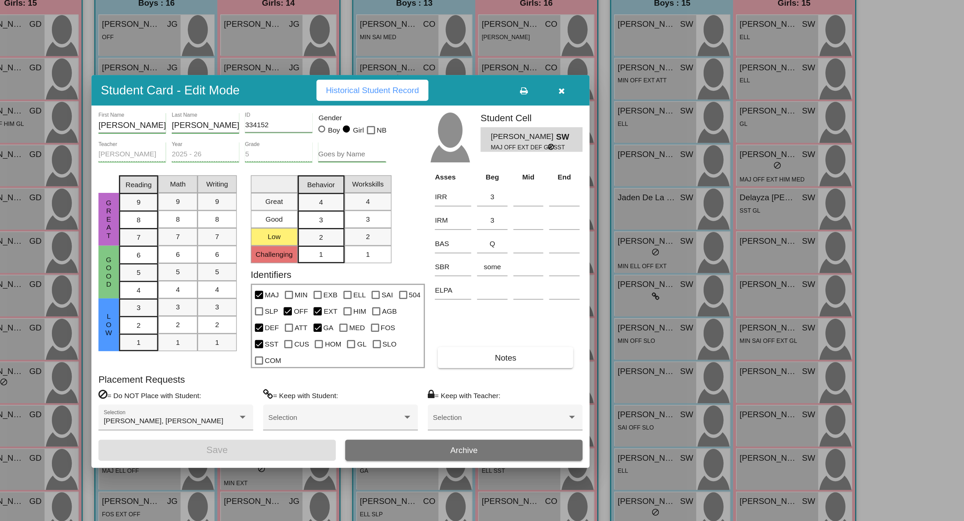
click at [508, 160] on span "Historical Student Record" at bounding box center [499, 156] width 53 height 5
click at [518, 160] on span "Historical Student Record" at bounding box center [499, 156] width 53 height 5
click at [609, 160] on icon "button" at bounding box center [608, 157] width 4 height 5
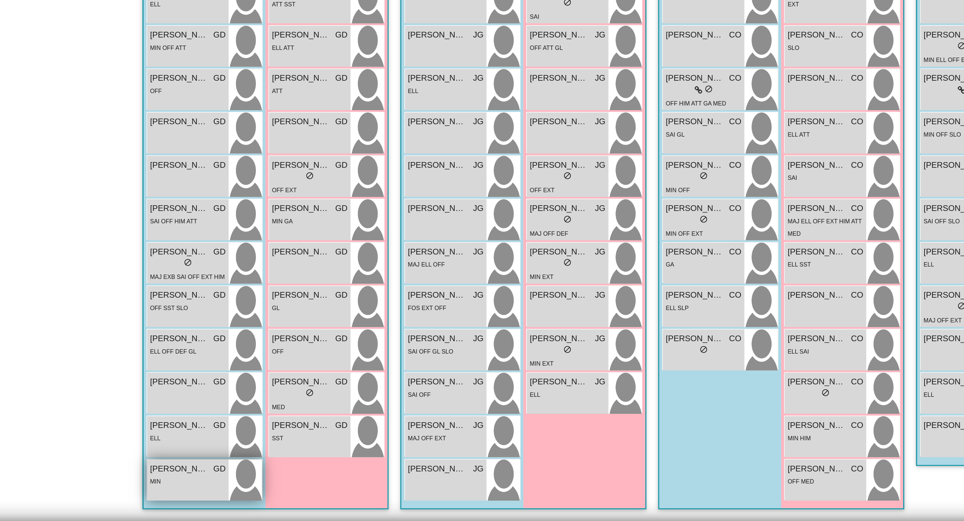
click at [218, 427] on span "Richard Chavez" at bounding box center [214, 490] width 33 height 7
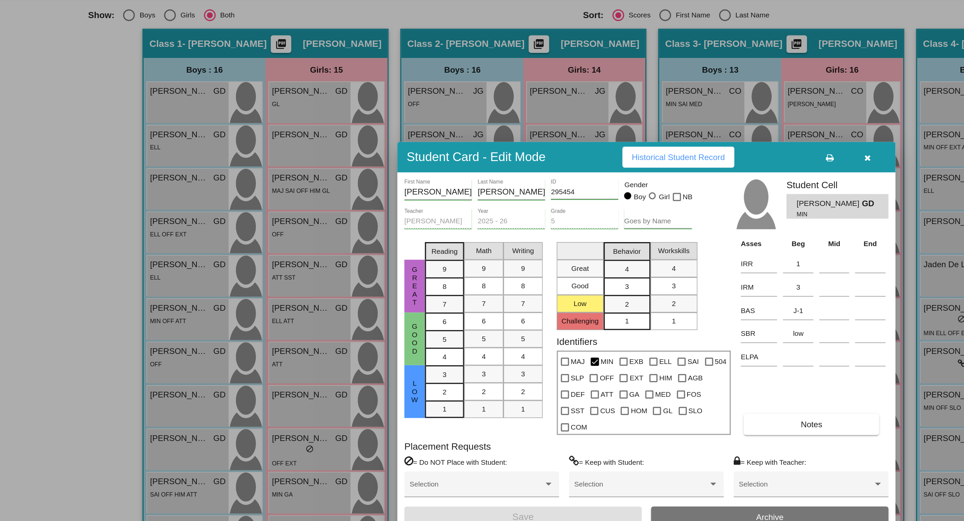
click at [518, 160] on span "Historical Student Record" at bounding box center [499, 156] width 53 height 5
click at [607, 160] on icon "button" at bounding box center [608, 157] width 4 height 5
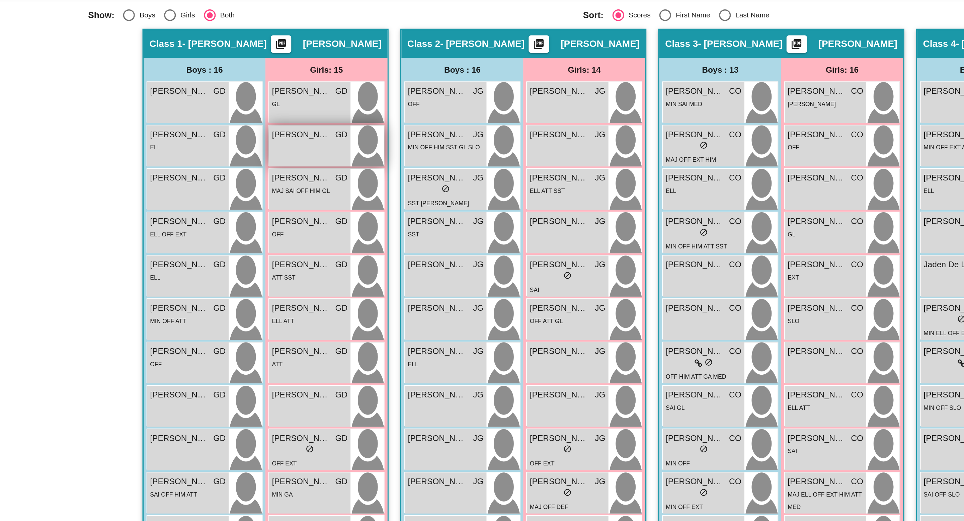
click at [295, 155] on div "Aleah Flores GD lock do_not_disturb_alt" at bounding box center [289, 150] width 47 height 23
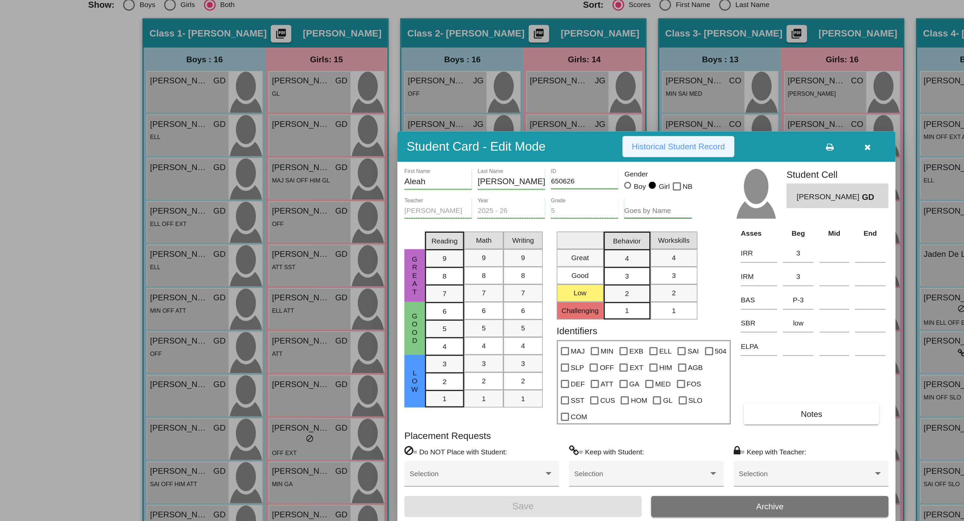
click at [487, 163] on button "Historical Student Record" at bounding box center [500, 157] width 64 height 12
click at [607, 160] on icon "button" at bounding box center [608, 157] width 4 height 5
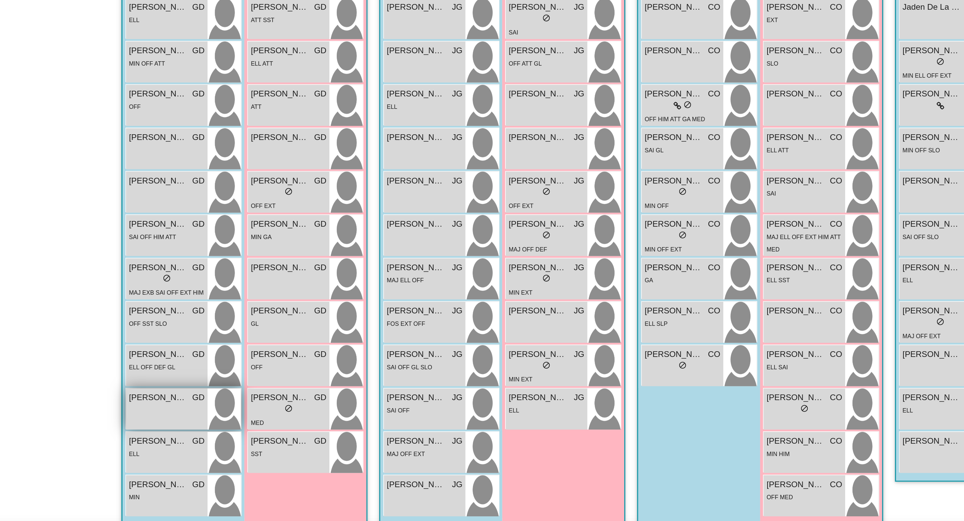
click at [214, 427] on div "Myles Wyndon GD lock do_not_disturb_alt" at bounding box center [220, 447] width 47 height 23
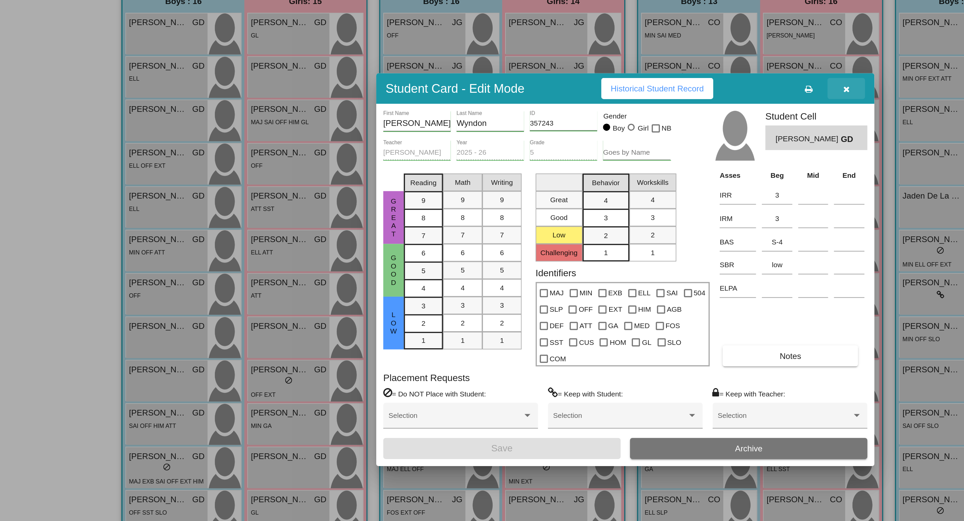
click at [609, 160] on icon "button" at bounding box center [608, 157] width 4 height 5
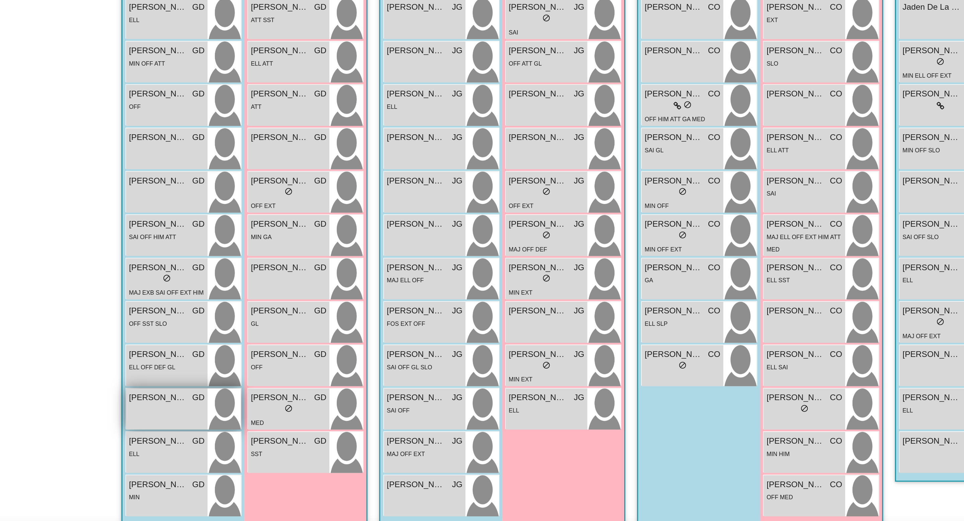
click at [223, 427] on div "Myles Wyndon GD lock do_not_disturb_alt" at bounding box center [220, 447] width 47 height 23
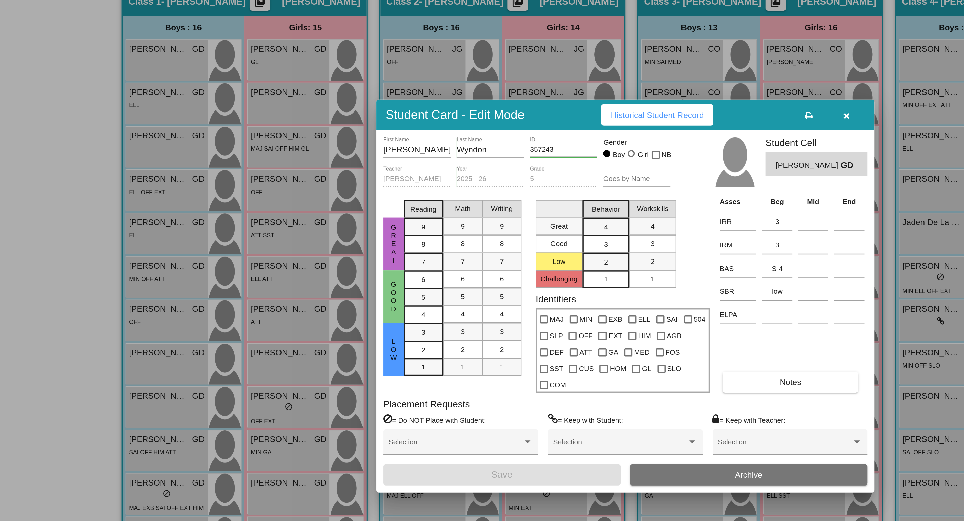
click at [610, 163] on button "button" at bounding box center [607, 157] width 21 height 12
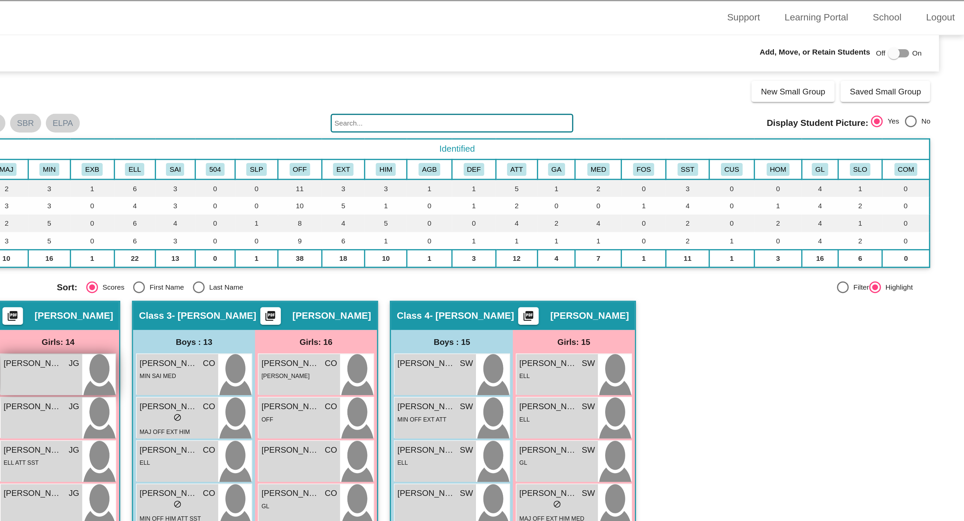
scroll to position [0, 0]
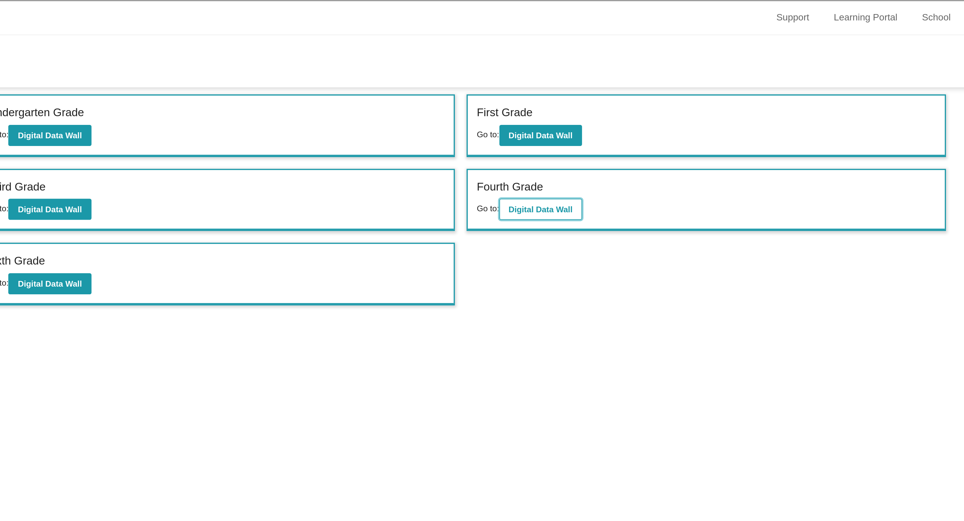
click at [695, 118] on b "Digital Data Wall" at bounding box center [694, 119] width 36 height 5
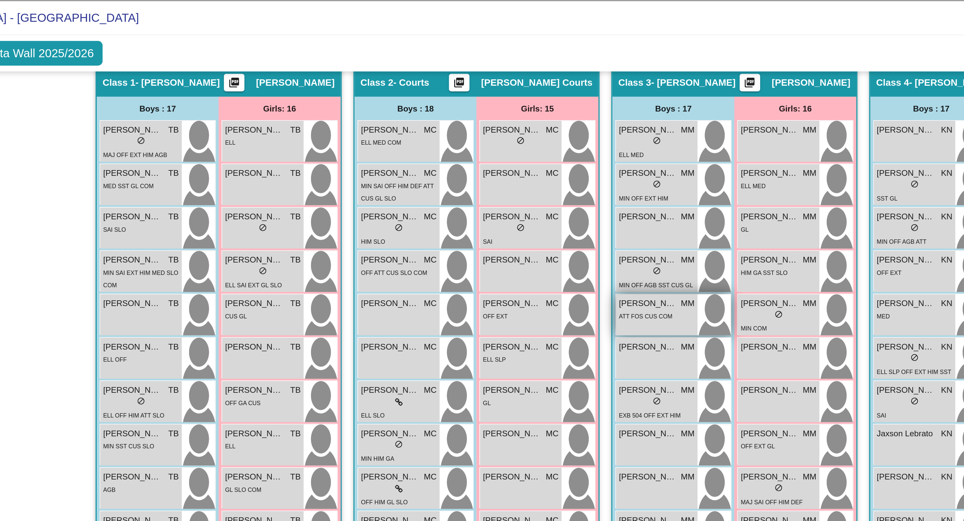
scroll to position [135, 0]
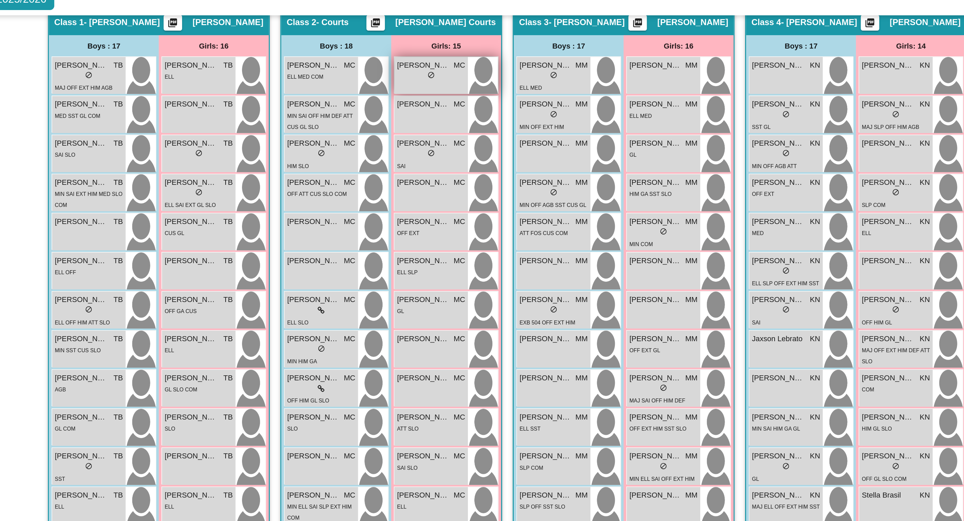
click at [433, 74] on span "[PERSON_NAME]" at bounding box center [431, 72] width 33 height 7
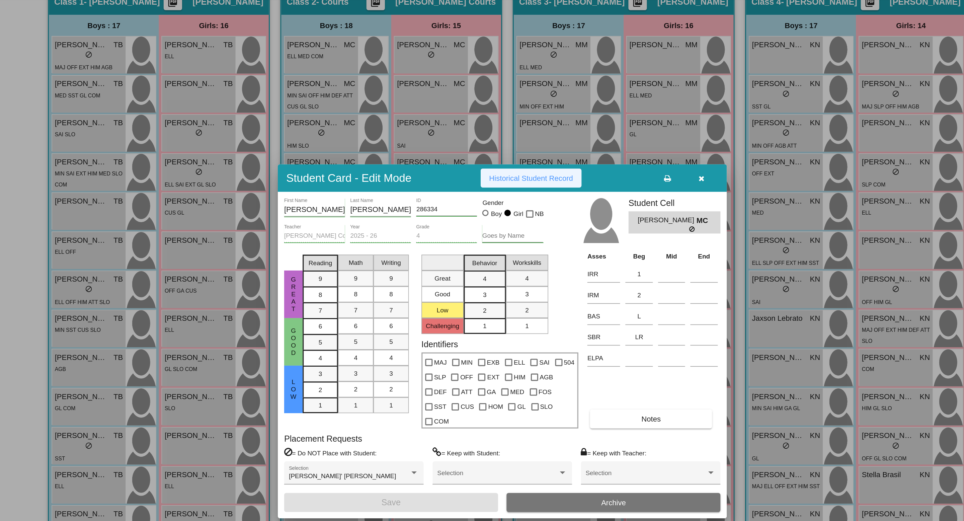
click at [483, 160] on span "Historical Student Record" at bounding box center [499, 156] width 53 height 5
click at [607, 160] on icon "button" at bounding box center [608, 157] width 4 height 5
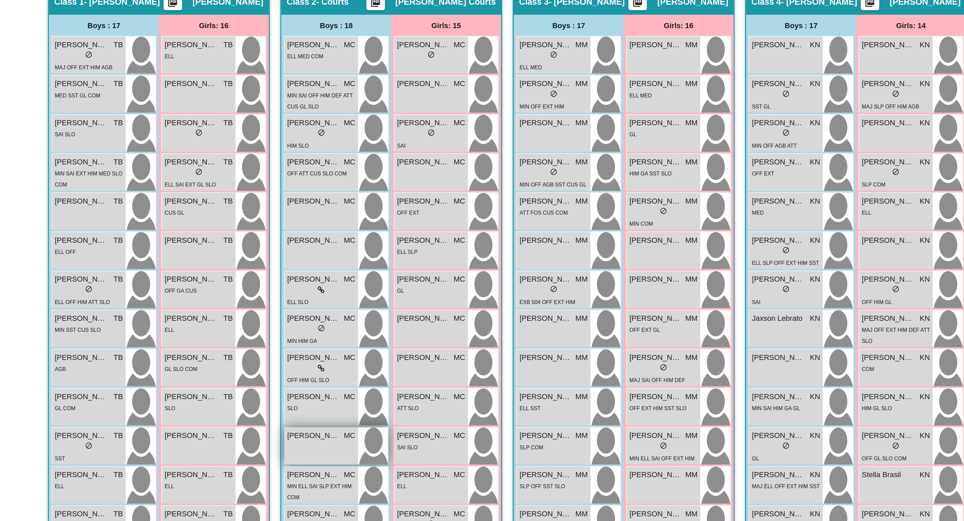
scroll to position [138, 0]
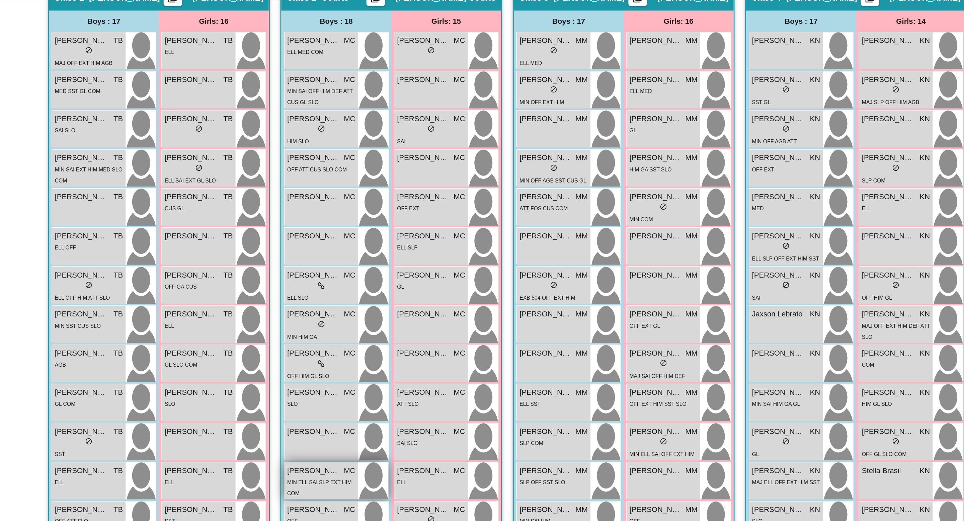
click at [362, 341] on span "[PERSON_NAME]" at bounding box center [362, 342] width 33 height 7
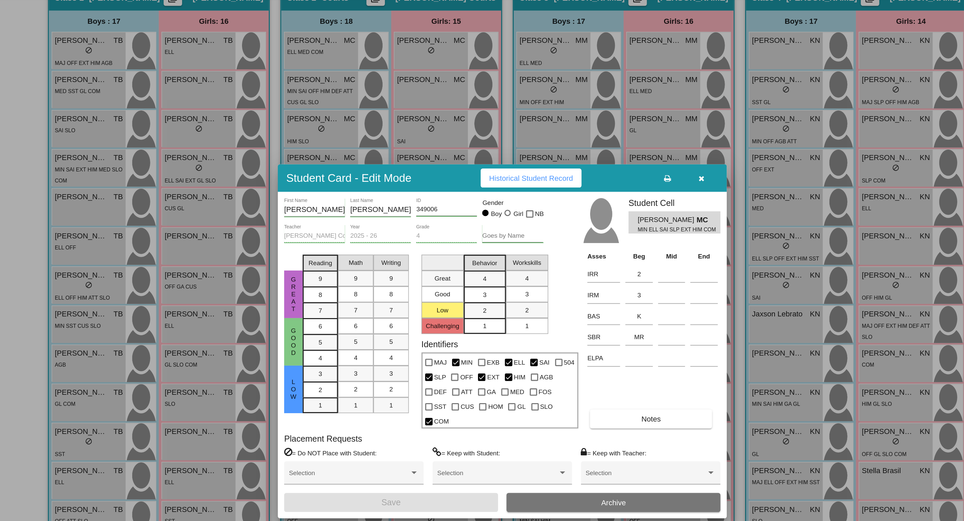
click at [524, 163] on button "Historical Student Record" at bounding box center [500, 157] width 64 height 12
